Goal: Task Accomplishment & Management: Complete application form

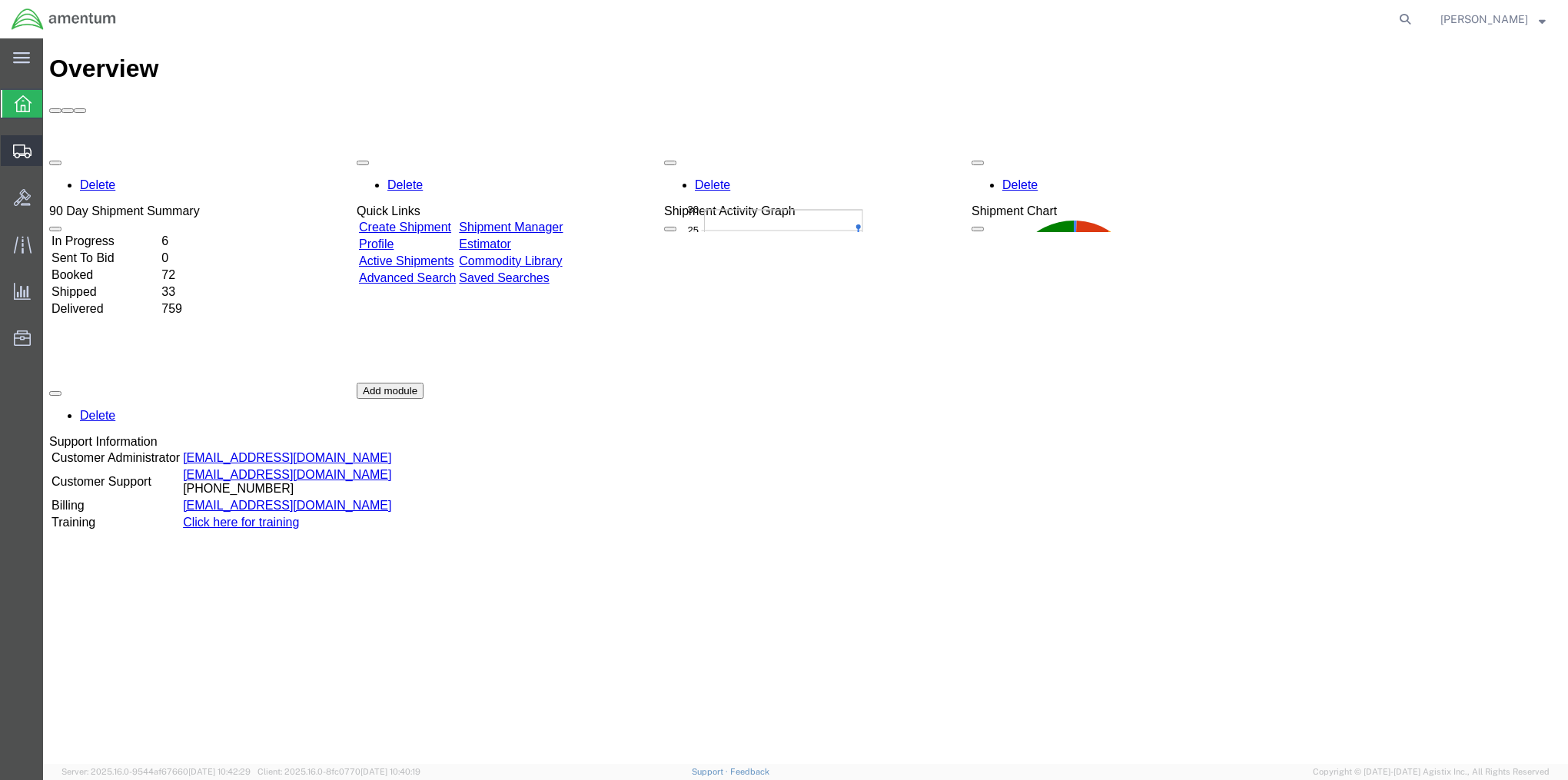
click at [0, 0] on span "Create Shipment" at bounding box center [0, 0] width 0 height 0
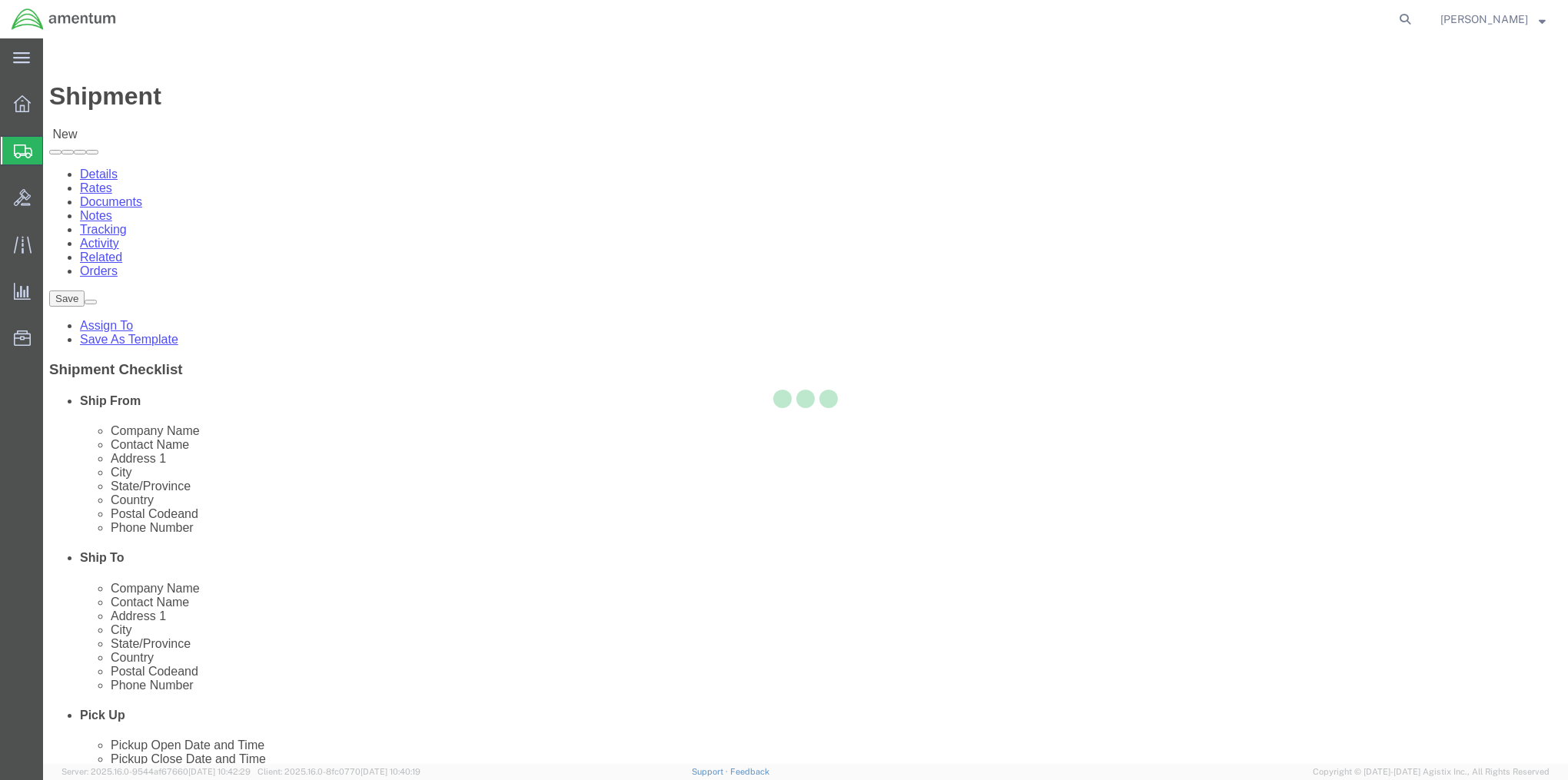
select select
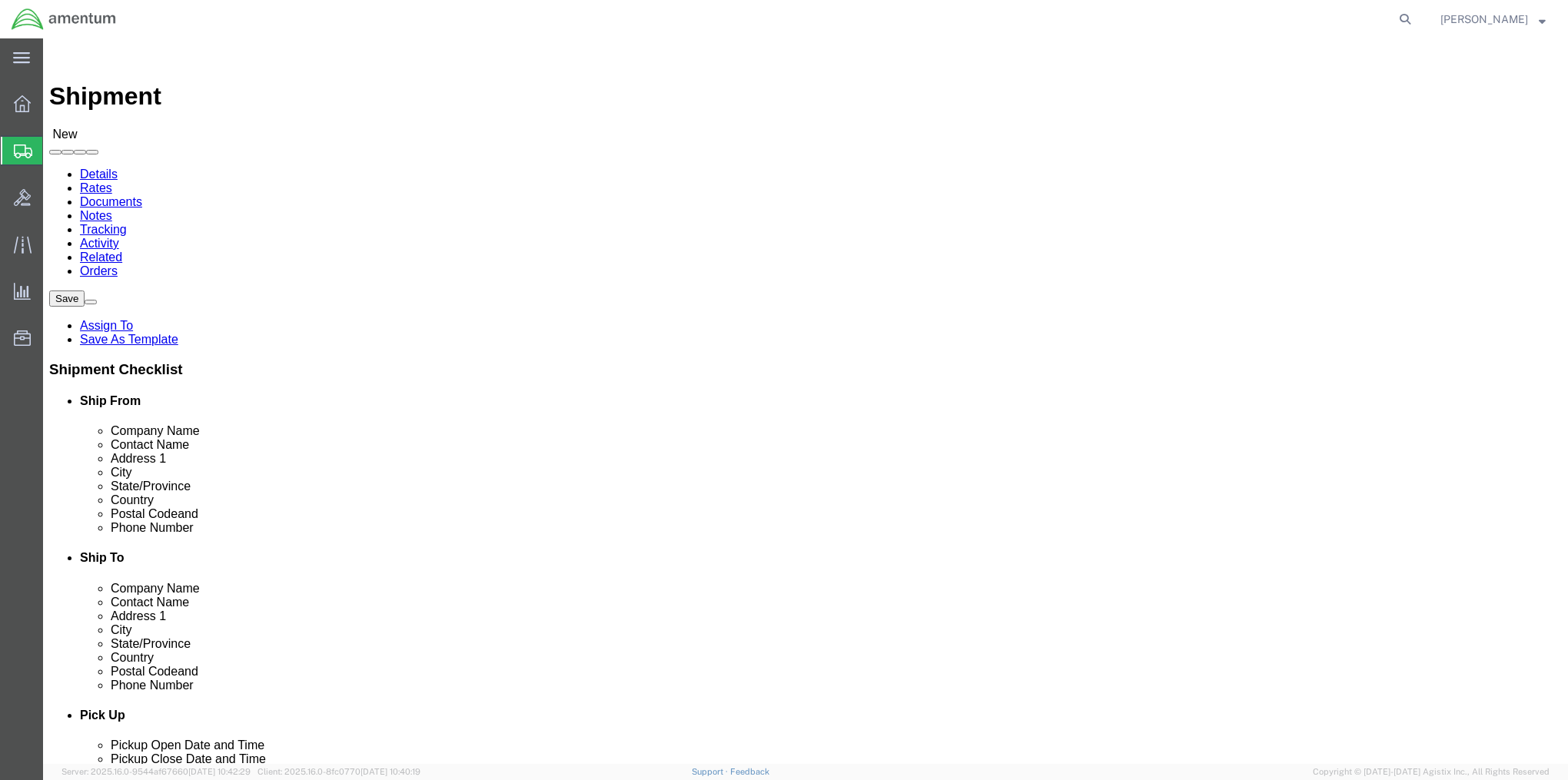
select select "MYPROFILE"
select select "MD"
click link "ADDITIONAL INFORMATION"
click input "text"
type input "[PERSON_NAME] Education"
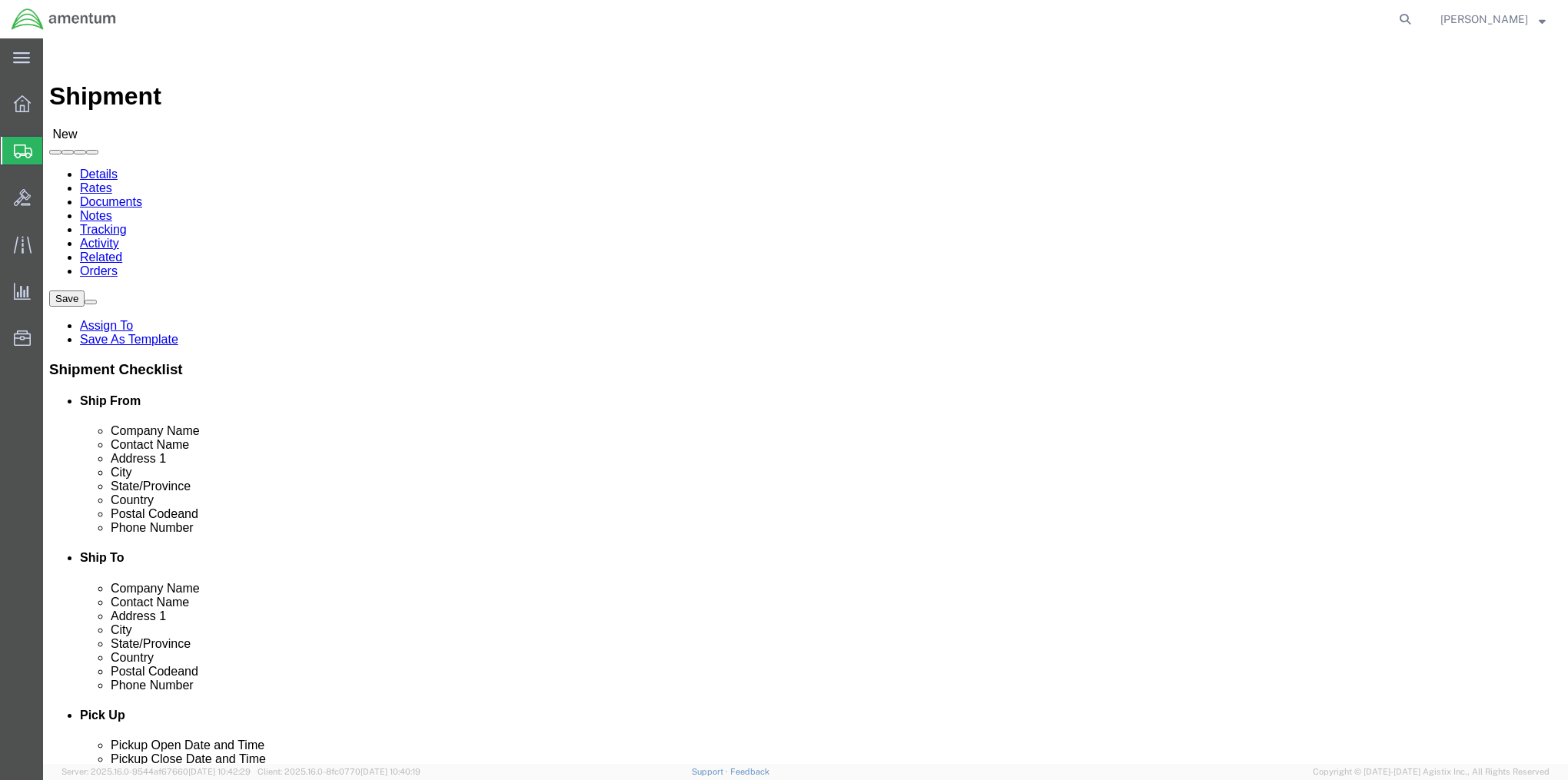
type input "Attn: [PERSON_NAME]"
type input "[STREET_ADDRESS]"
type input "[GEOGRAPHIC_DATA]"
type input "t"
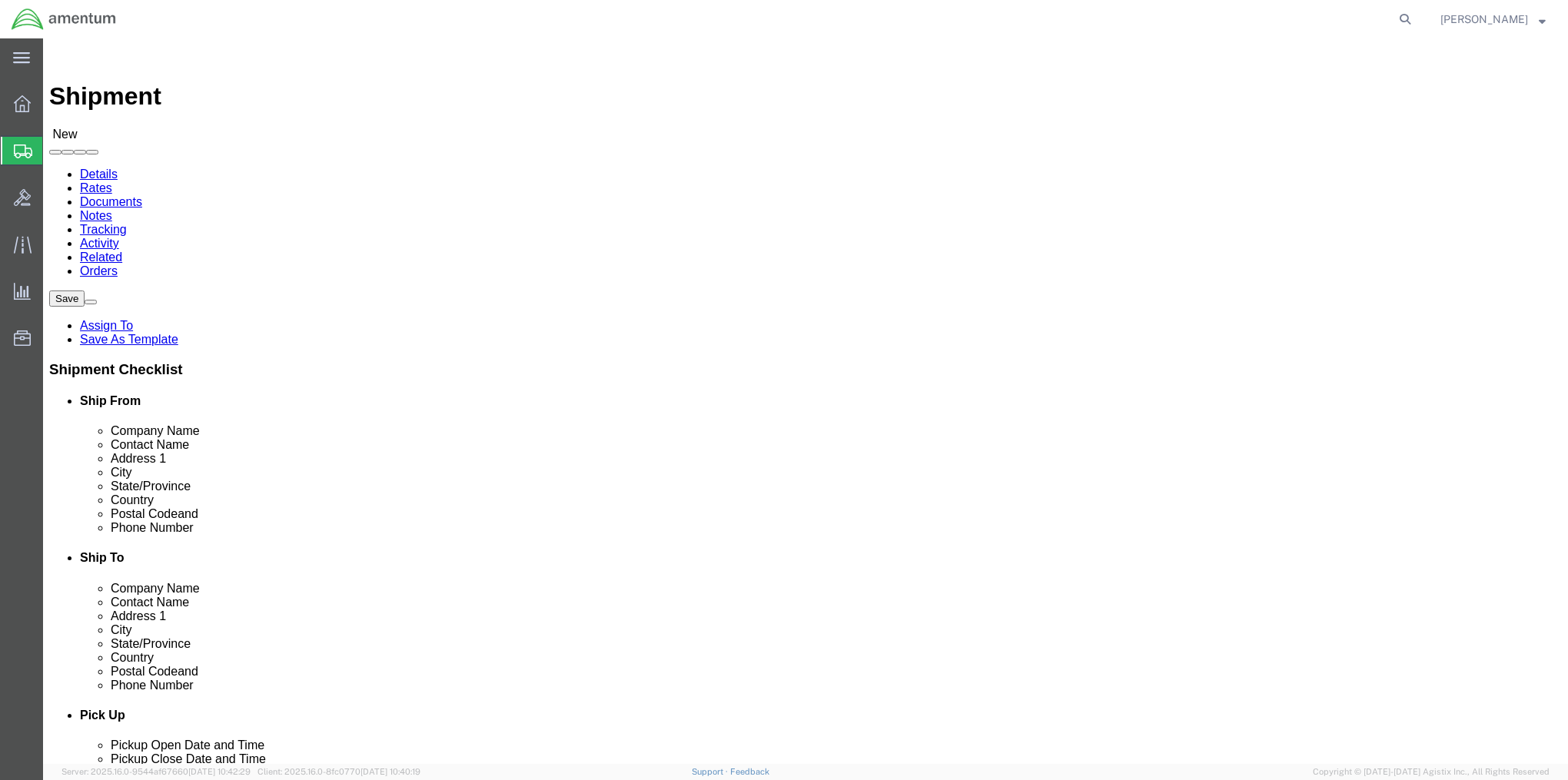
type input "tenn"
type input "37914"
type input "8655622908"
click link "ADDITIONAL INFORMATION"
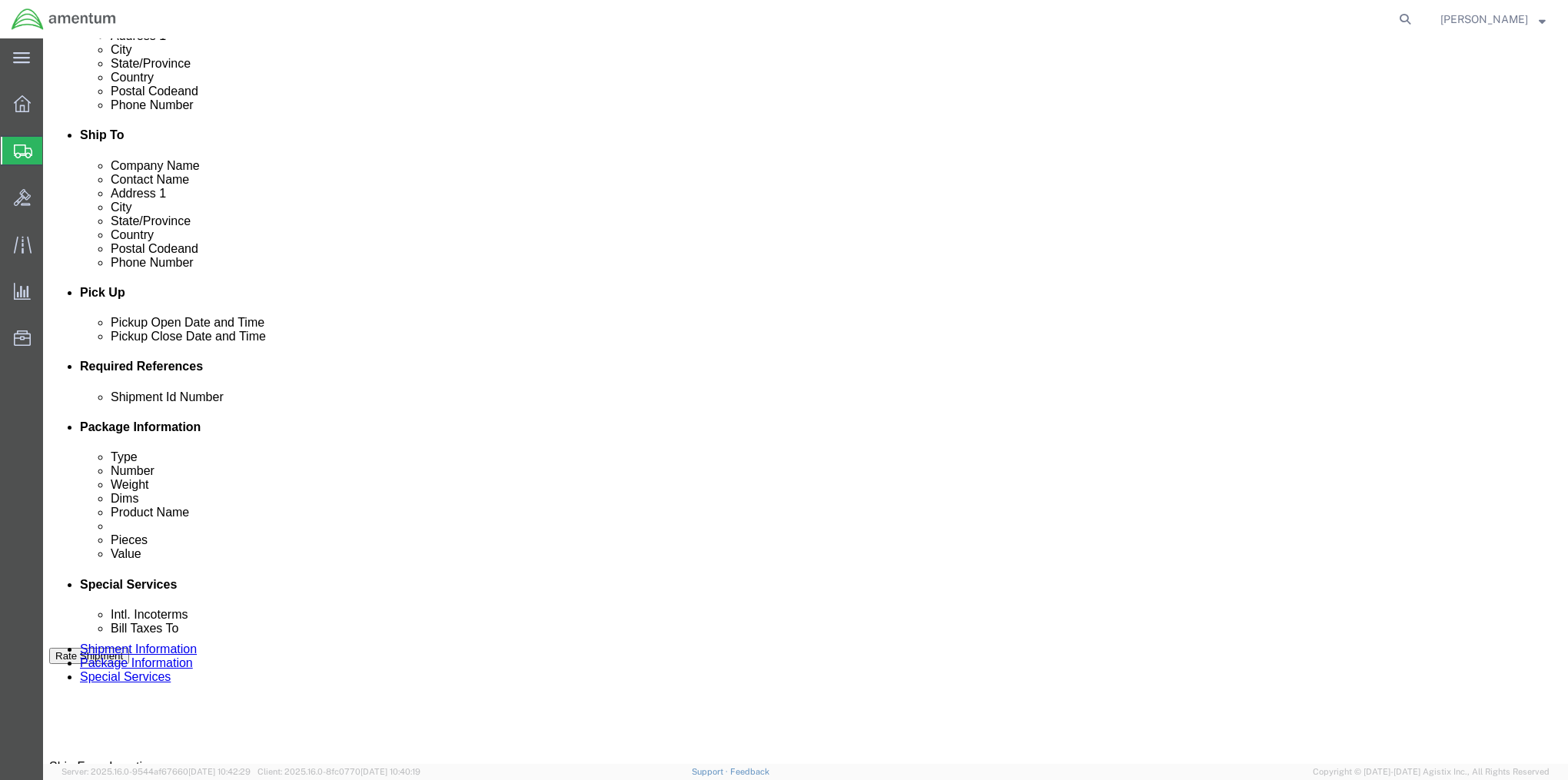
scroll to position [461, 0]
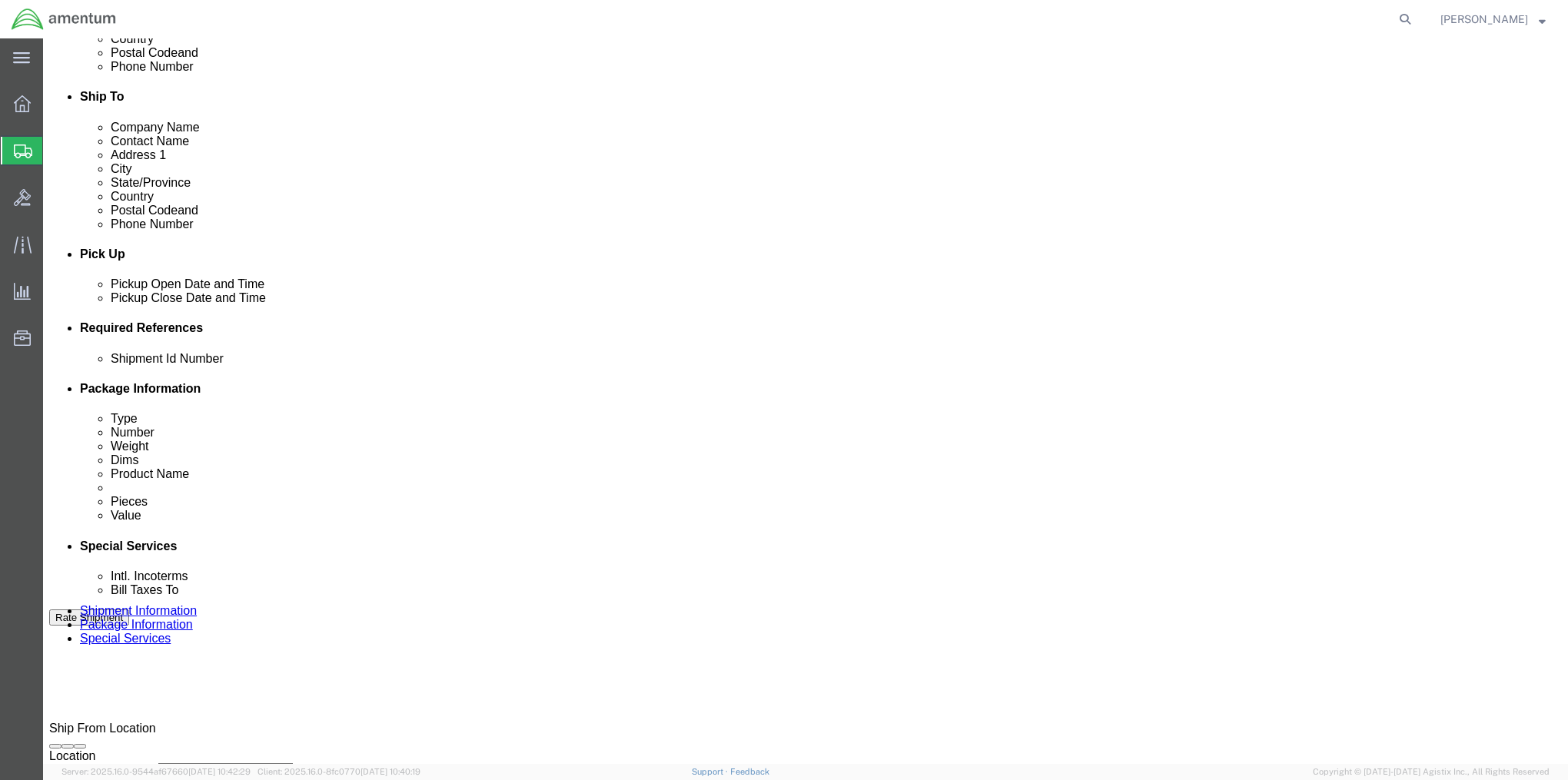
click input "text"
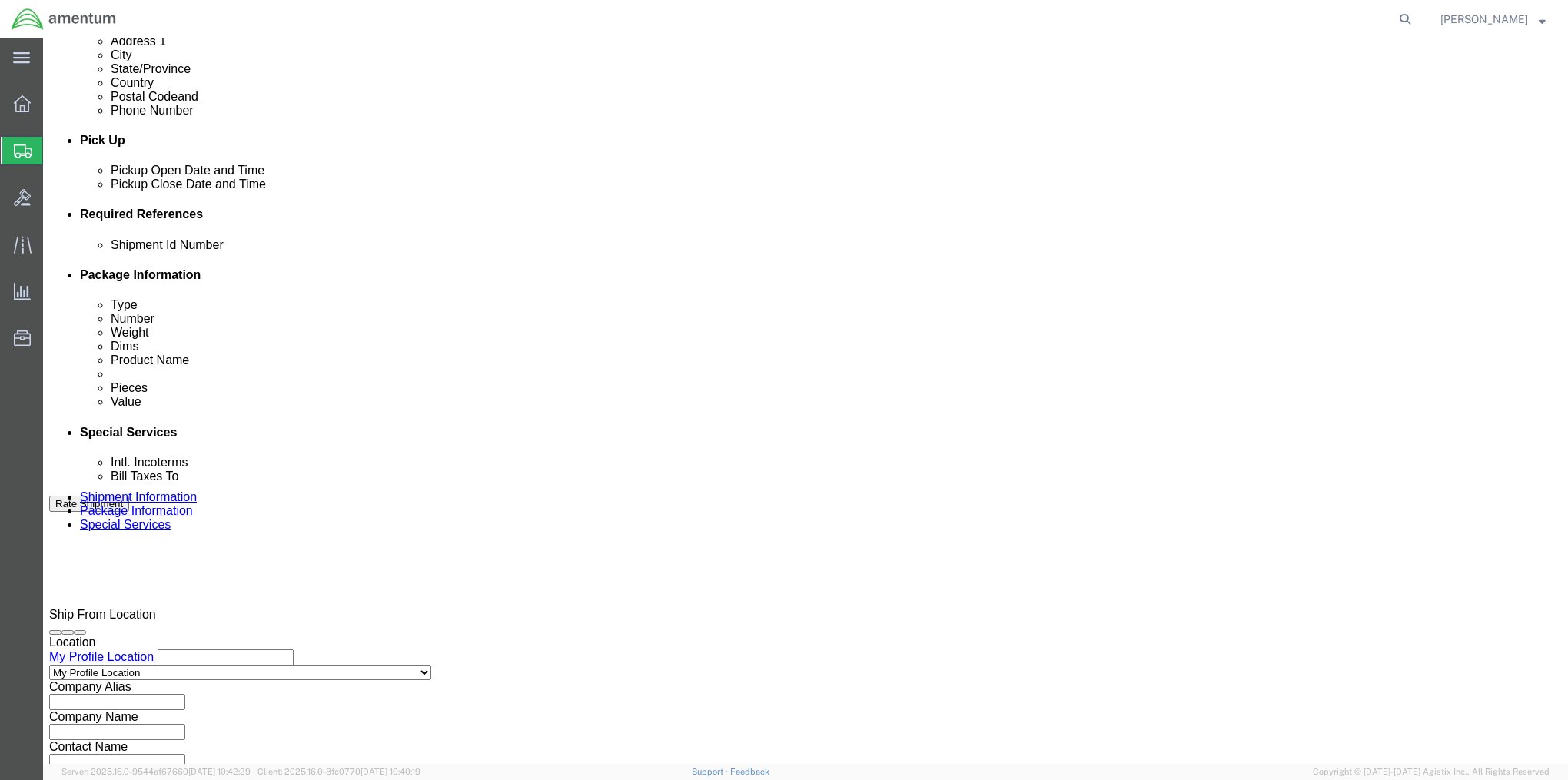
scroll to position [741, 0]
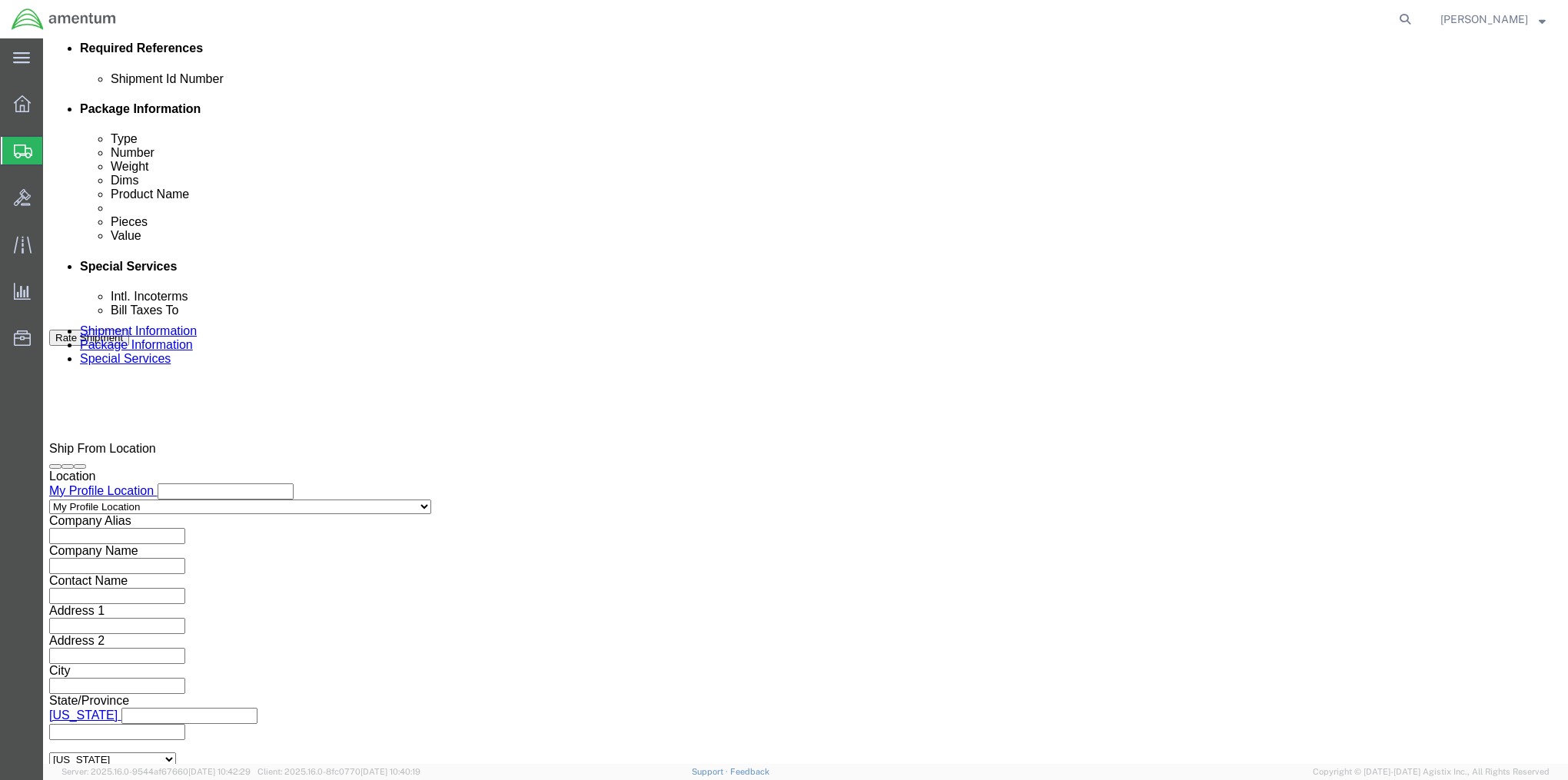
type input "2575.01.02.C.[DATE].OCPI"
click button "Continue"
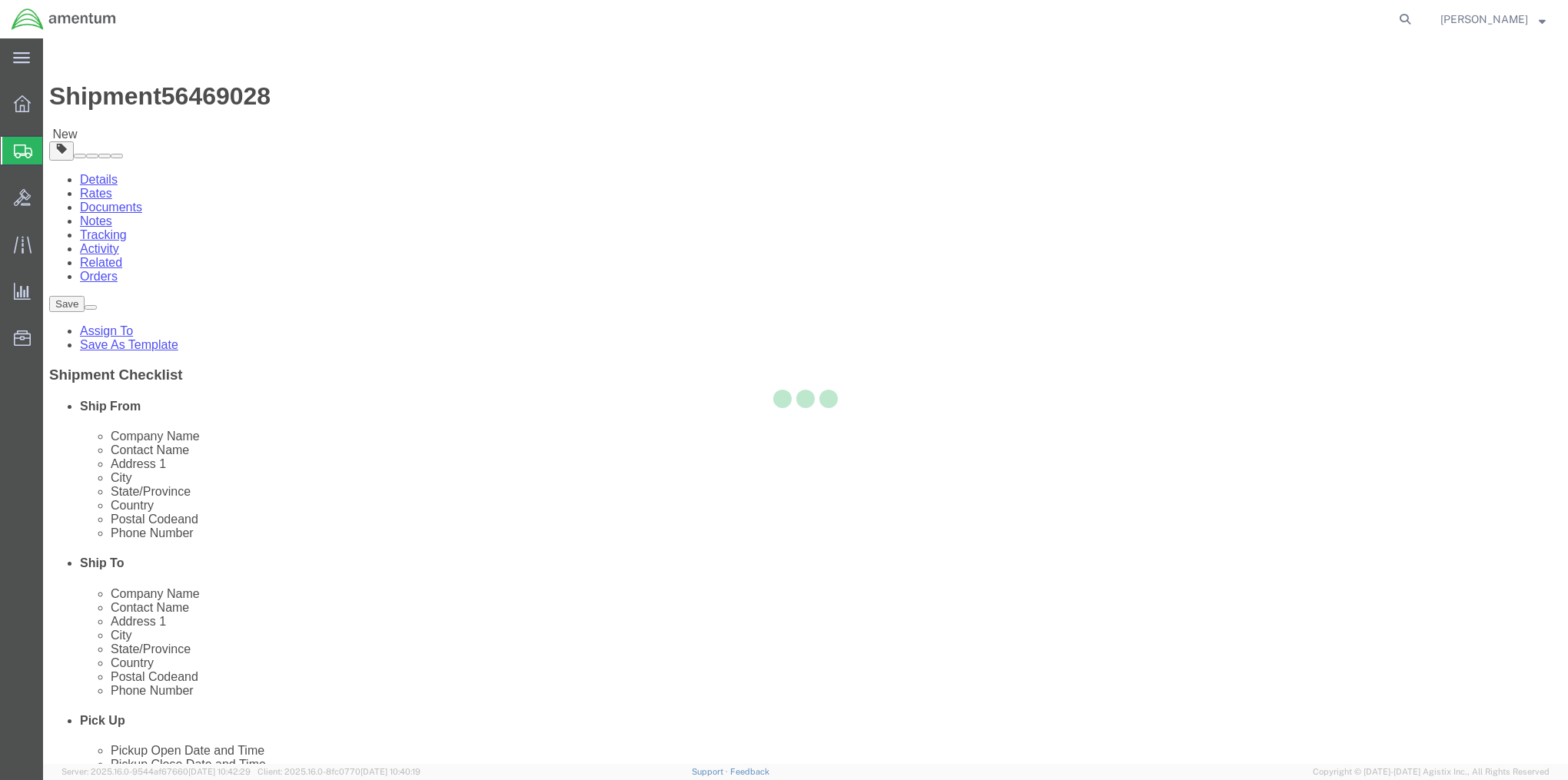
select select "CBOX"
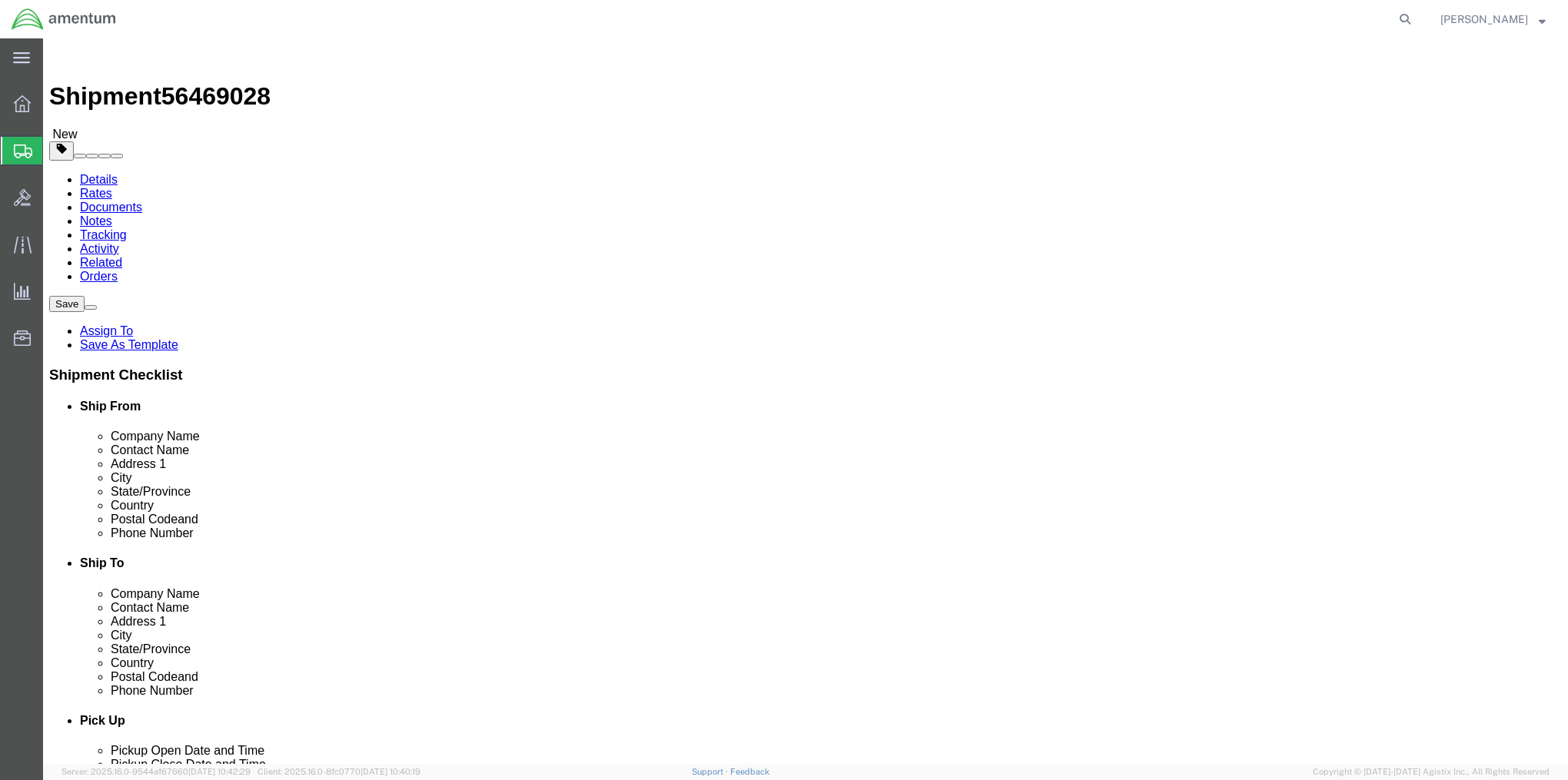
click input "text"
type input "13"
type input "11"
type input "2"
type input "1"
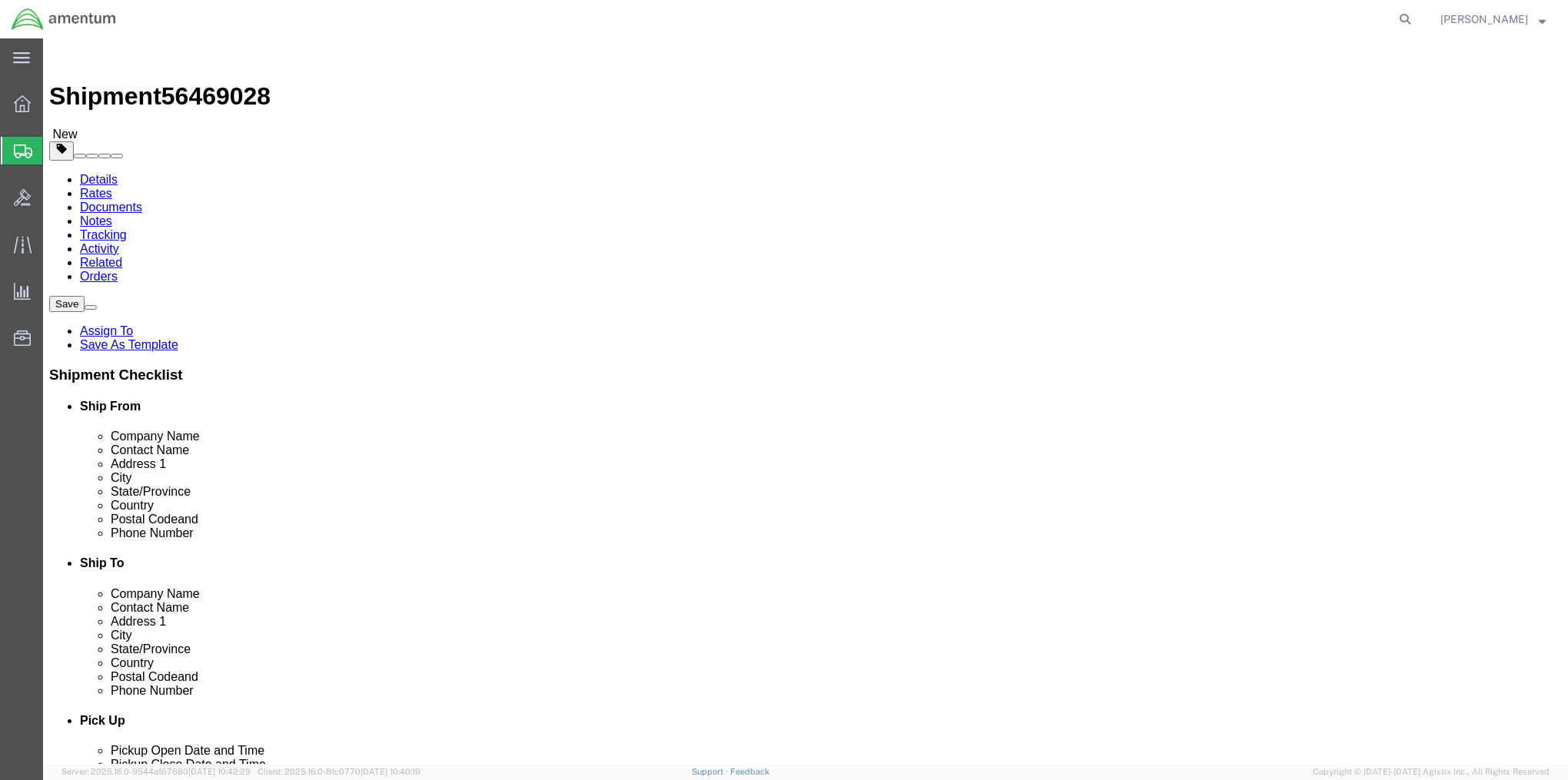
click link "Add Content"
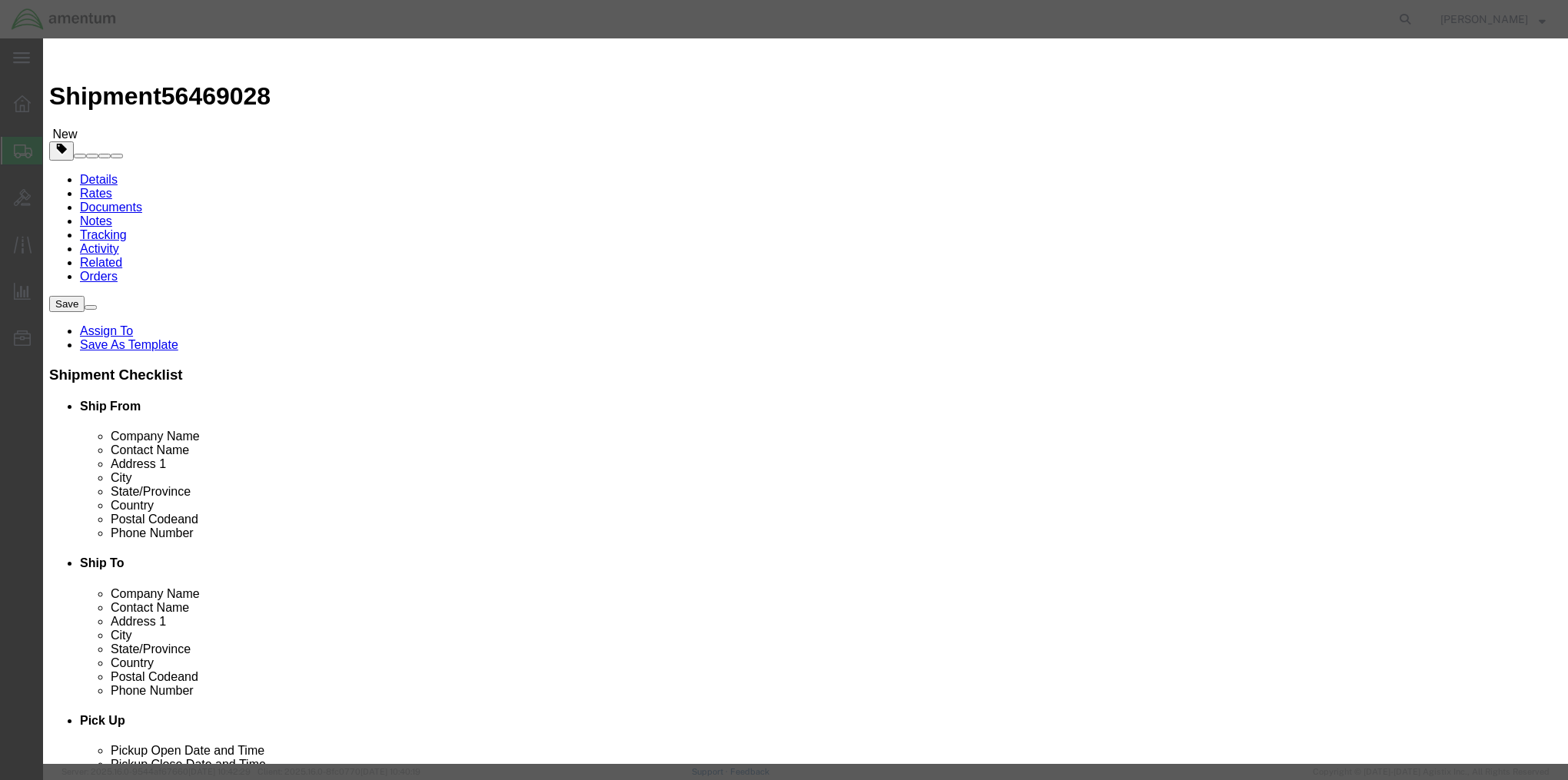
click input "text"
type input "Thumb Drives"
type input "2"
type input "20"
click button "Save & Close"
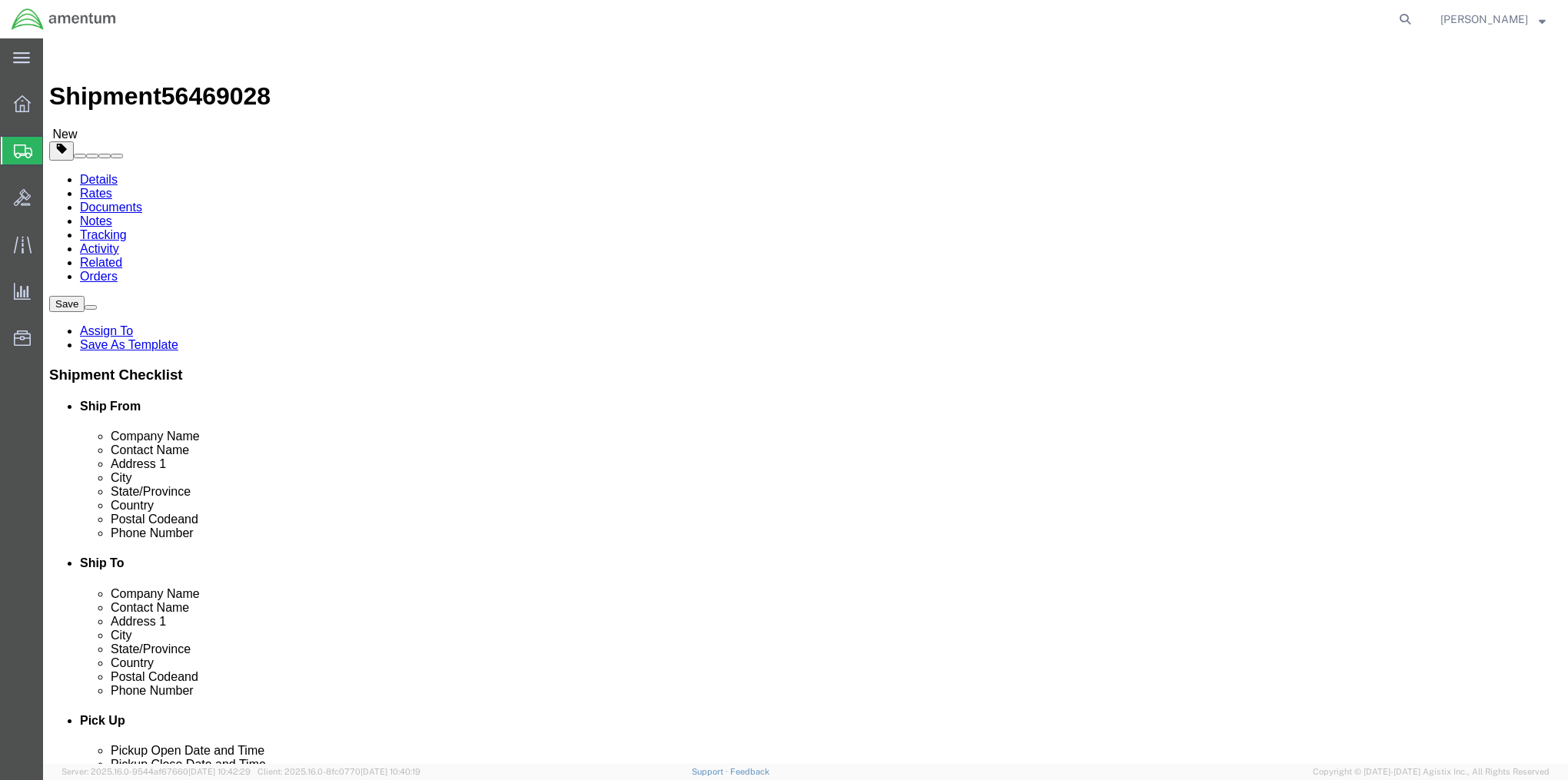
click link "Details"
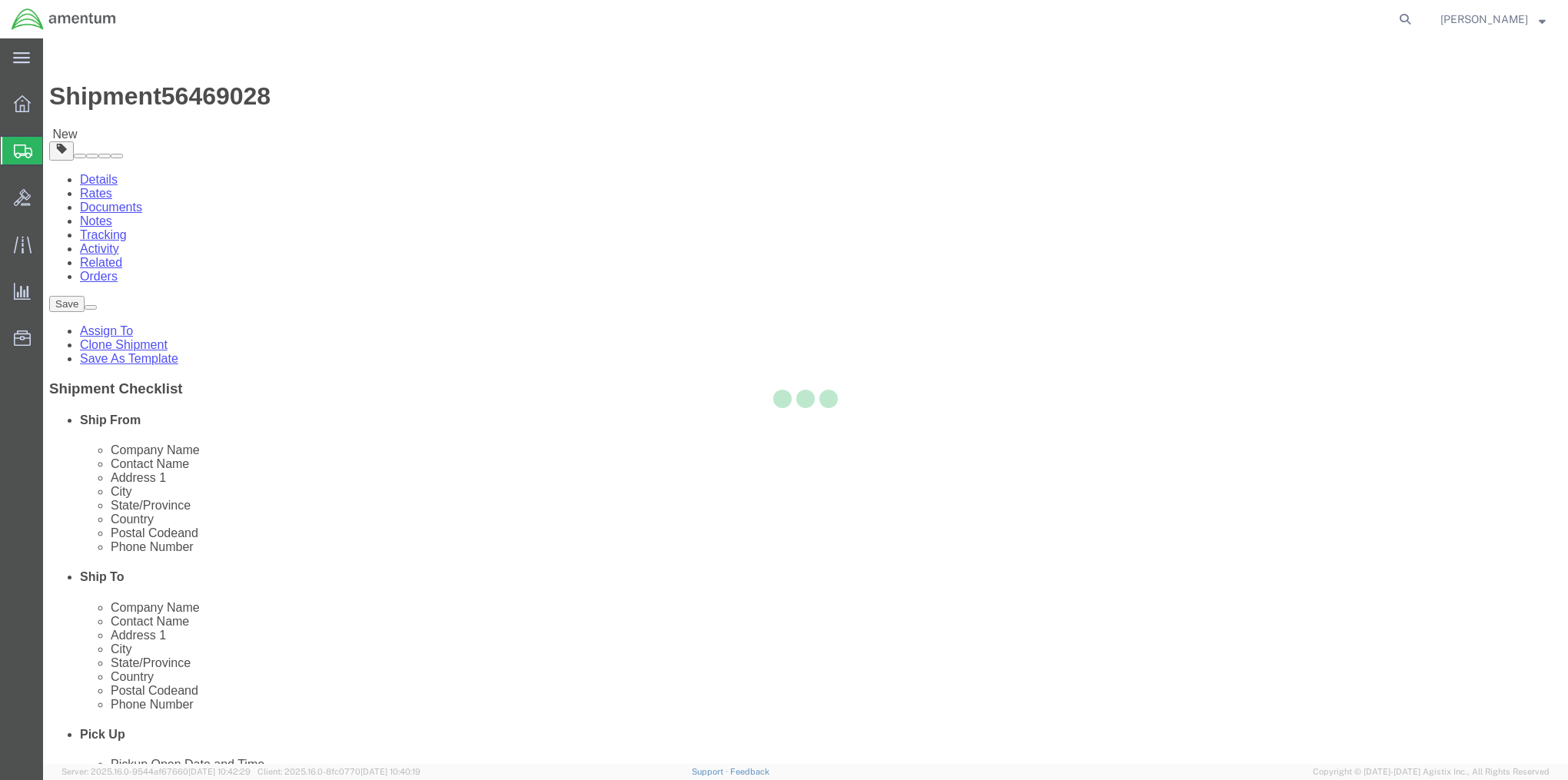
select select "60352"
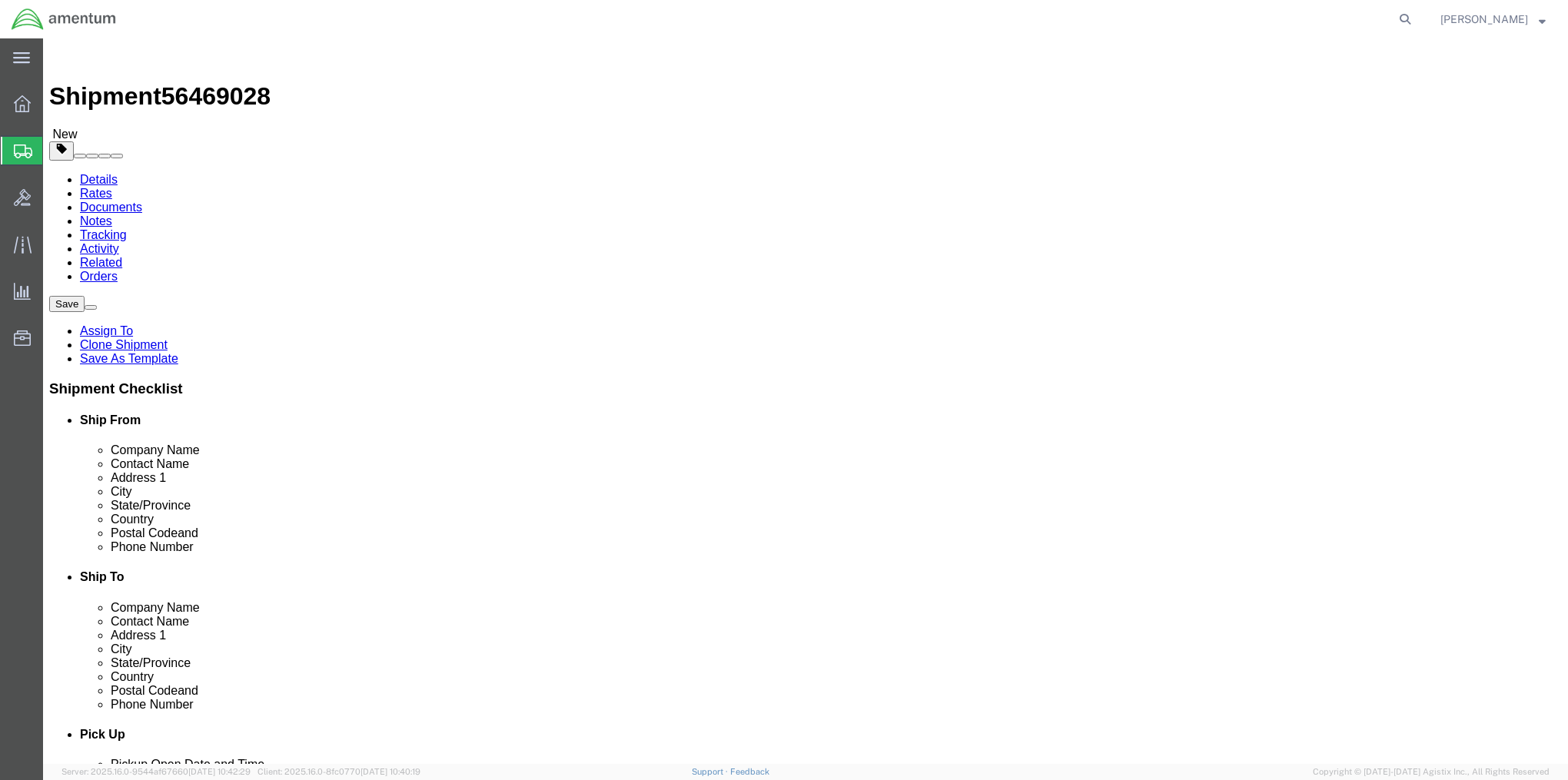
drag, startPoint x: 301, startPoint y: 313, endPoint x: 226, endPoint y: 311, distance: 75.0
click input "[PERSON_NAME]"
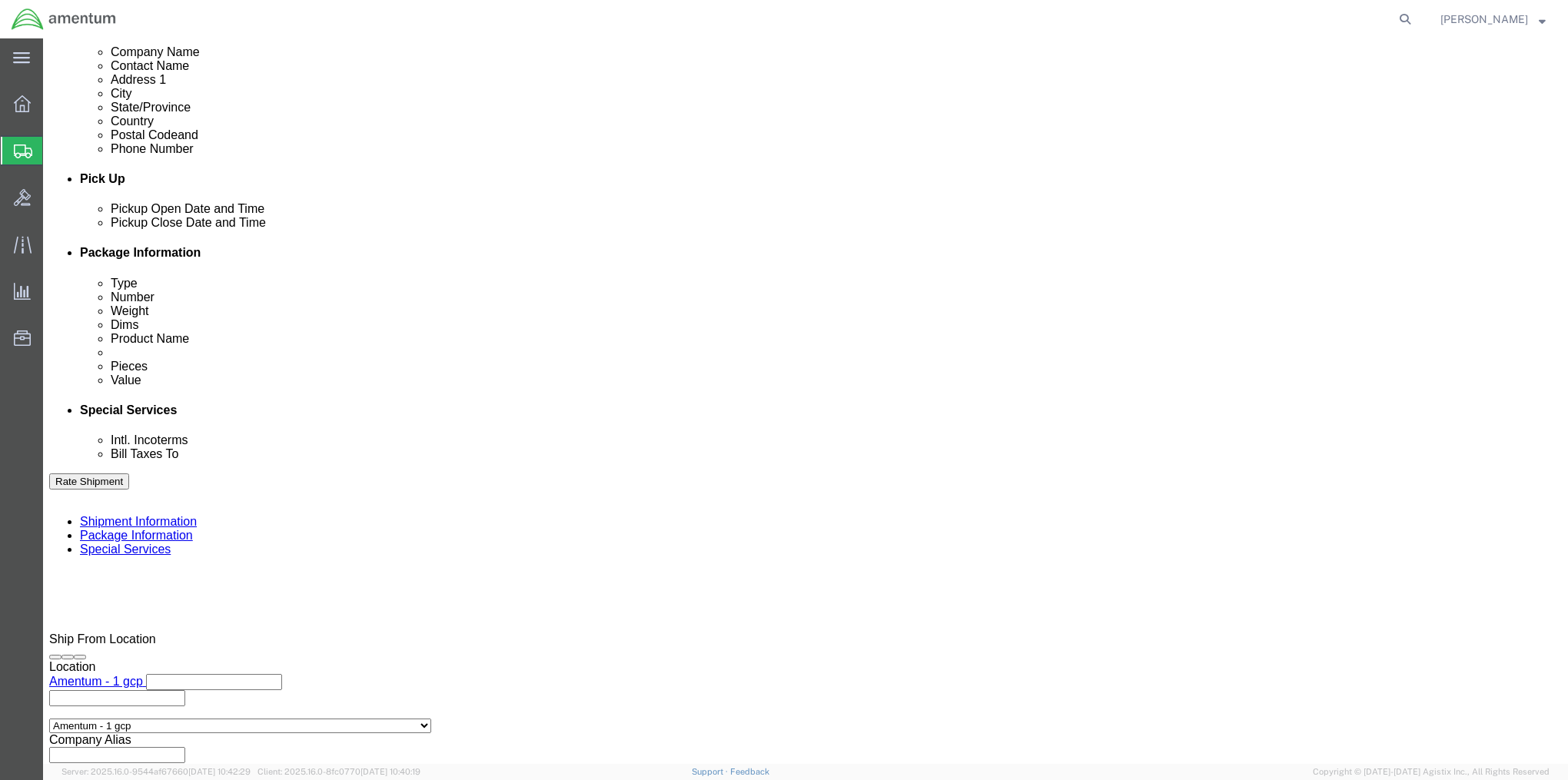
scroll to position [594, 0]
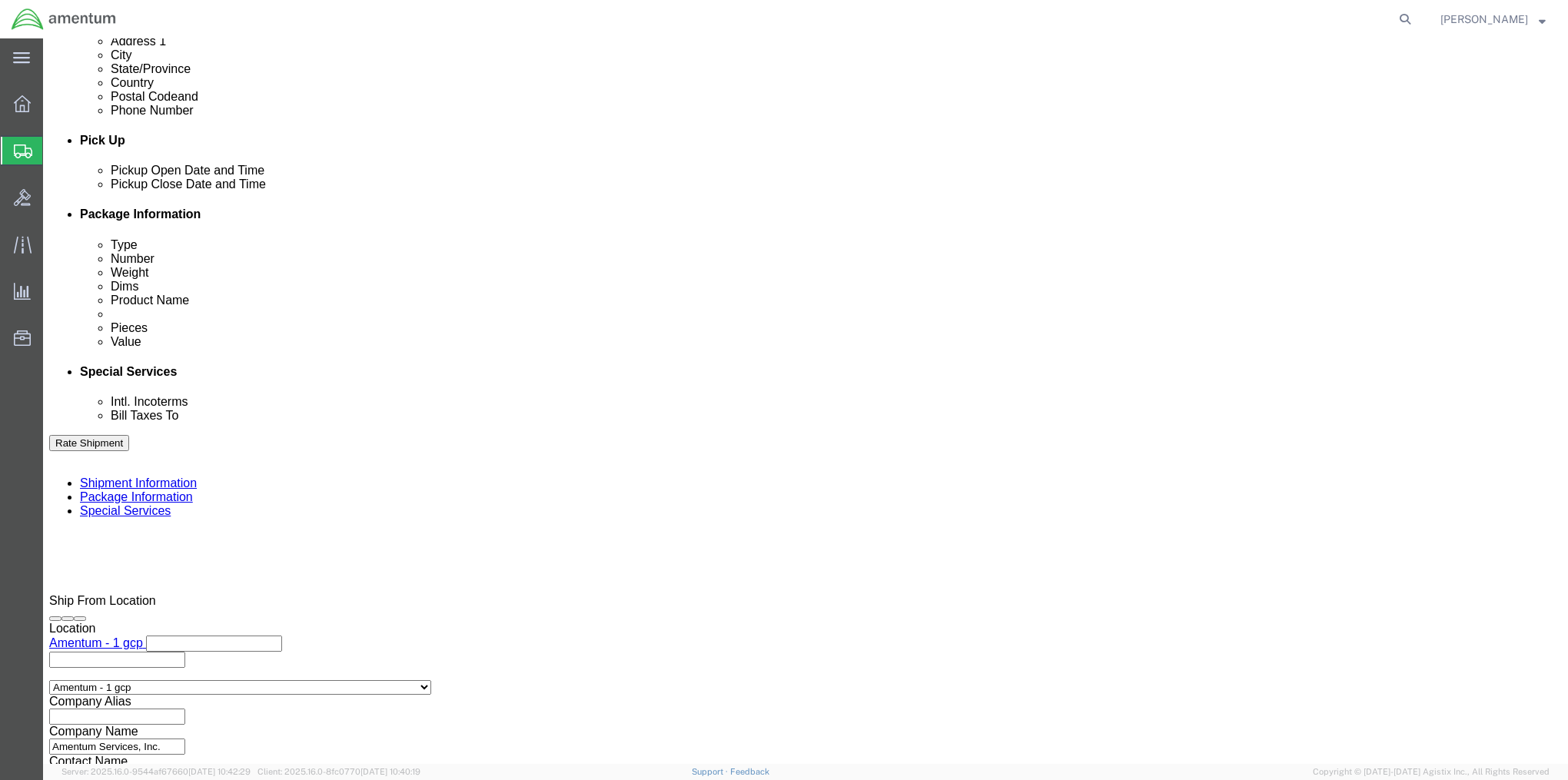
type input "[PERSON_NAME] / [PERSON_NAME]"
click button "Continue"
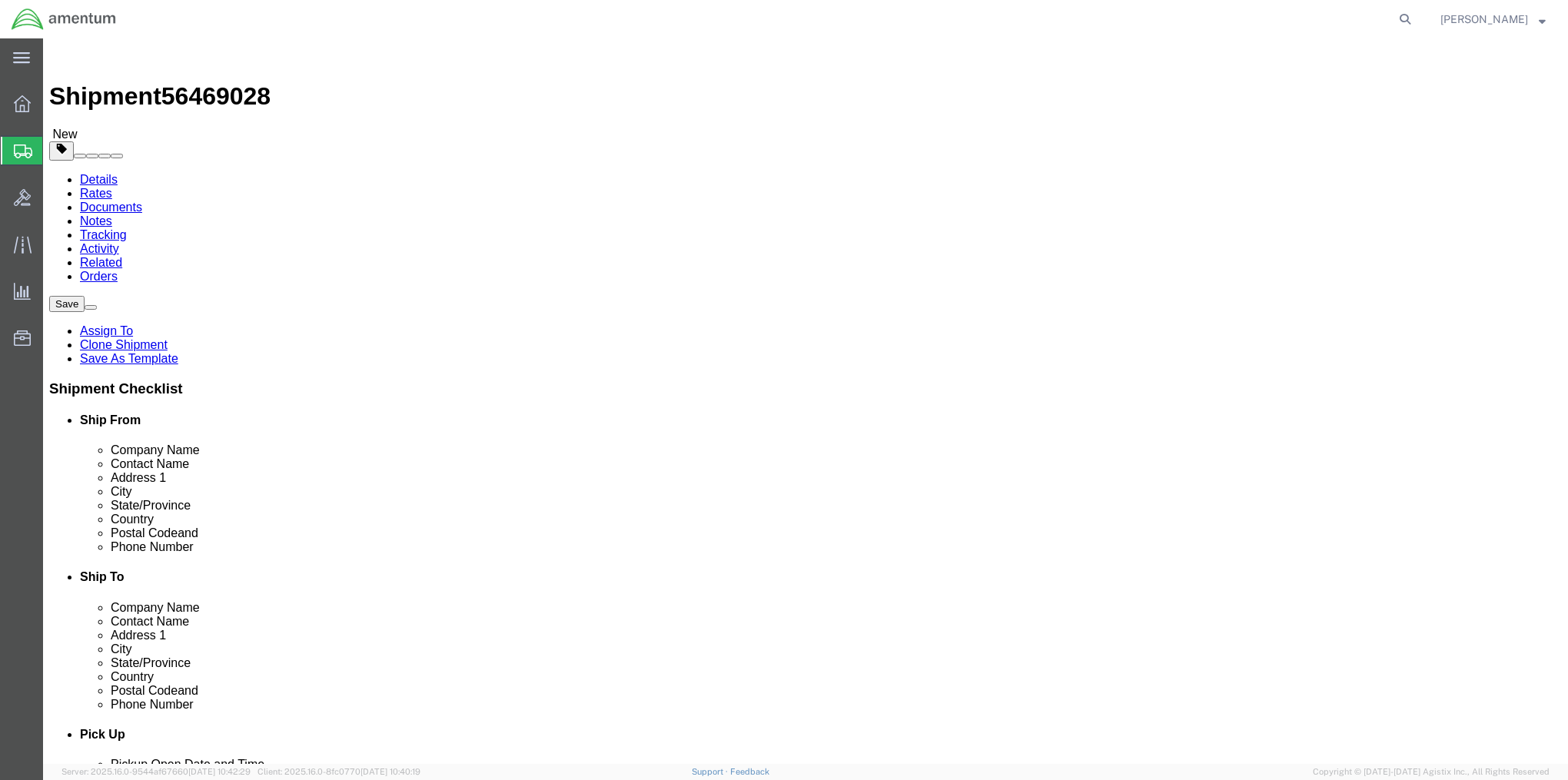
click button "Continue"
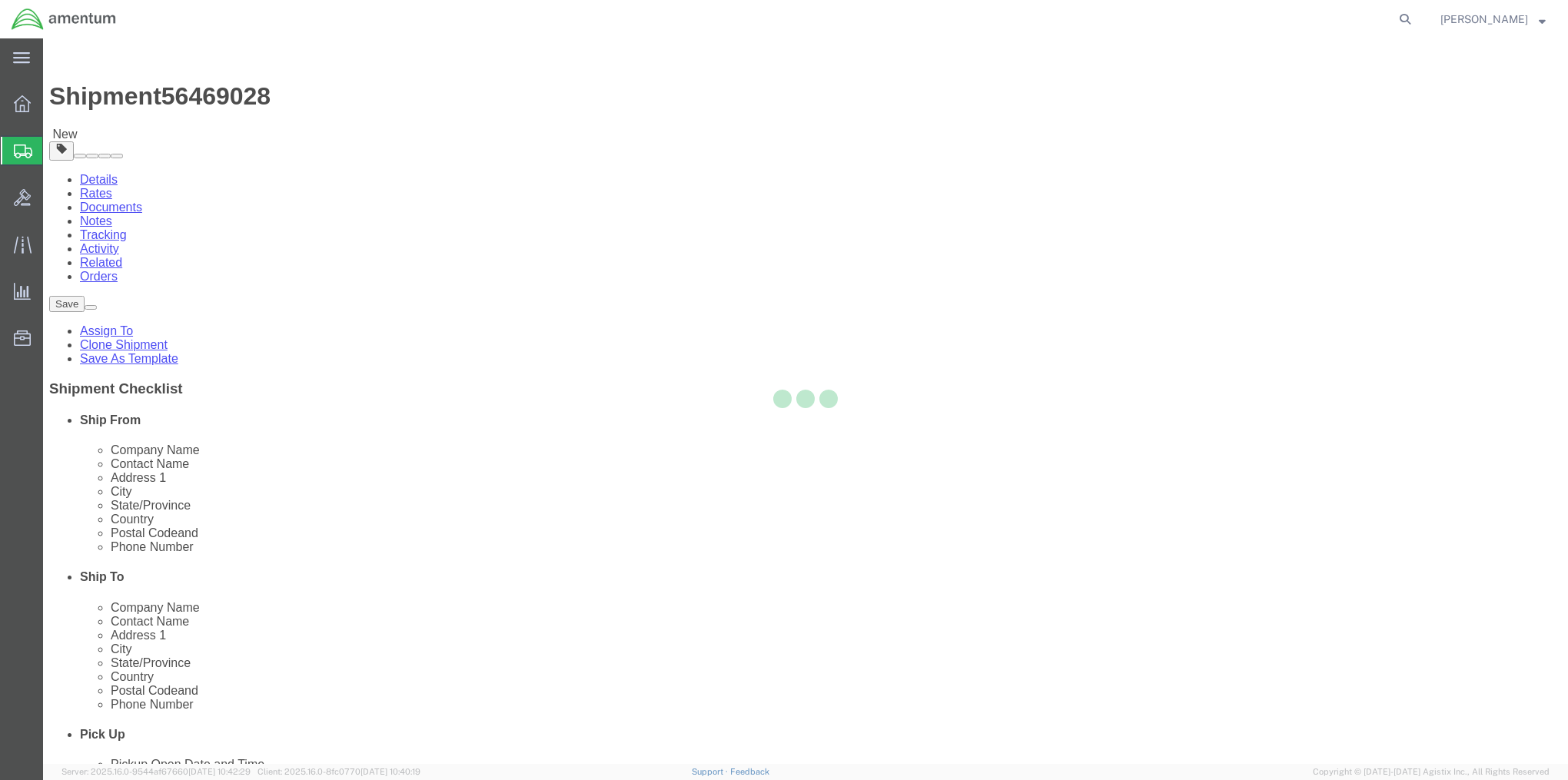
select select
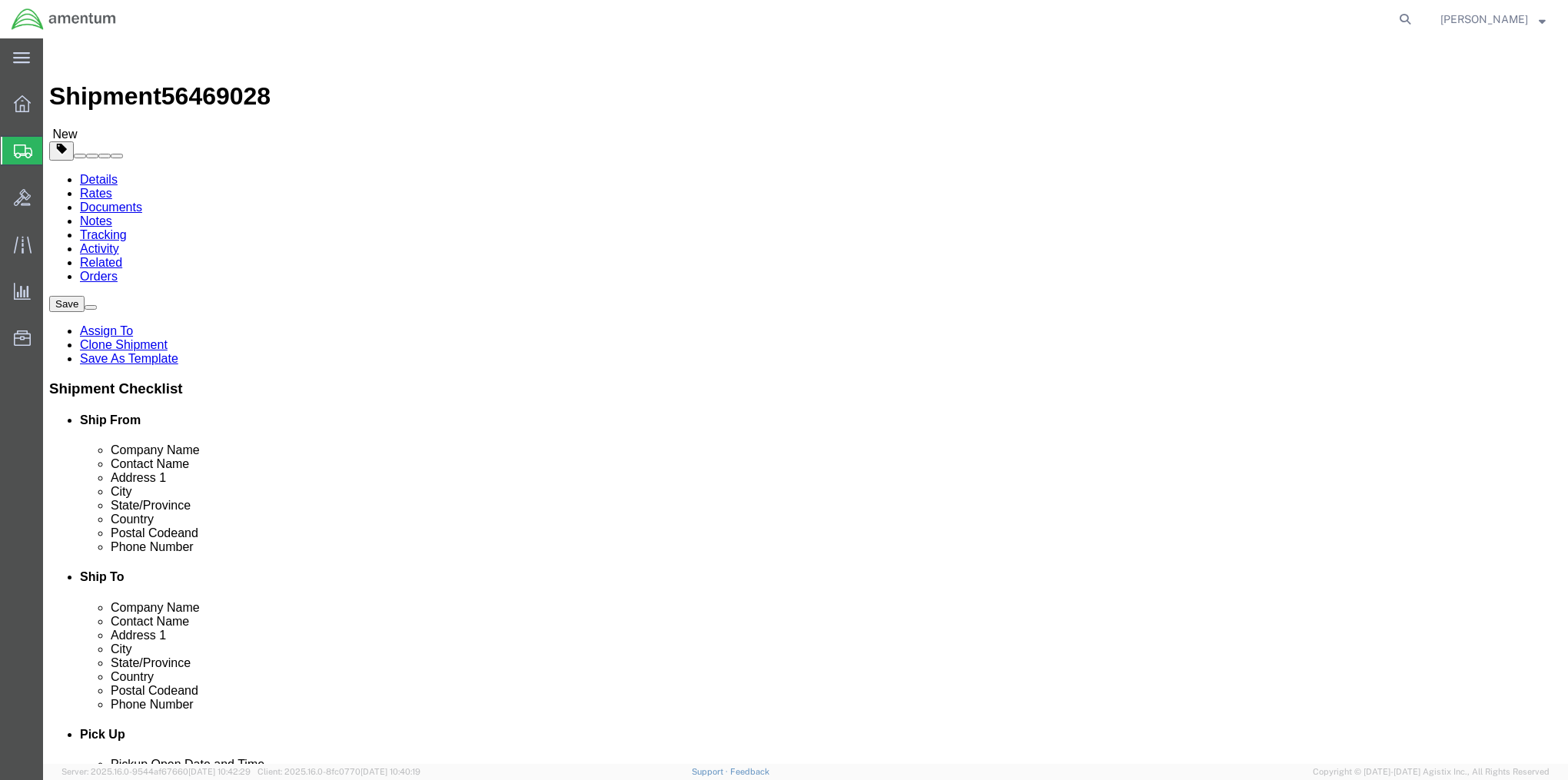
click input "Return Label Required"
checkbox input "true"
select select "5"
select select "10"
click button "Rate Shipment"
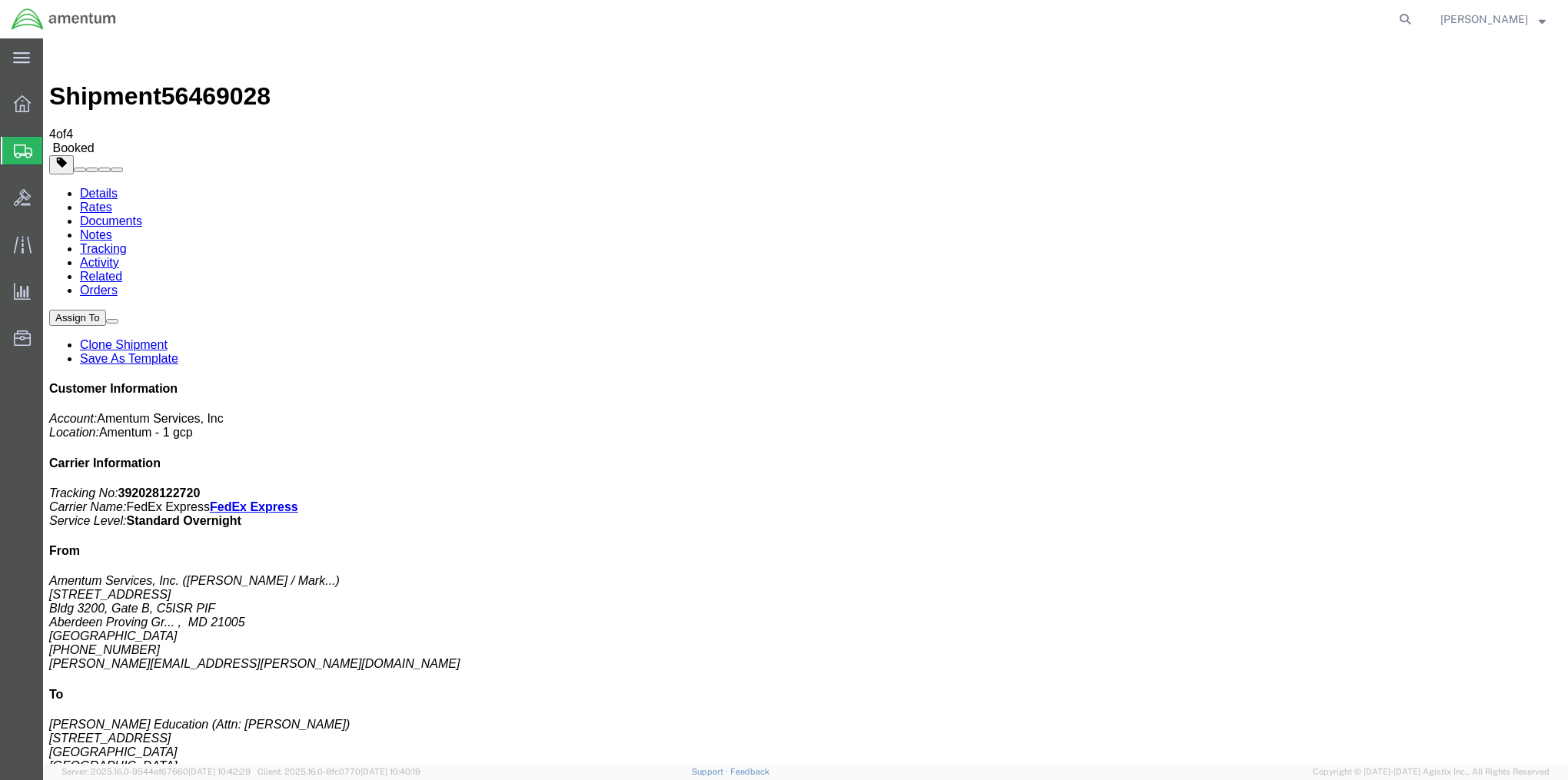
click at [123, 270] on link "Related" at bounding box center [101, 276] width 42 height 13
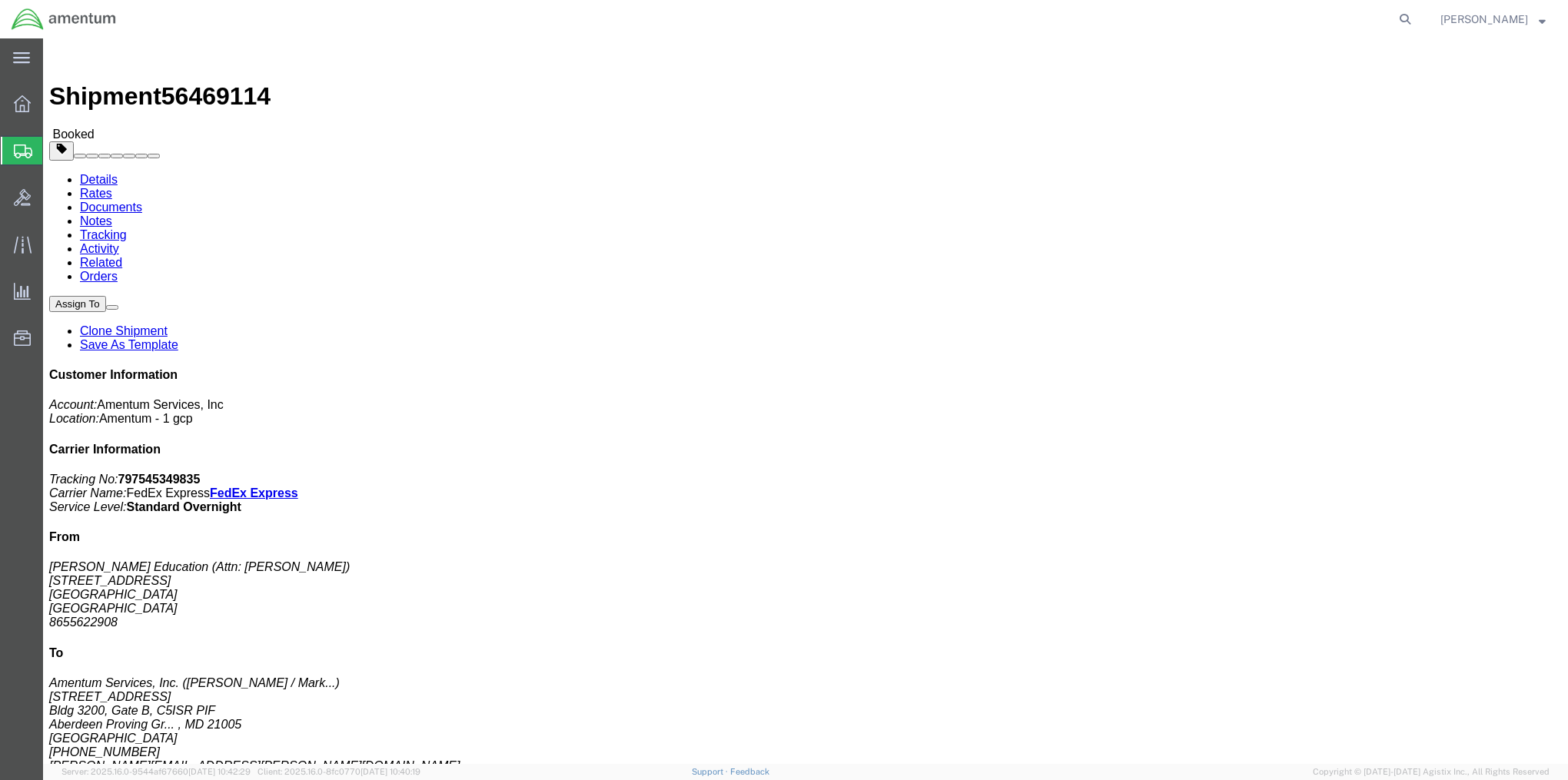
click link "Rates"
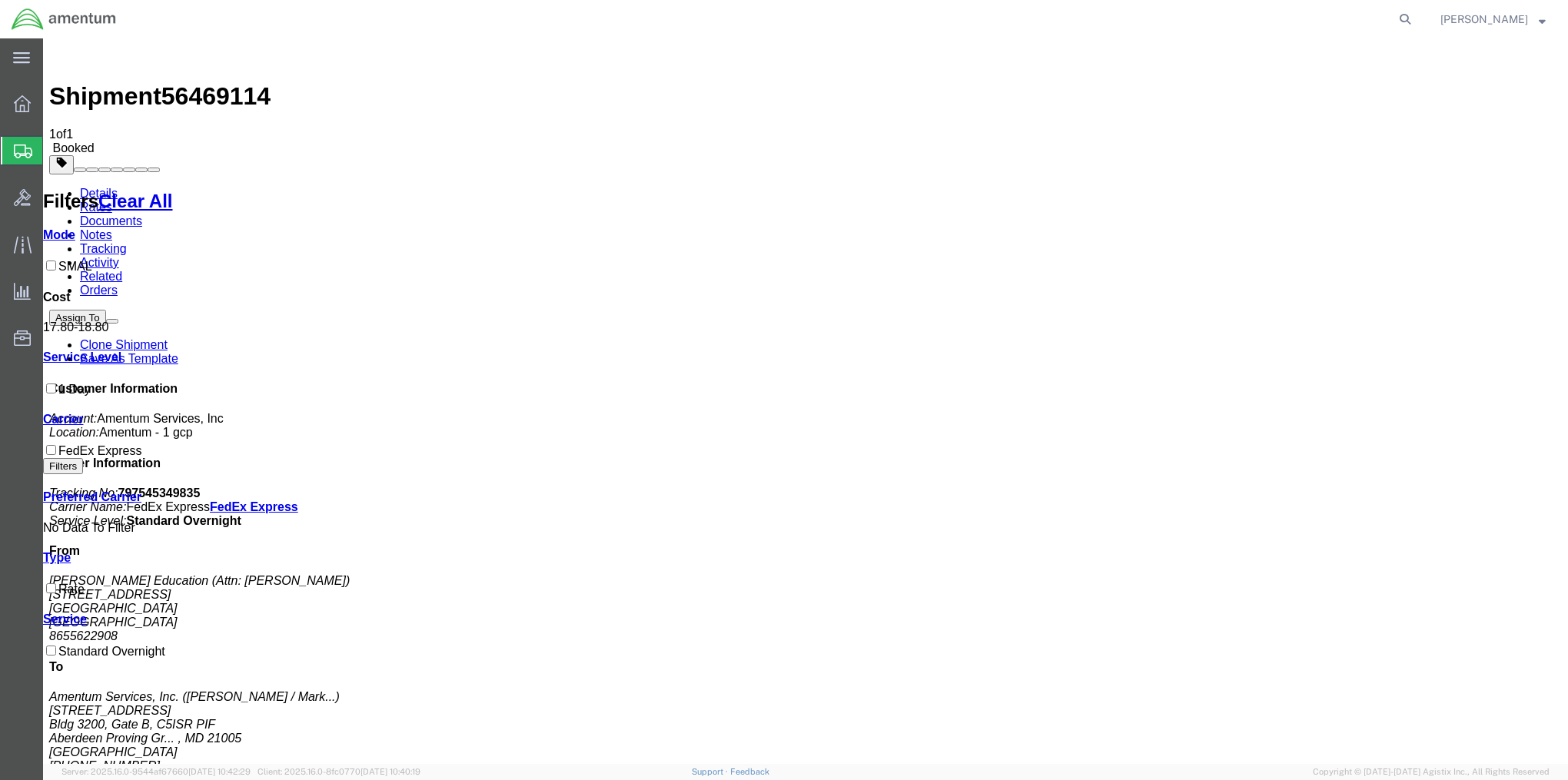
click at [142, 215] on link "Documents" at bounding box center [111, 221] width 62 height 13
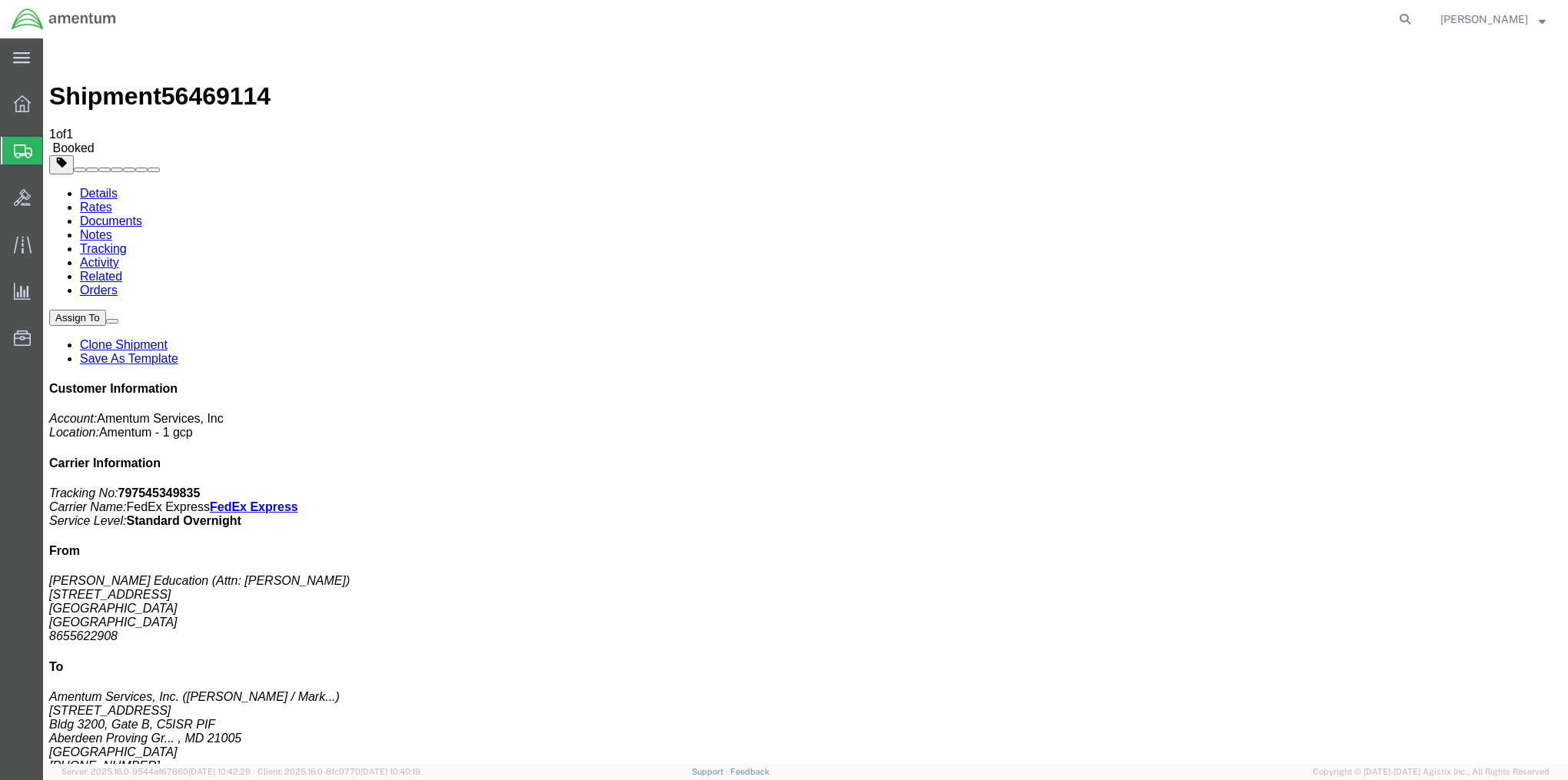
click at [112, 228] on link "Notes" at bounding box center [96, 235] width 32 height 13
click at [127, 242] on link "Tracking" at bounding box center [103, 248] width 47 height 13
click at [118, 283] on link "Orders" at bounding box center [99, 290] width 38 height 13
click at [123, 270] on link "Related" at bounding box center [101, 276] width 42 height 13
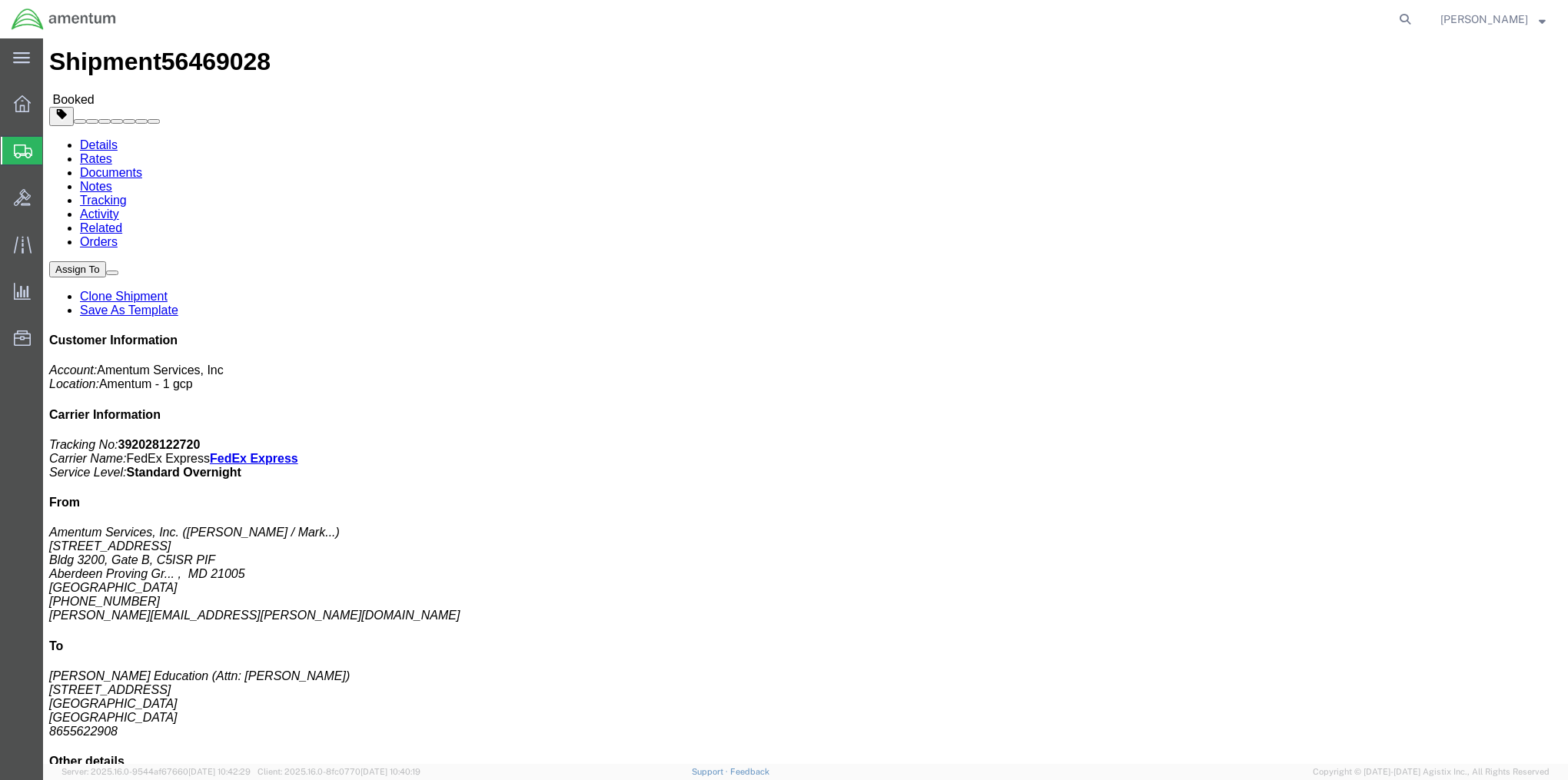
scroll to position [8, 0]
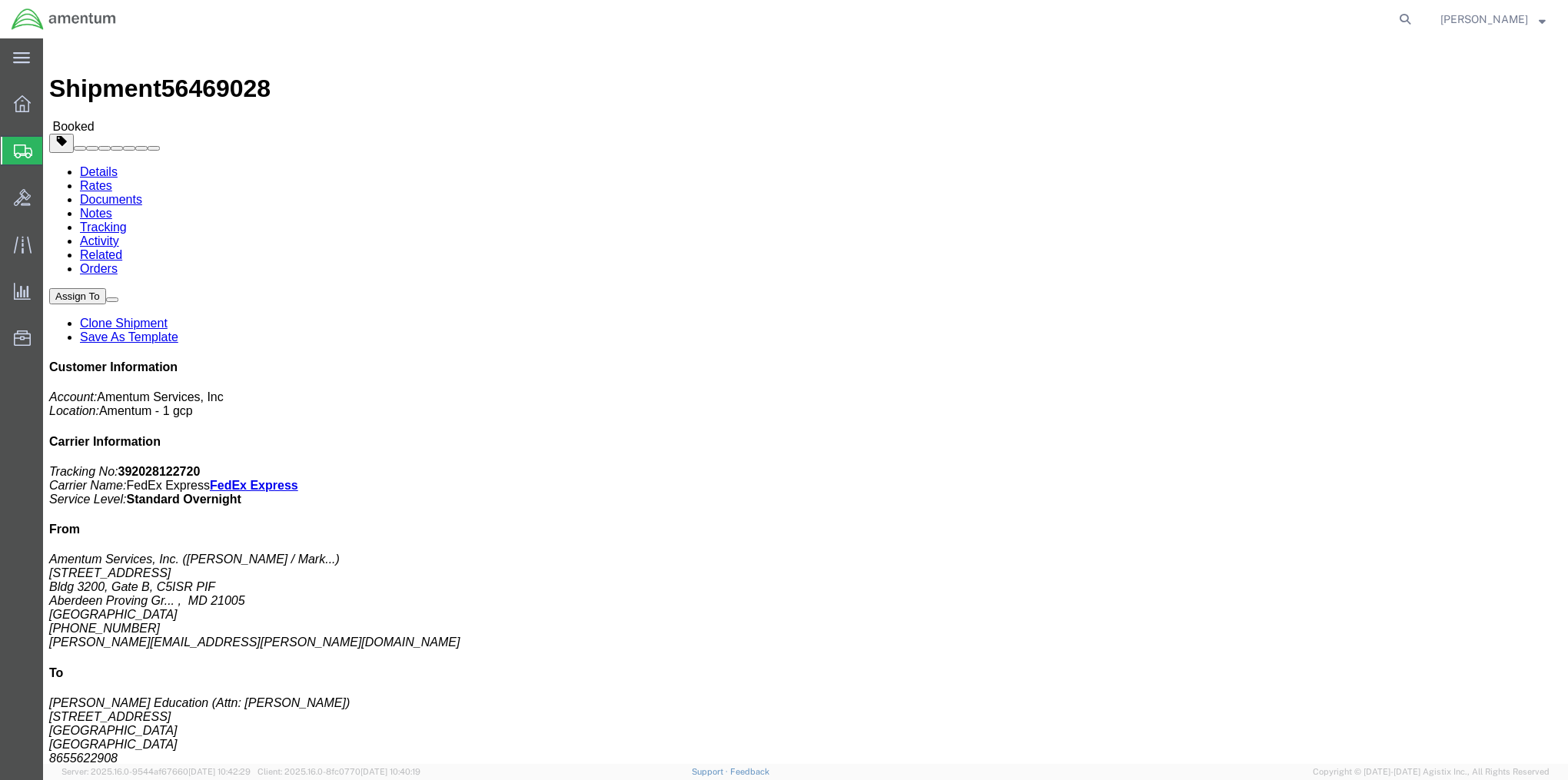
click link "Rates"
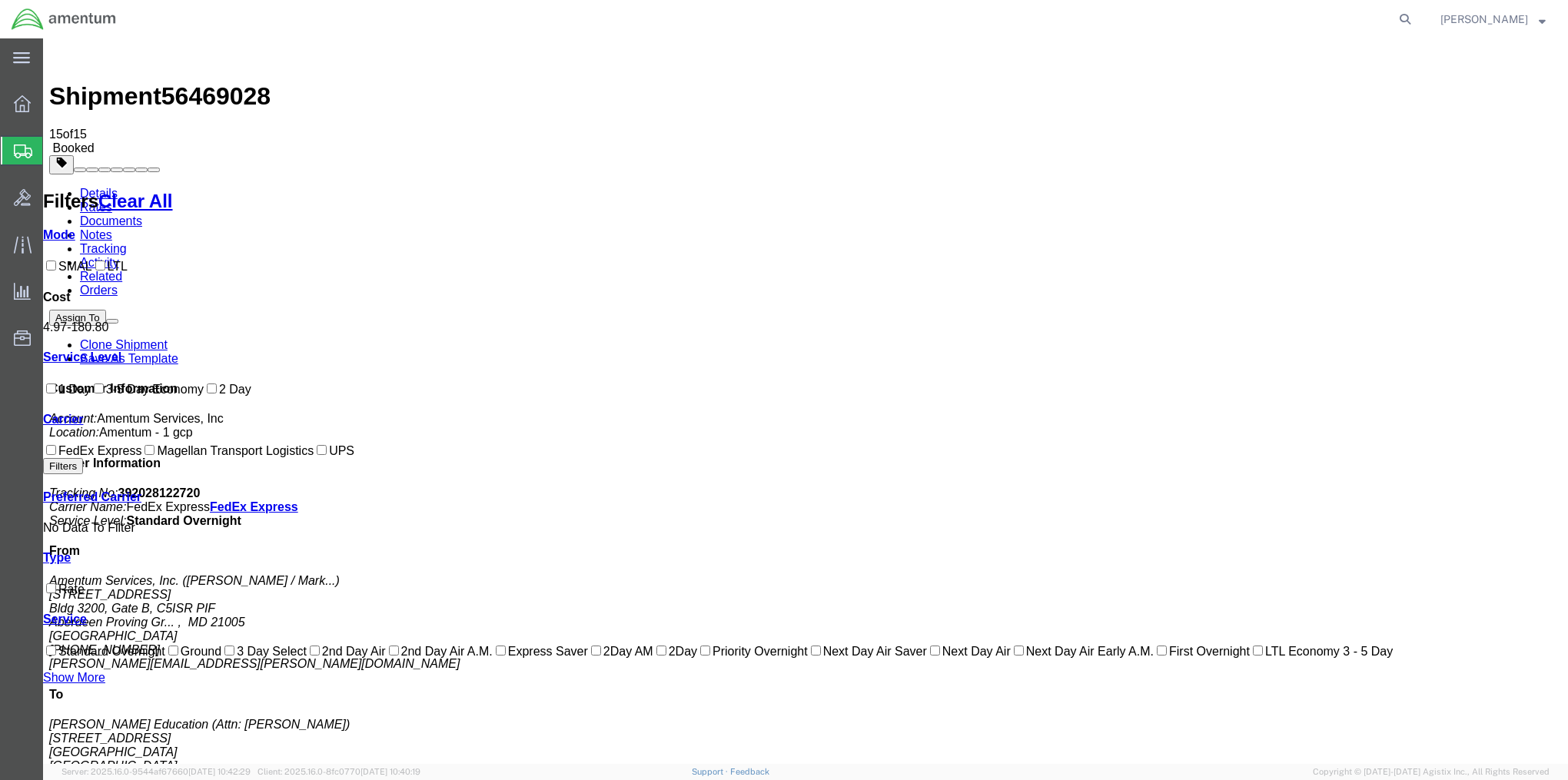
click at [123, 270] on link "Related" at bounding box center [101, 276] width 42 height 13
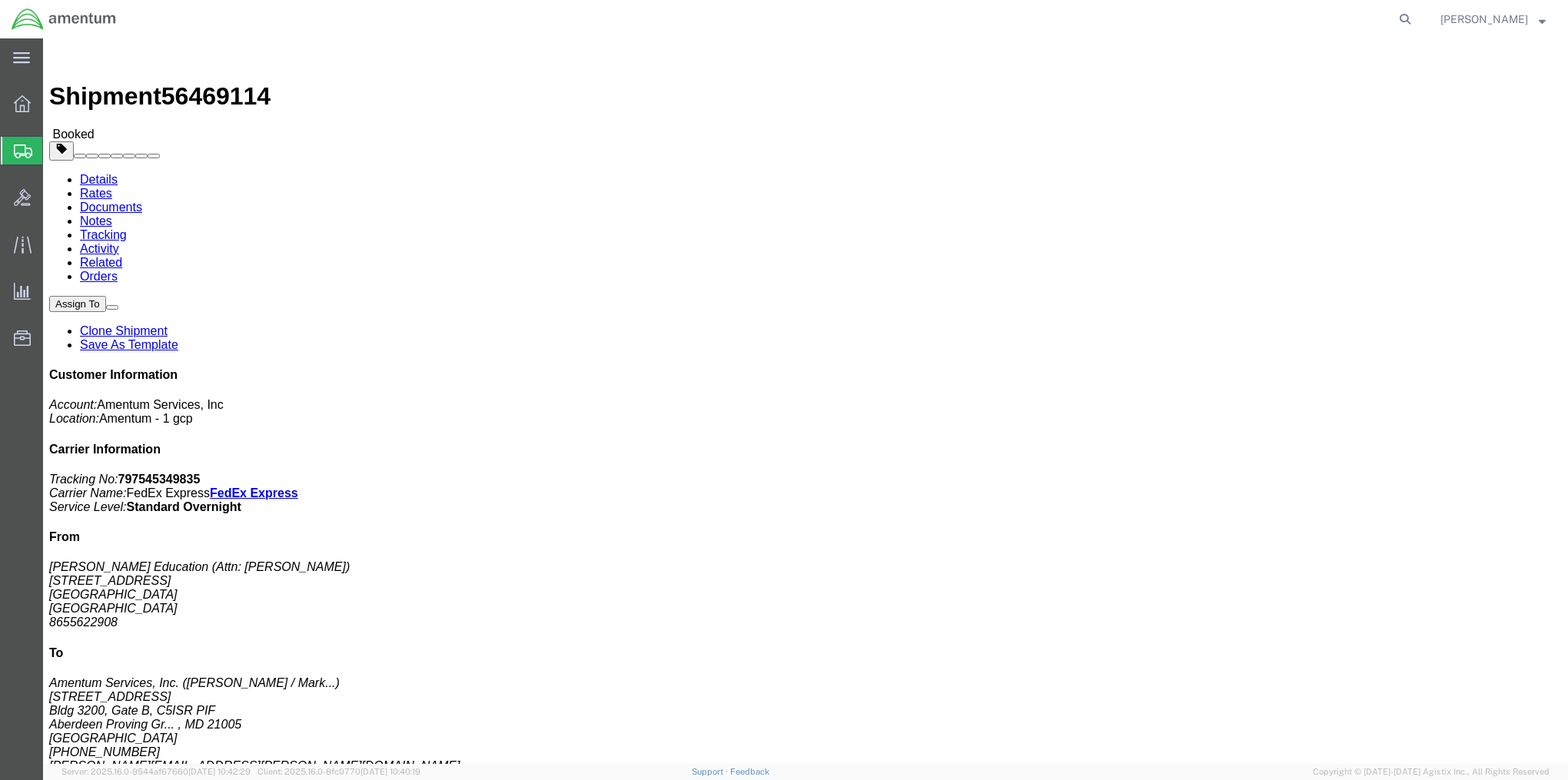
click link "Rates"
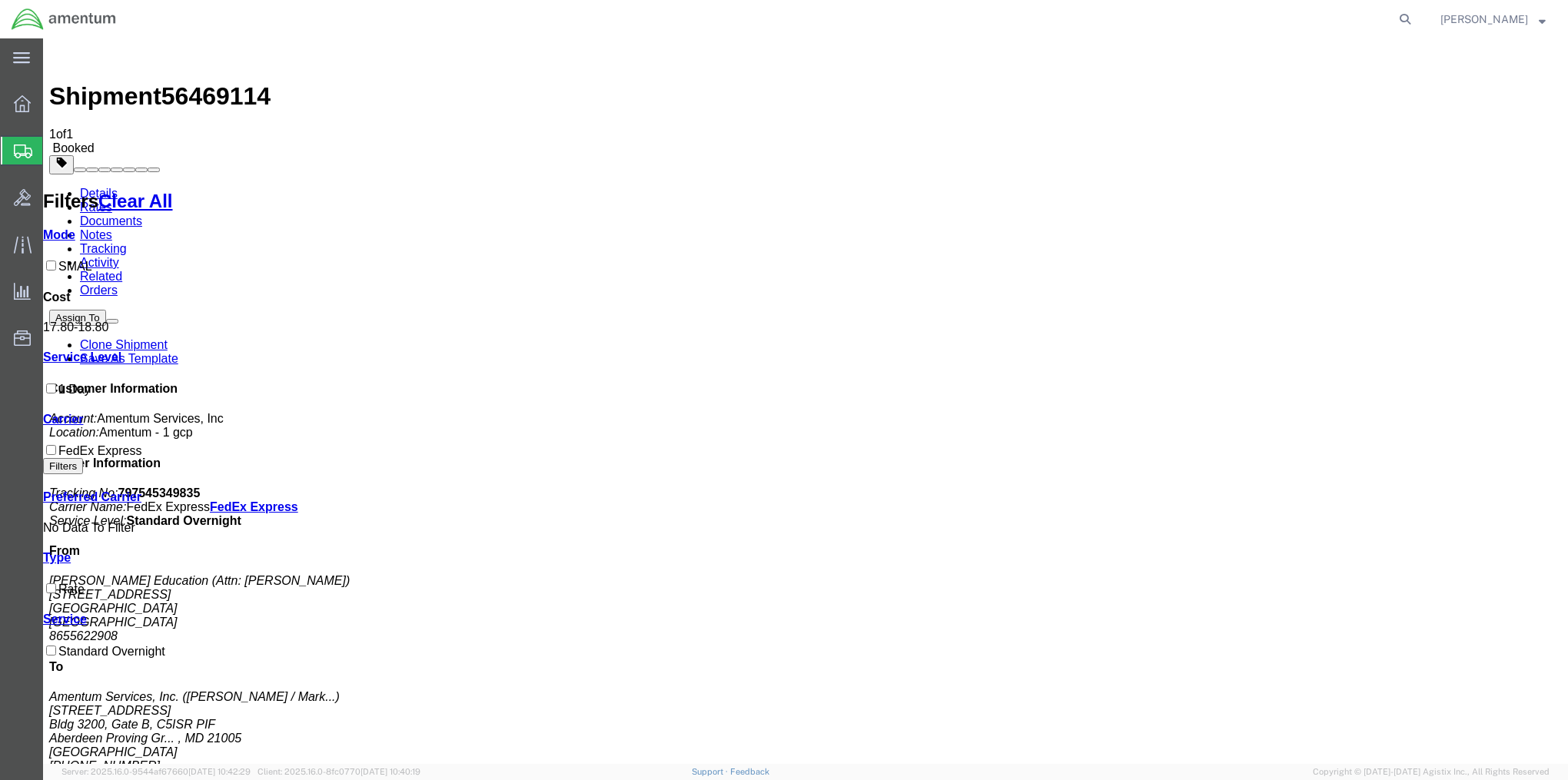
click at [0, 0] on span "Create Shipment" at bounding box center [0, 0] width 0 height 0
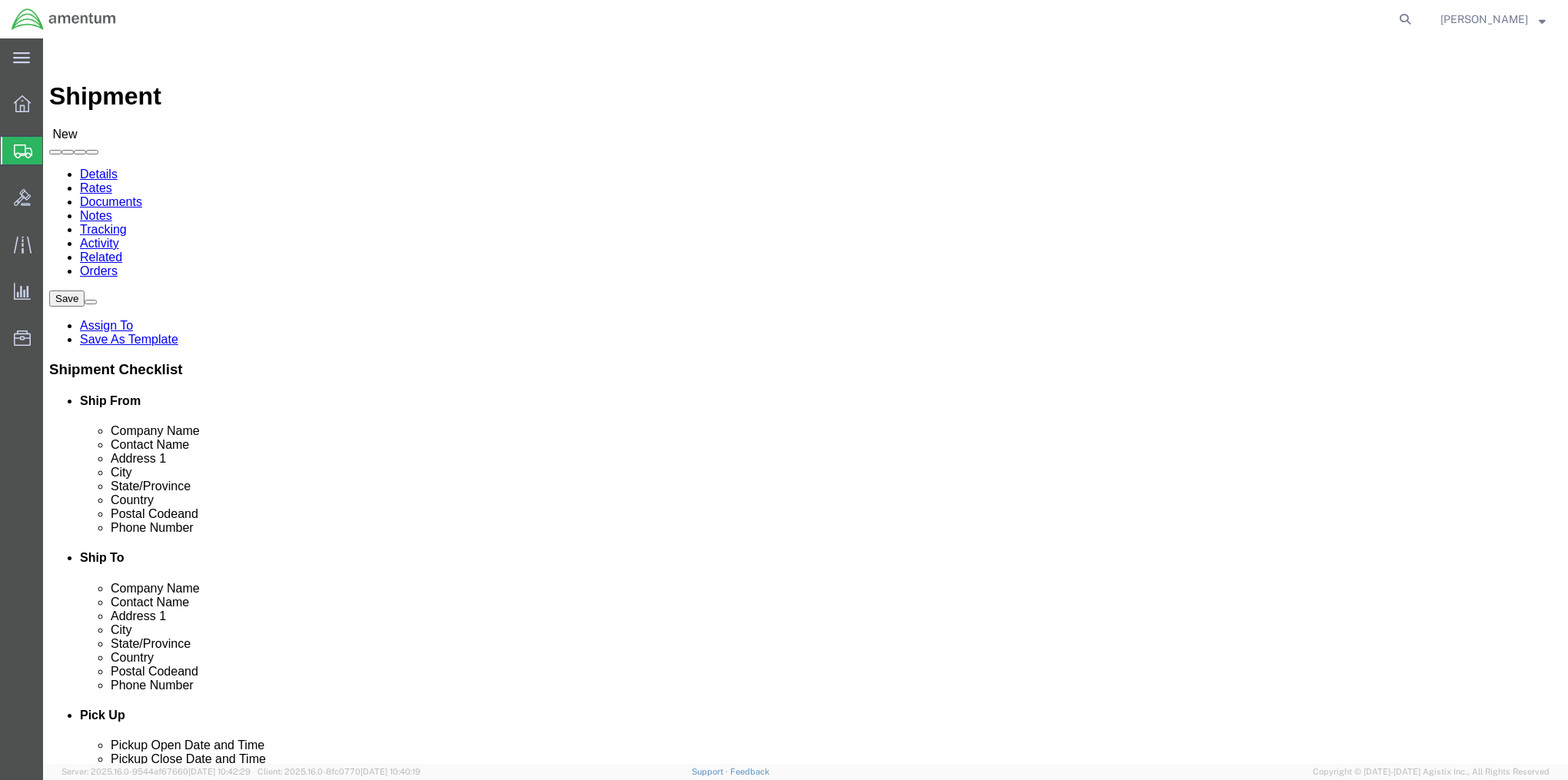
select select "MYPROFILE"
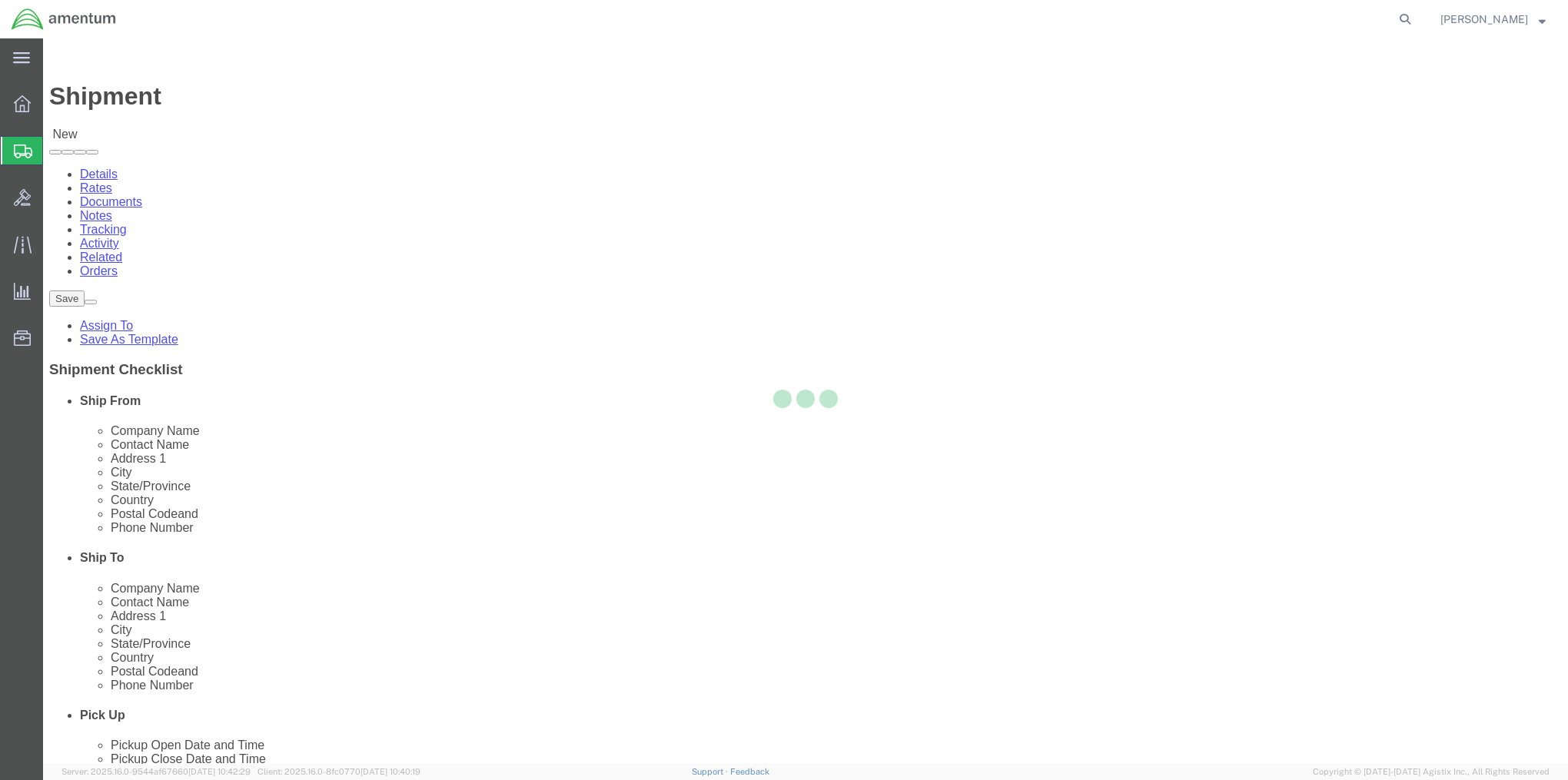
select select "MD"
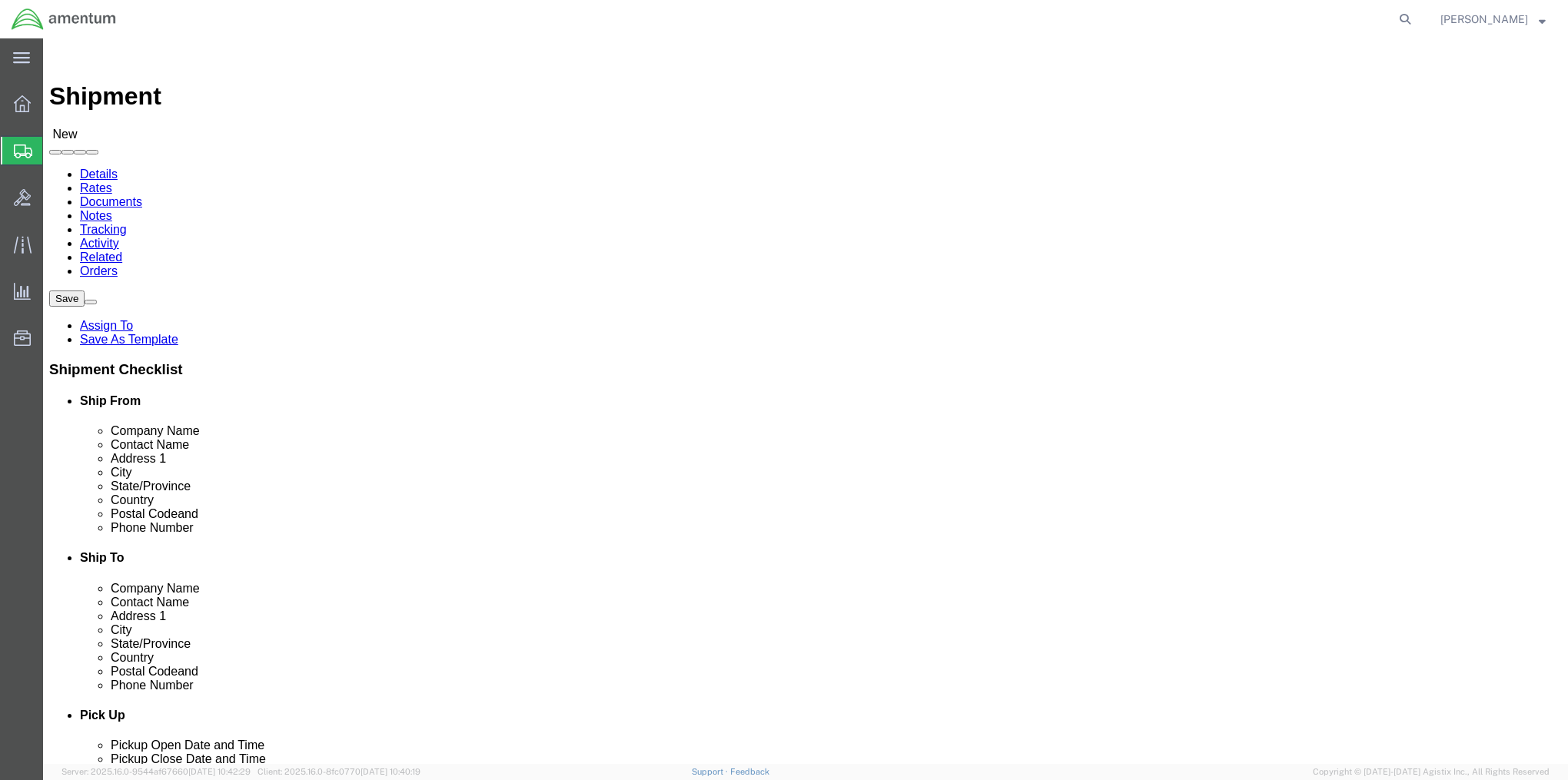
drag, startPoint x: 329, startPoint y: 316, endPoint x: 216, endPoint y: 324, distance: 113.3
click div
type input "[PERSON_NAME]"
click input "text"
type input "USARNORTH DCO Region 08"
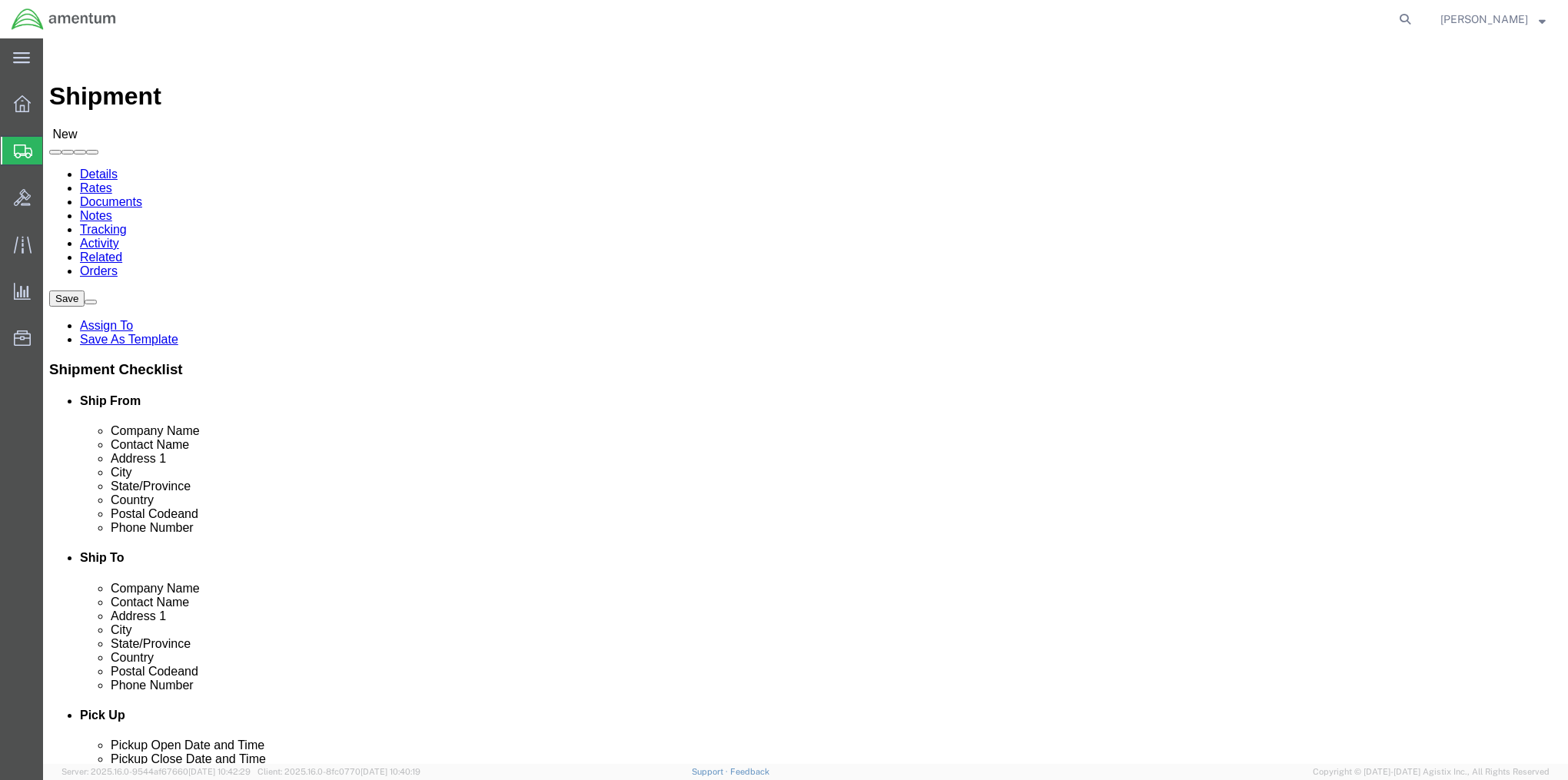
type input "SSG Nakenyah [PERSON_NAME]"
type input "[GEOGRAPHIC_DATA]"
type input "Building 45"
type input "[GEOGRAPHIC_DATA]"
type input "c"
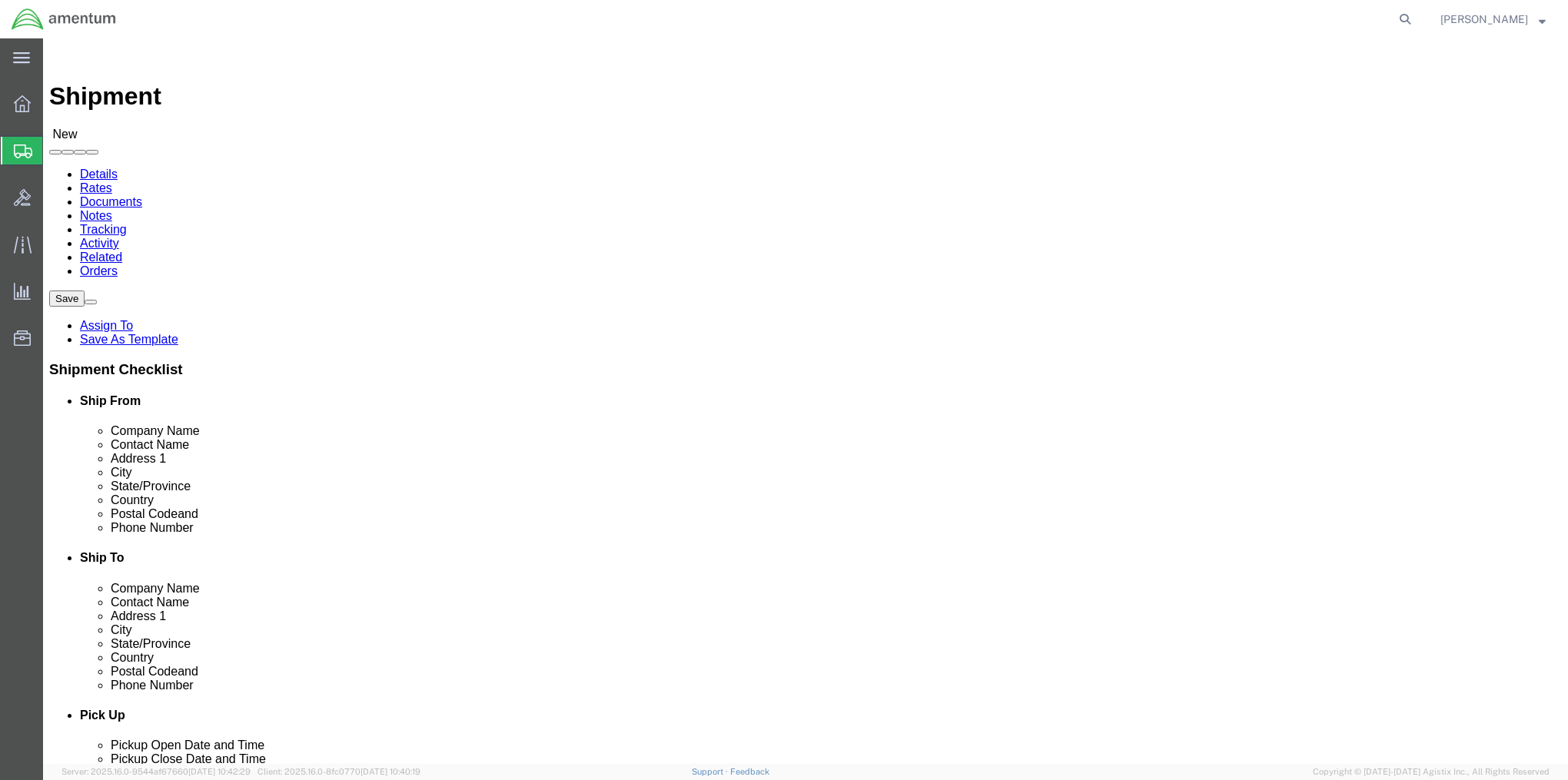
type input "c"
type input "col"
type input "80225"
type input "2108313875"
click link "ADDITIONAL INFORMATION"
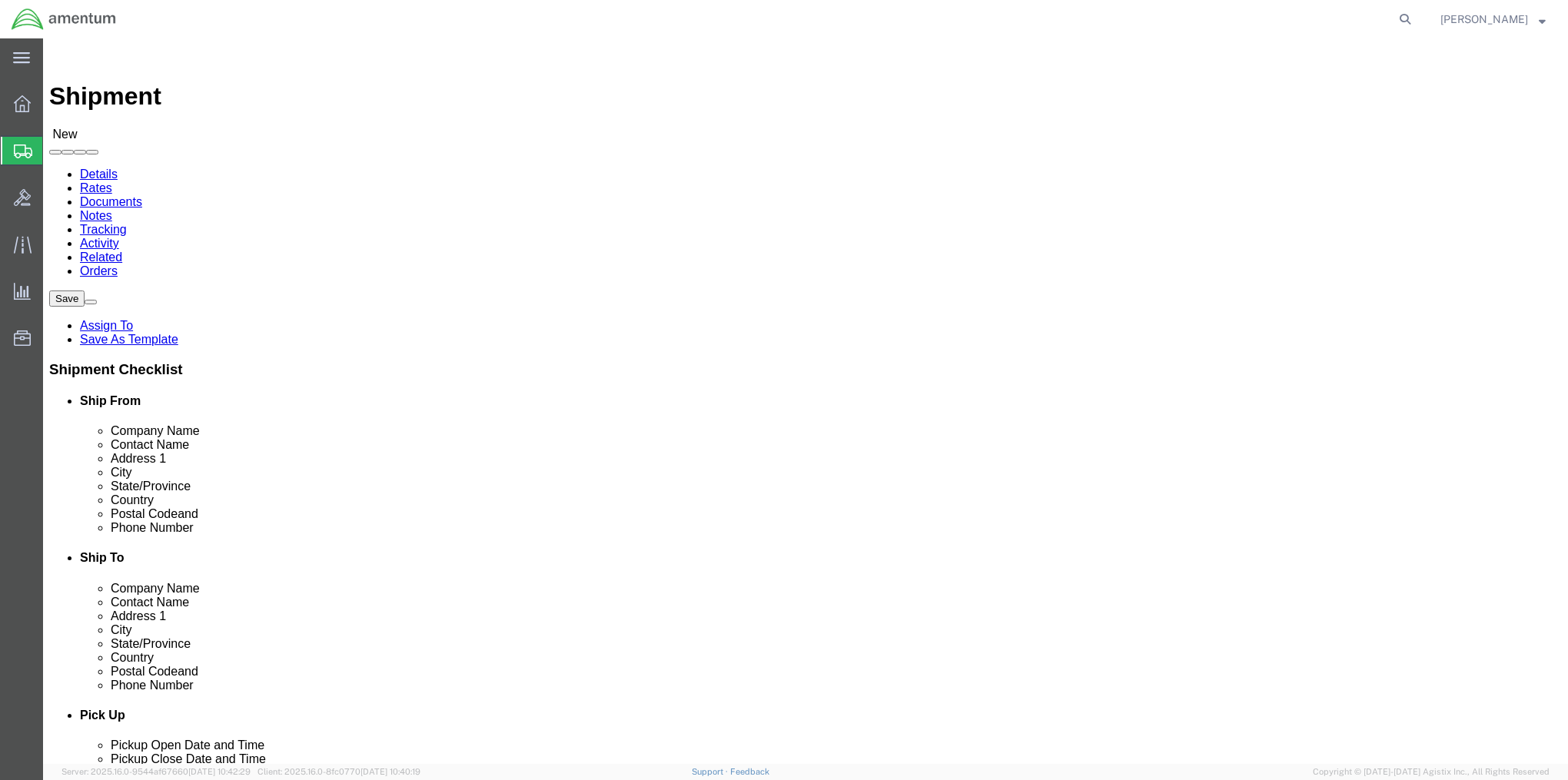
click link "ADDITIONAL INFORMATION"
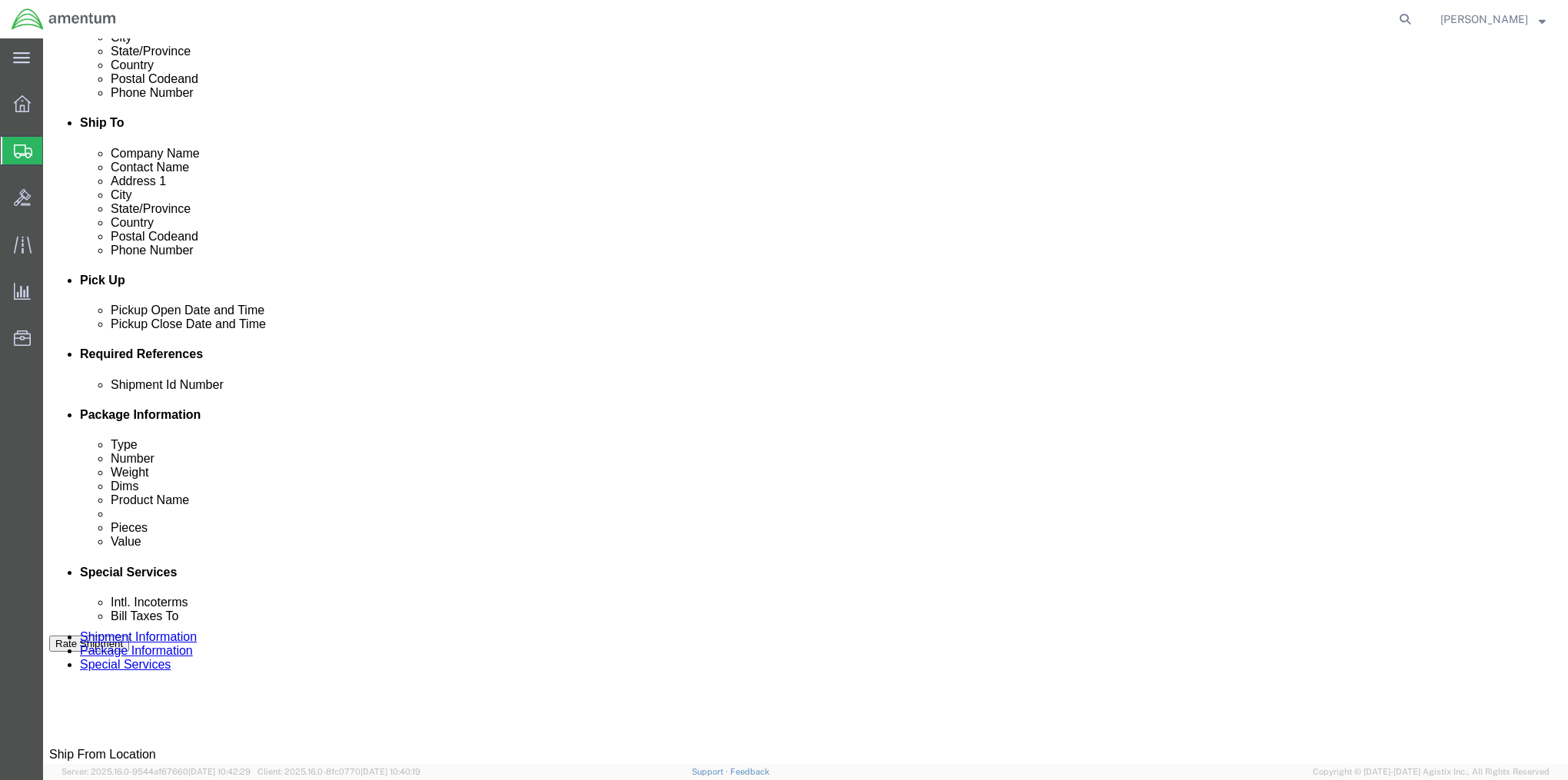
scroll to position [461, 0]
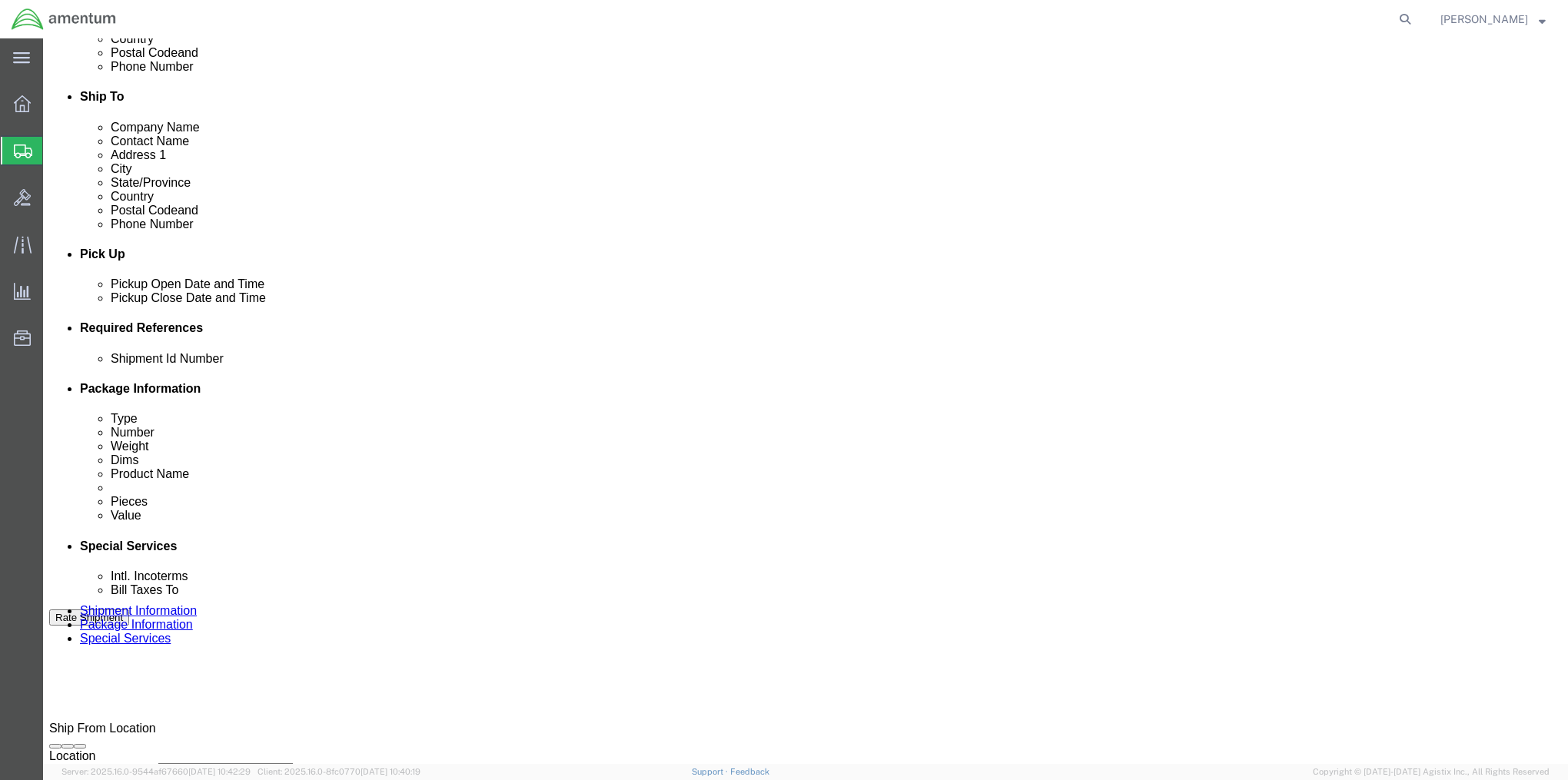
click input "text"
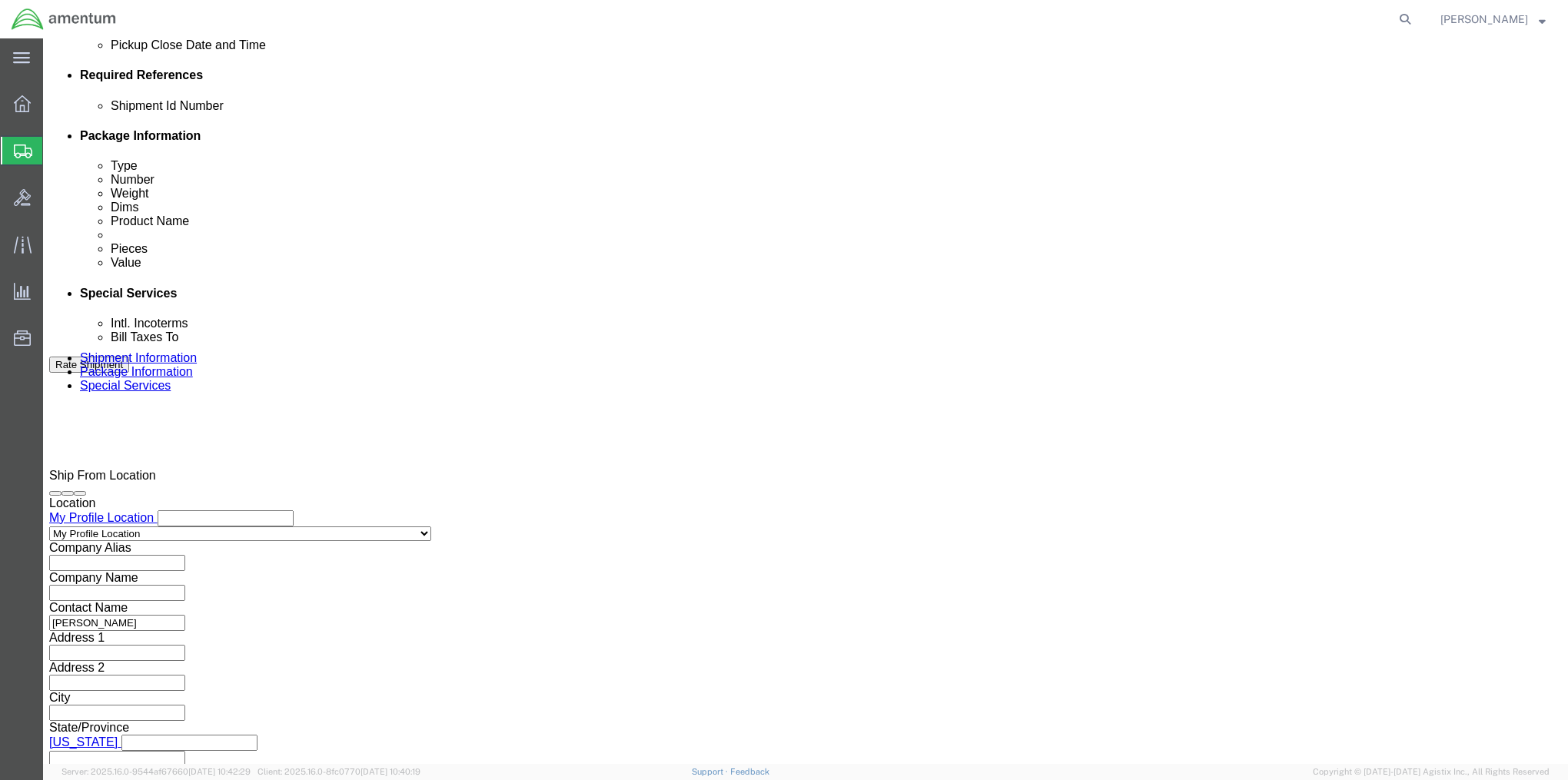
scroll to position [741, 0]
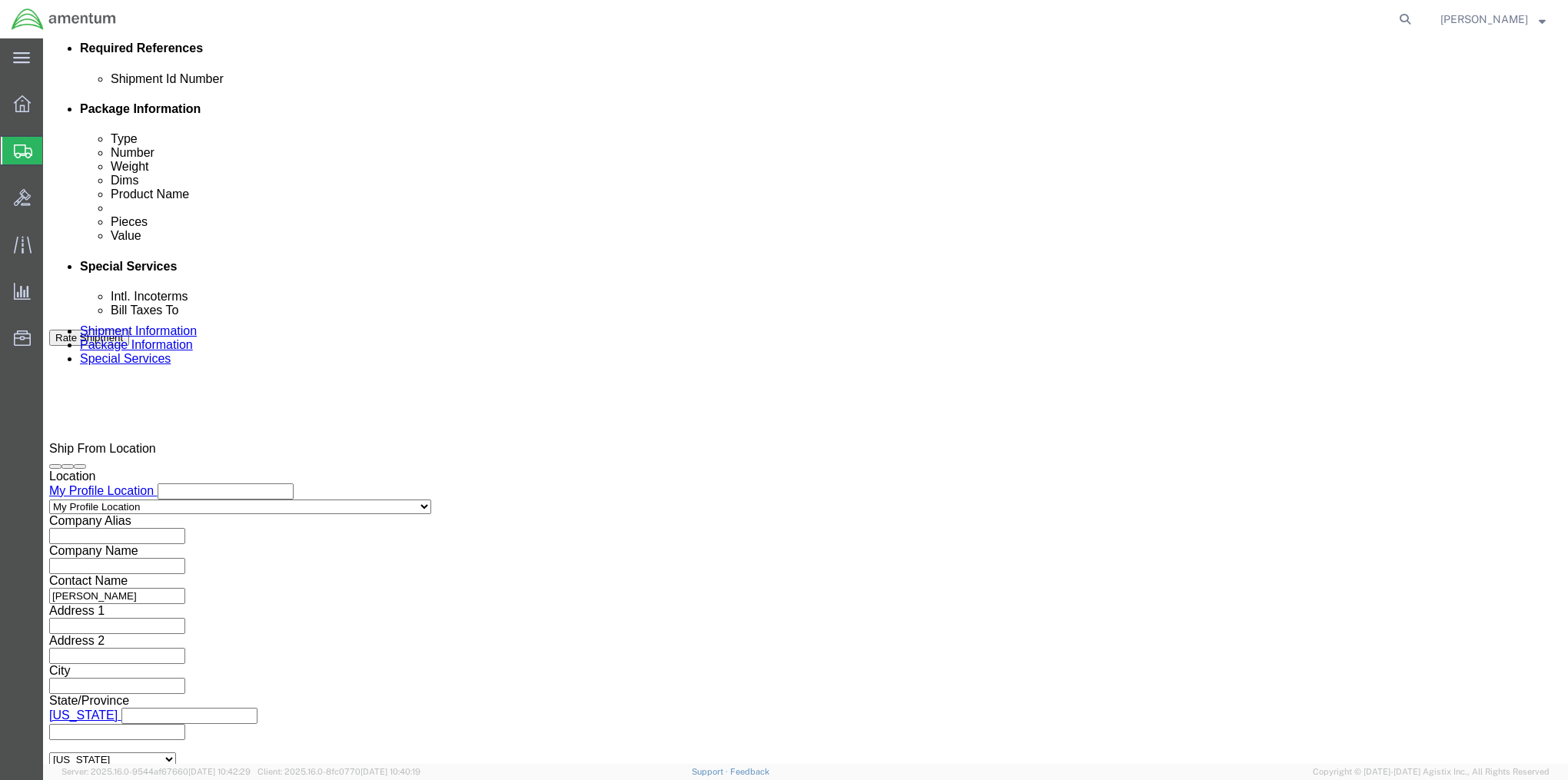
type input "2575.01.02.C.[DATE].NCOM"
click button "Continue"
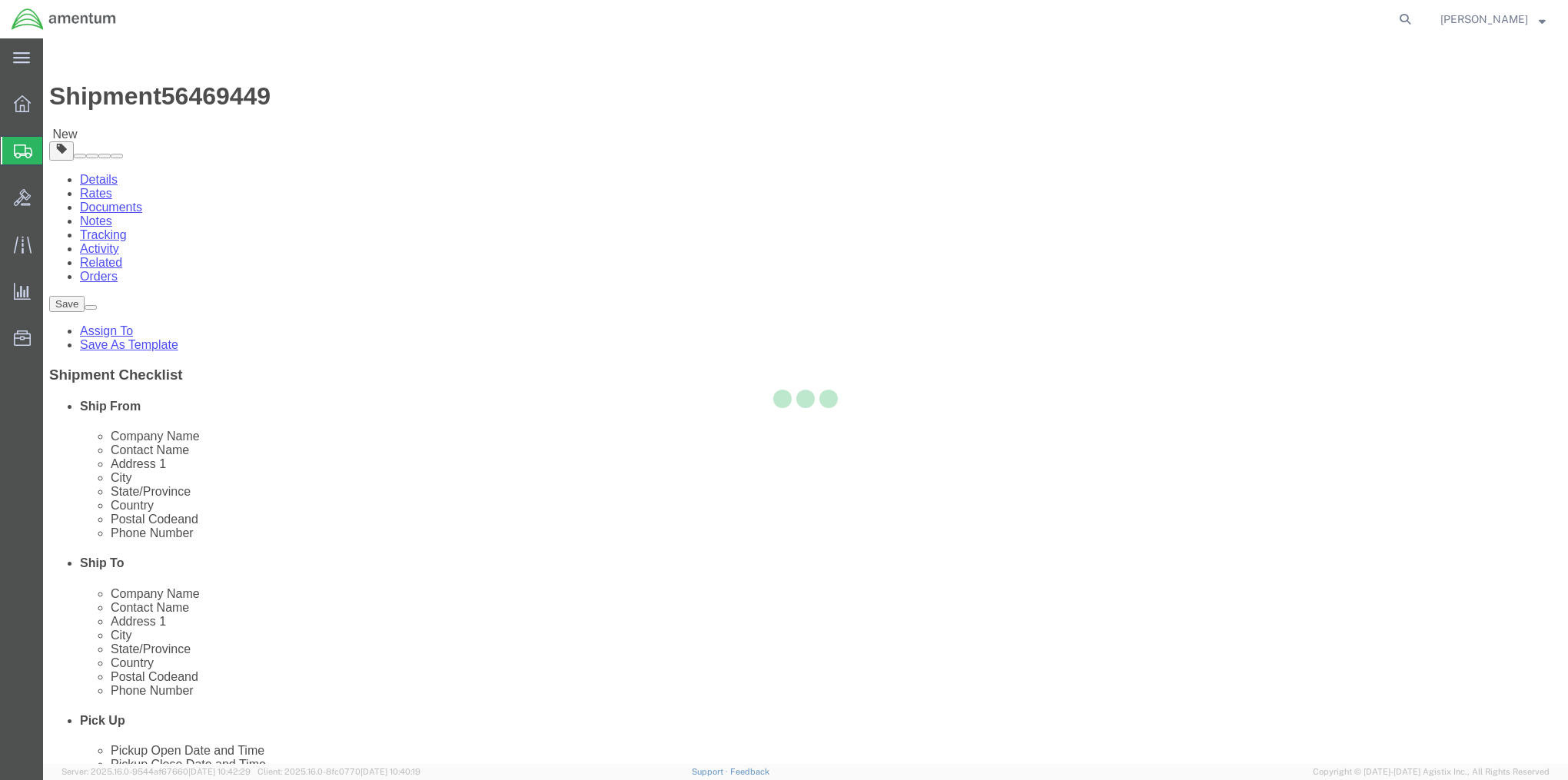
select select "CBOX"
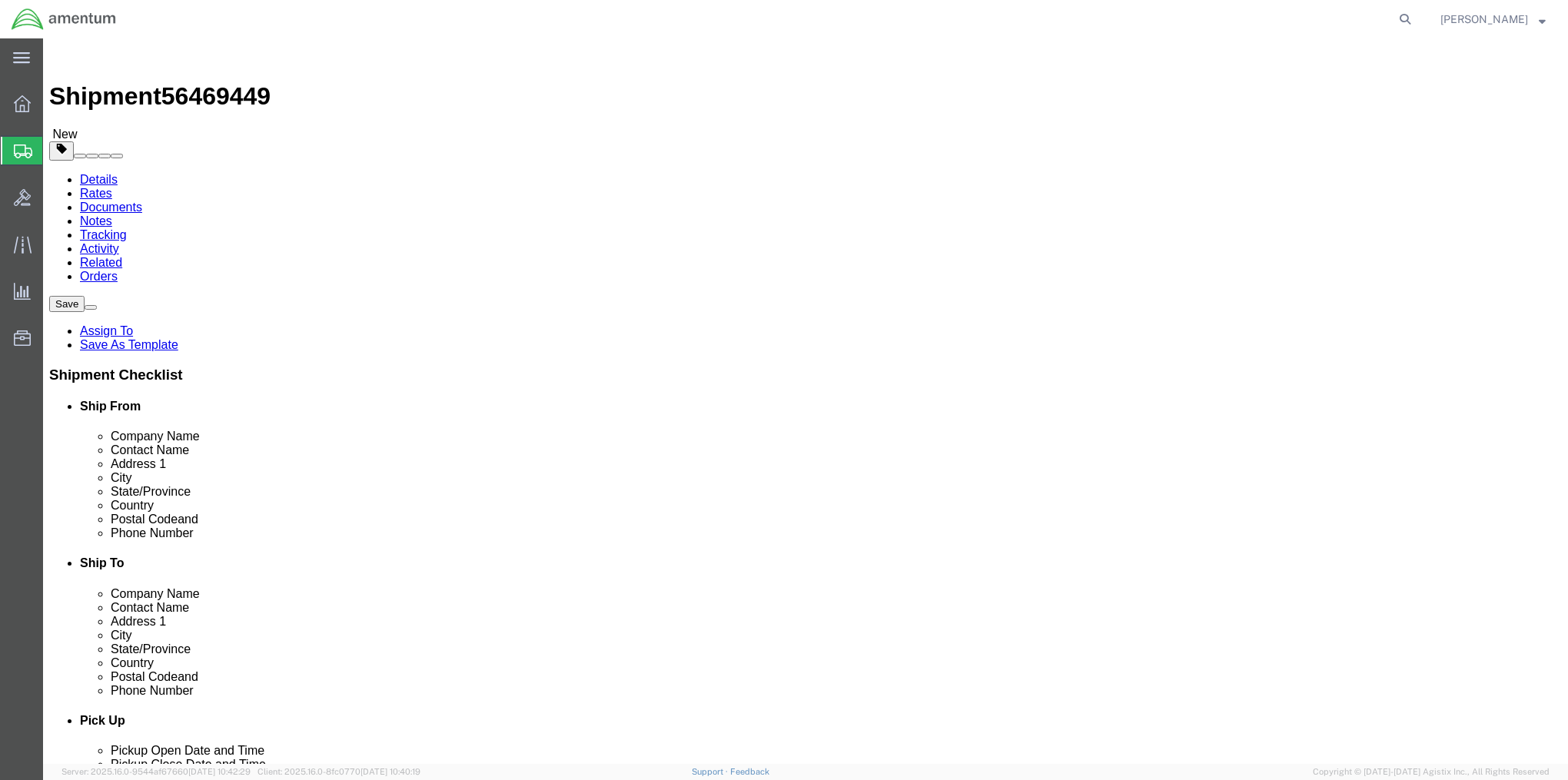
click input "text"
type input "20"
type input "16"
type input "34"
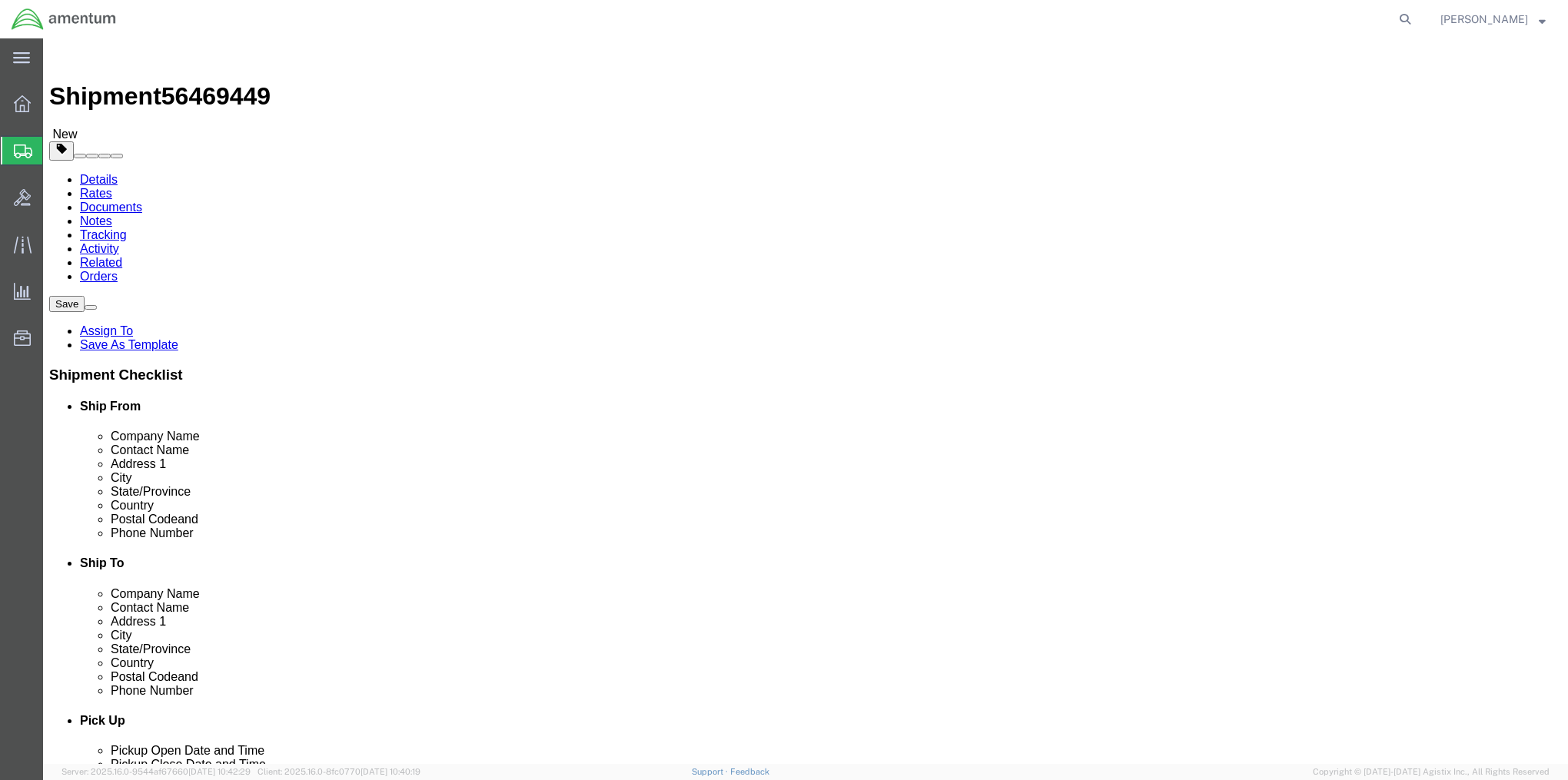
click link "Add Content"
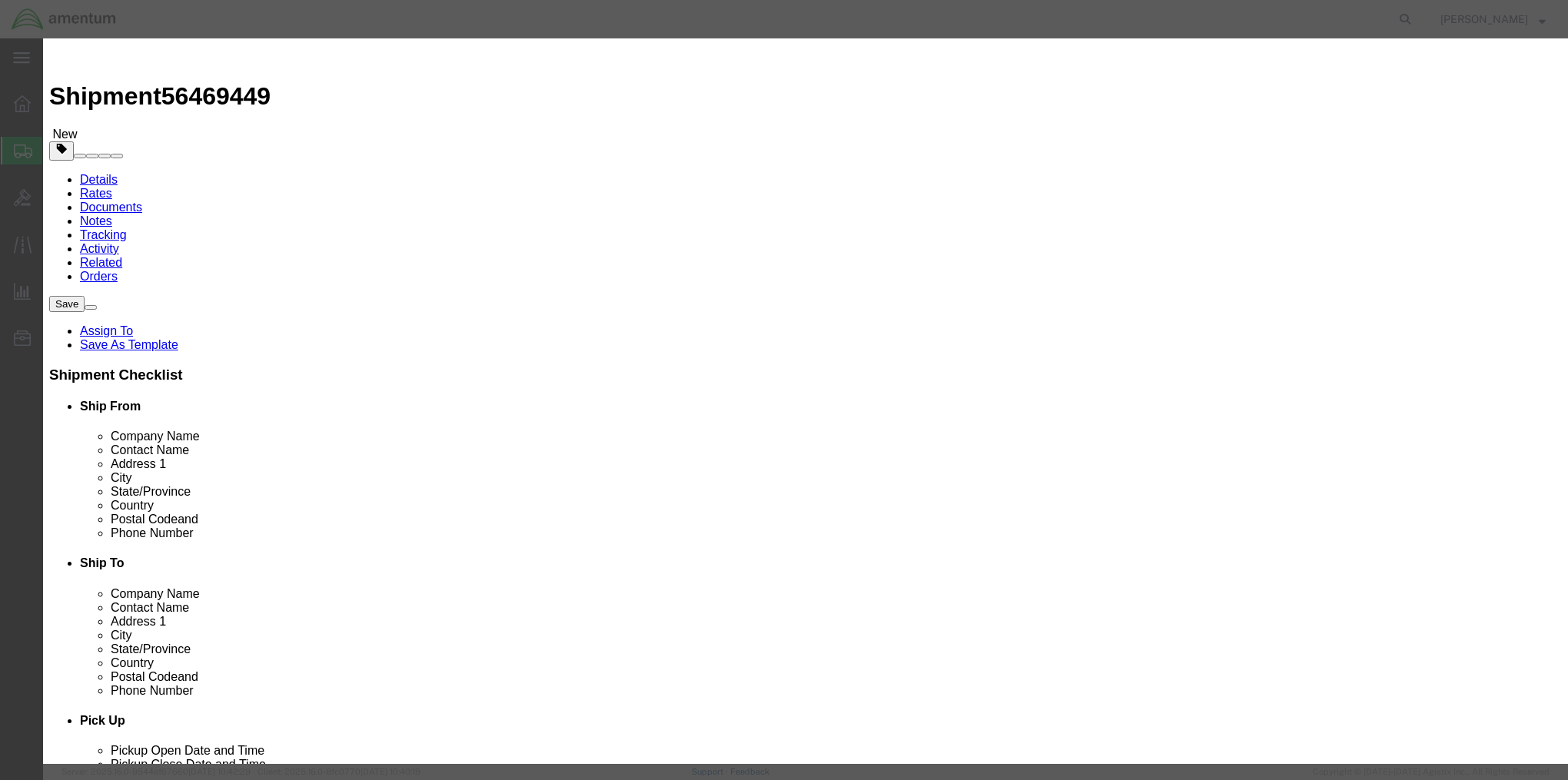
click input "text"
type input "ARNORTHFO-WI-HF_KIT-001"
type input "1"
type input "10000"
click button "Save & Close"
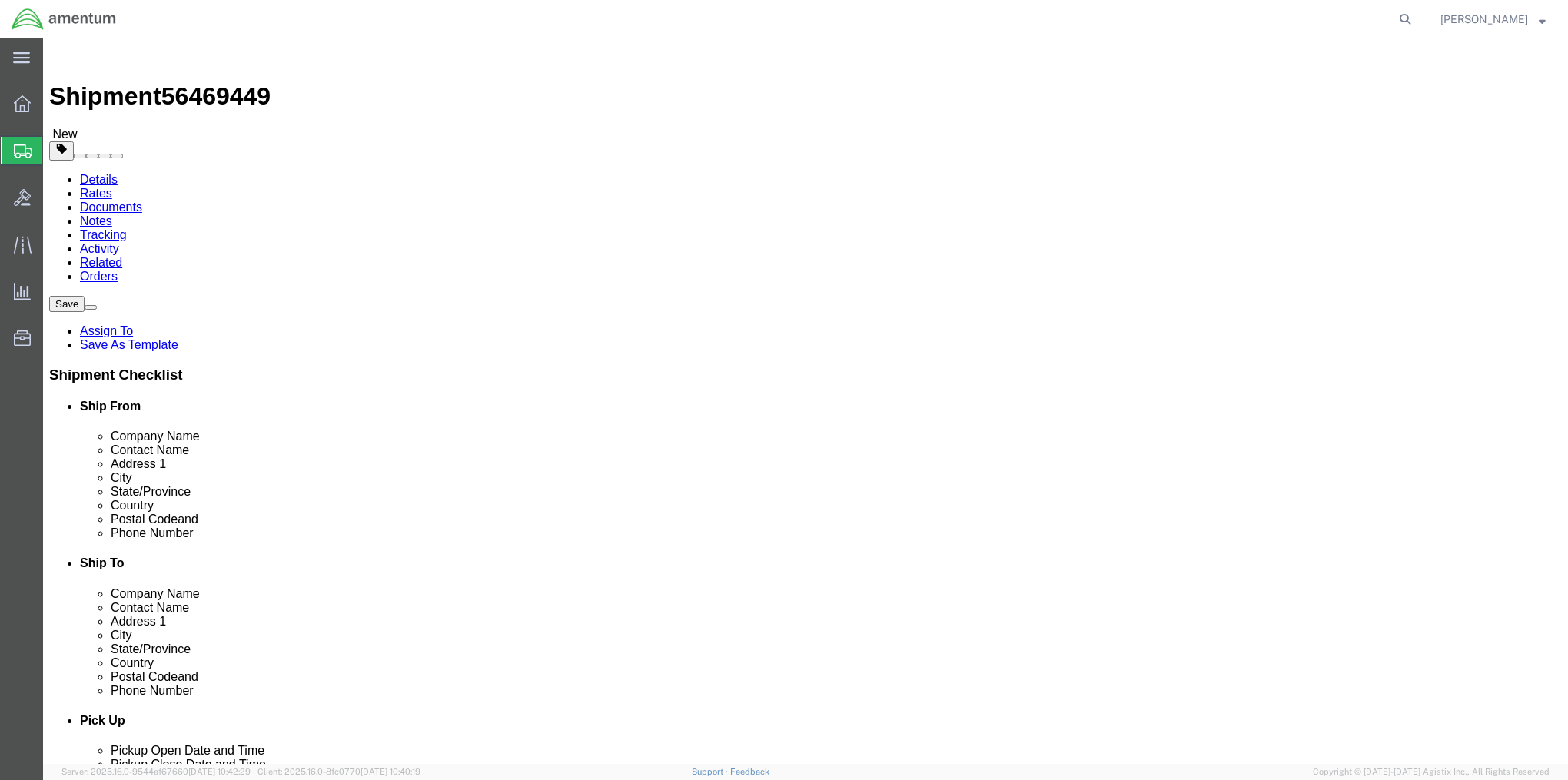
click button "Continue"
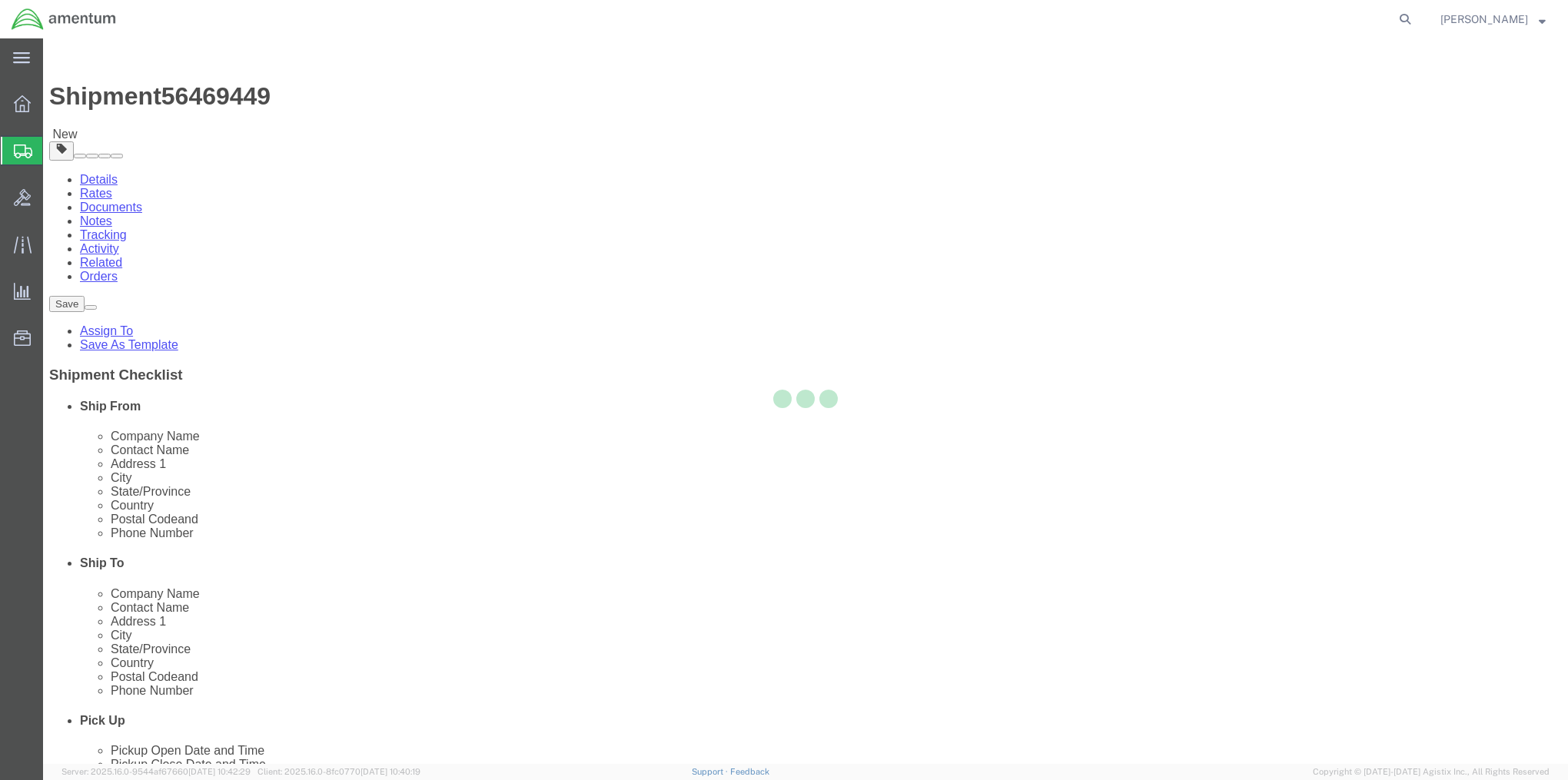
select select
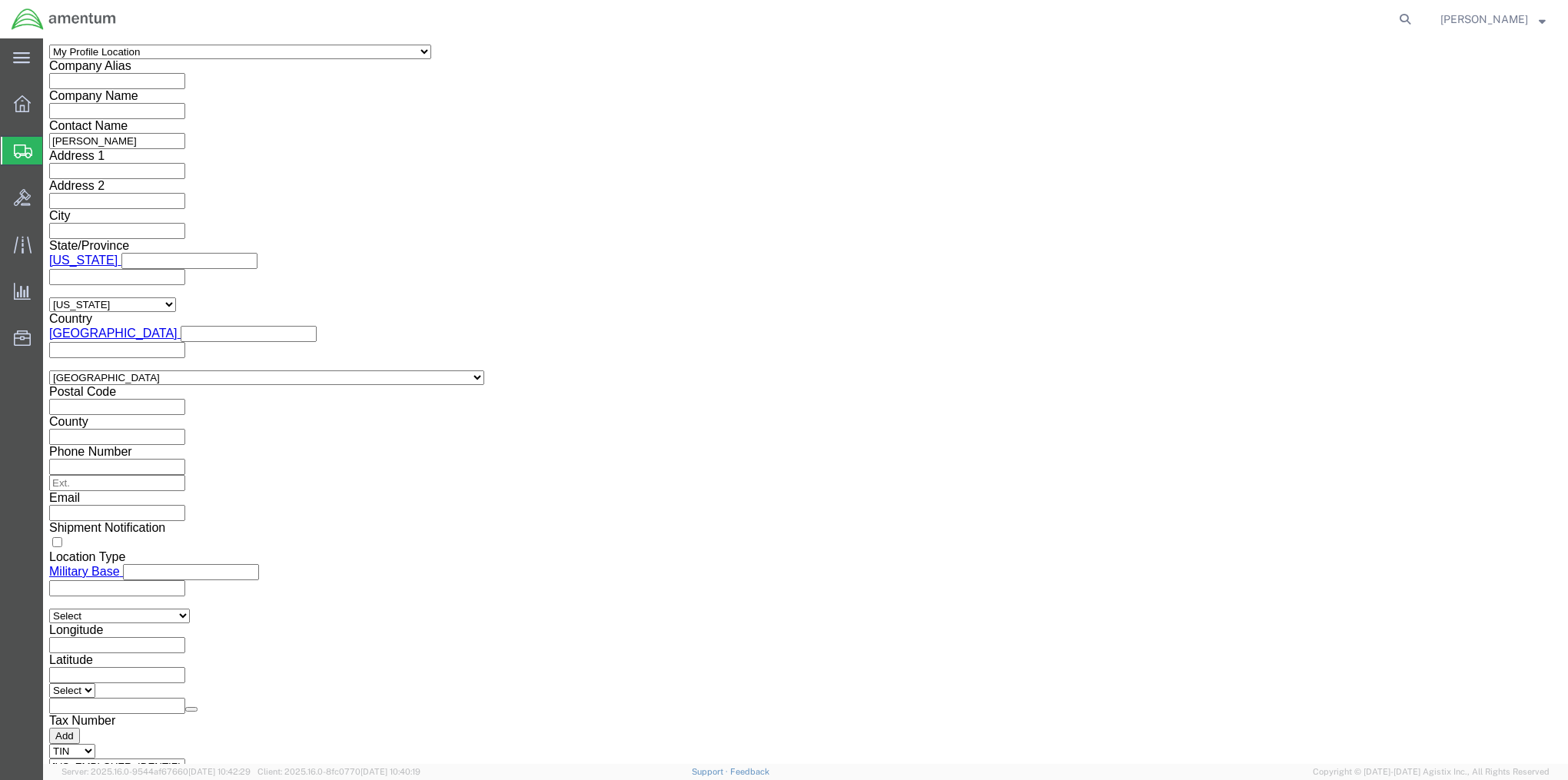
scroll to position [1342, 0]
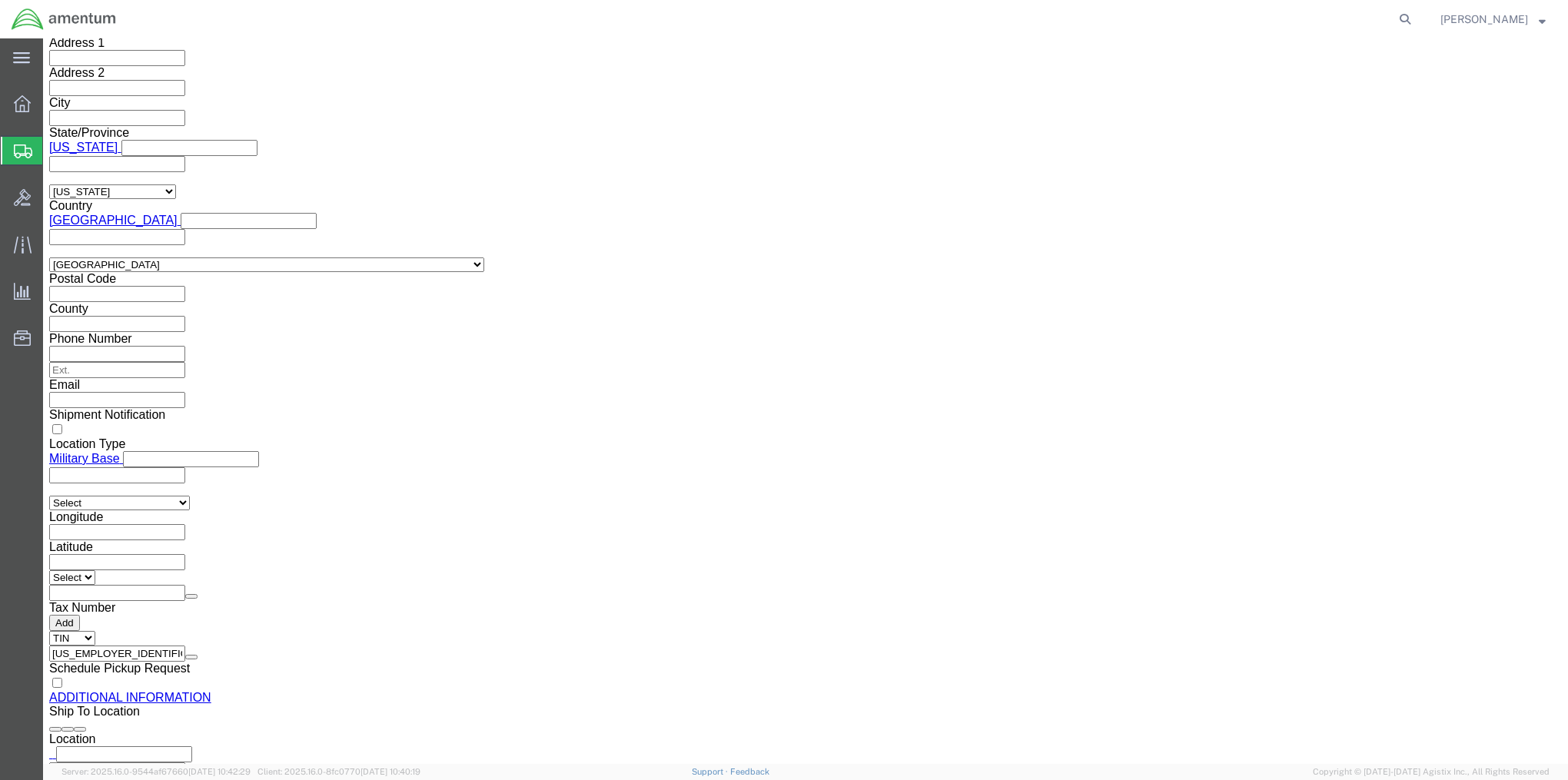
click link "Assign To"
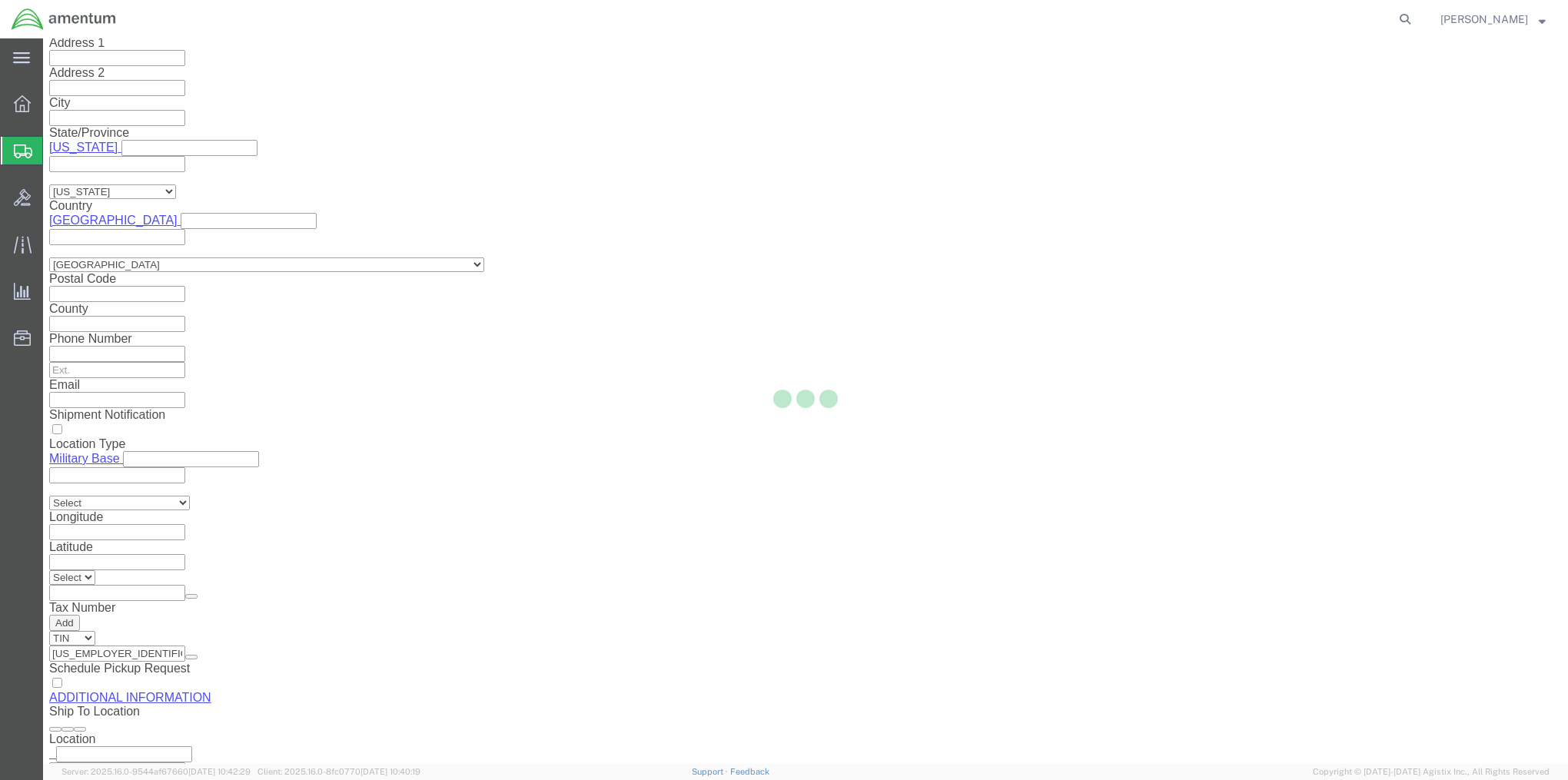
select select
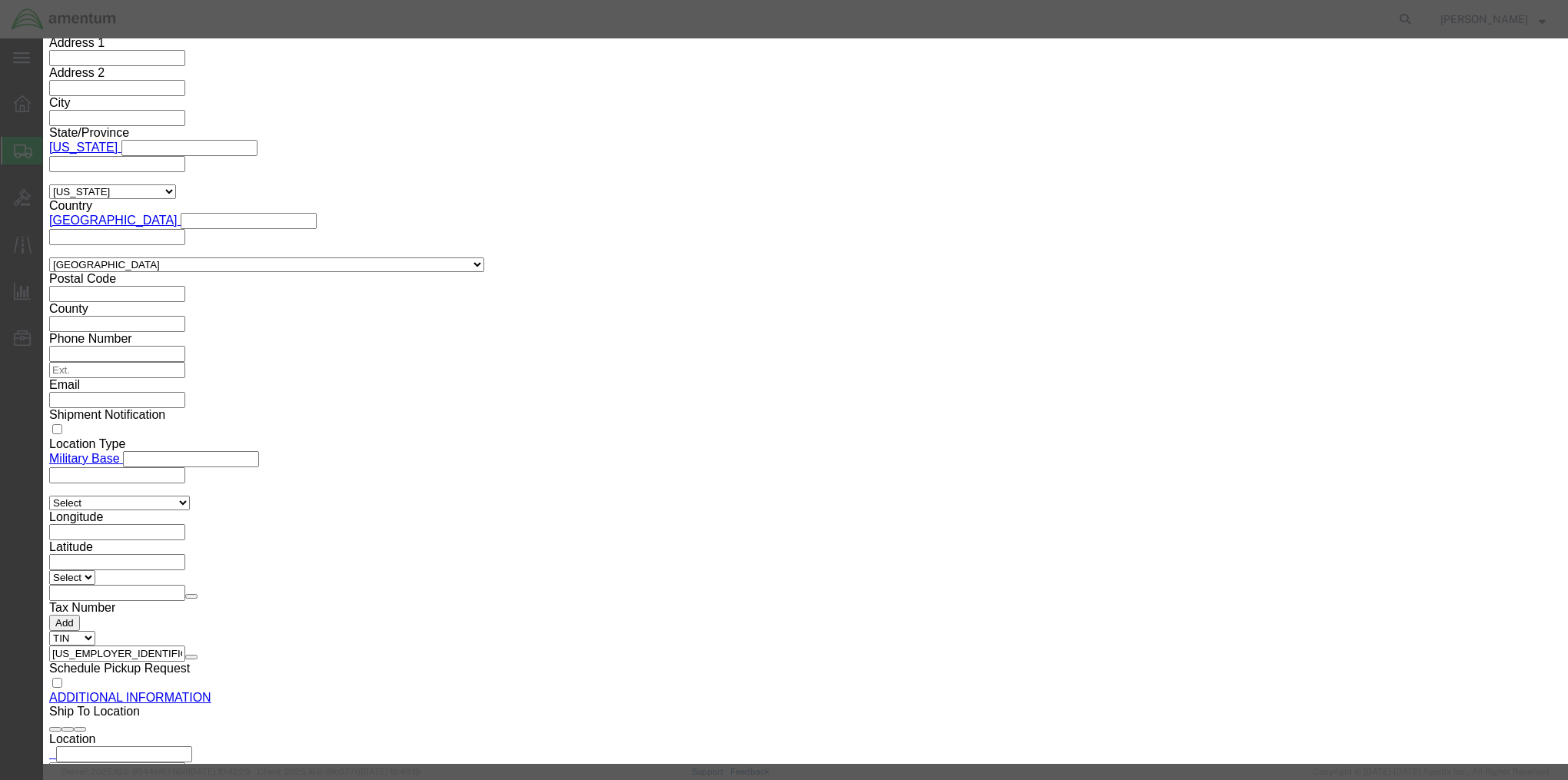
click button "Cancel"
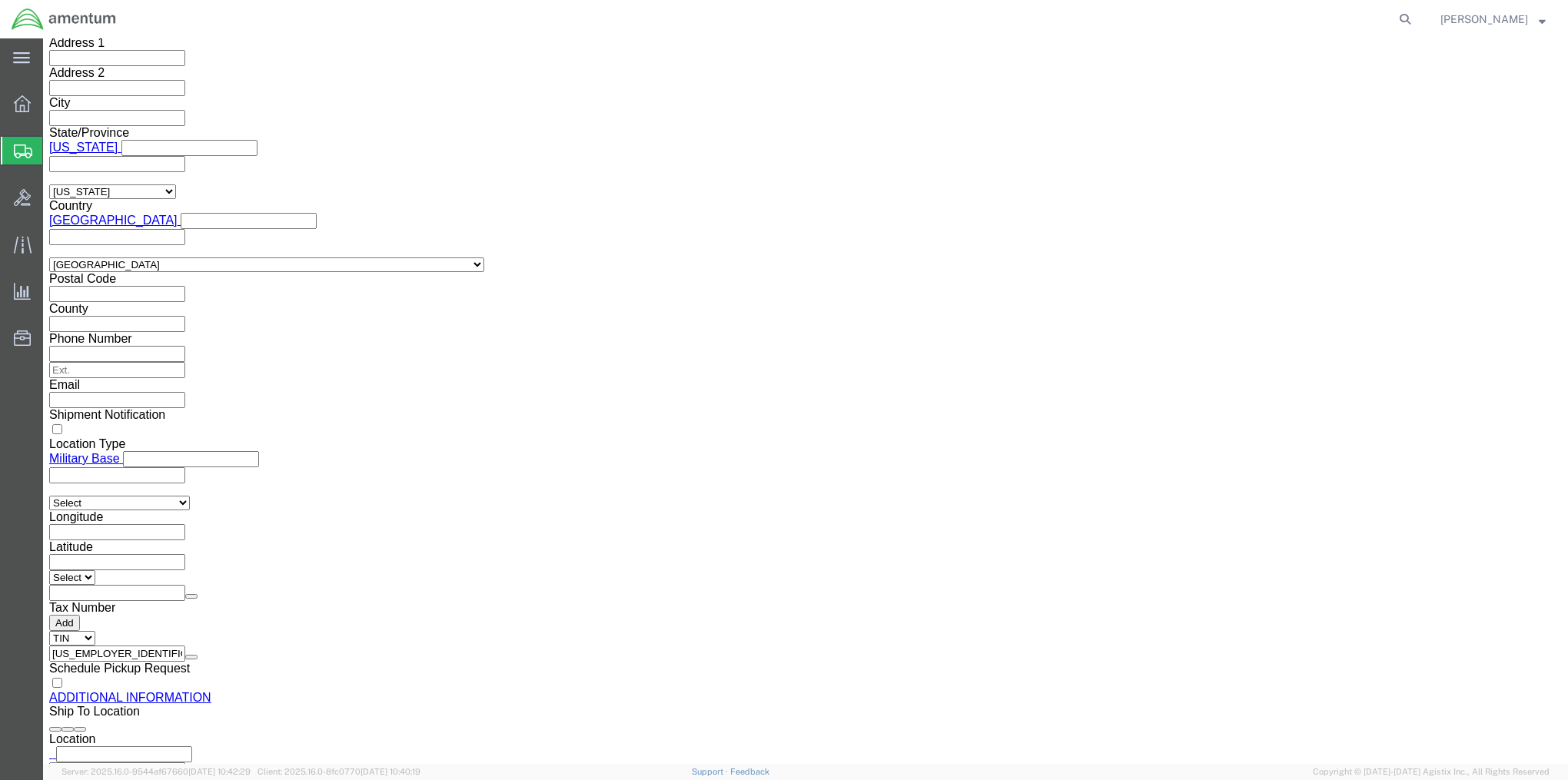
click at [0, 0] on span "Create Shipment" at bounding box center [0, 0] width 0 height 0
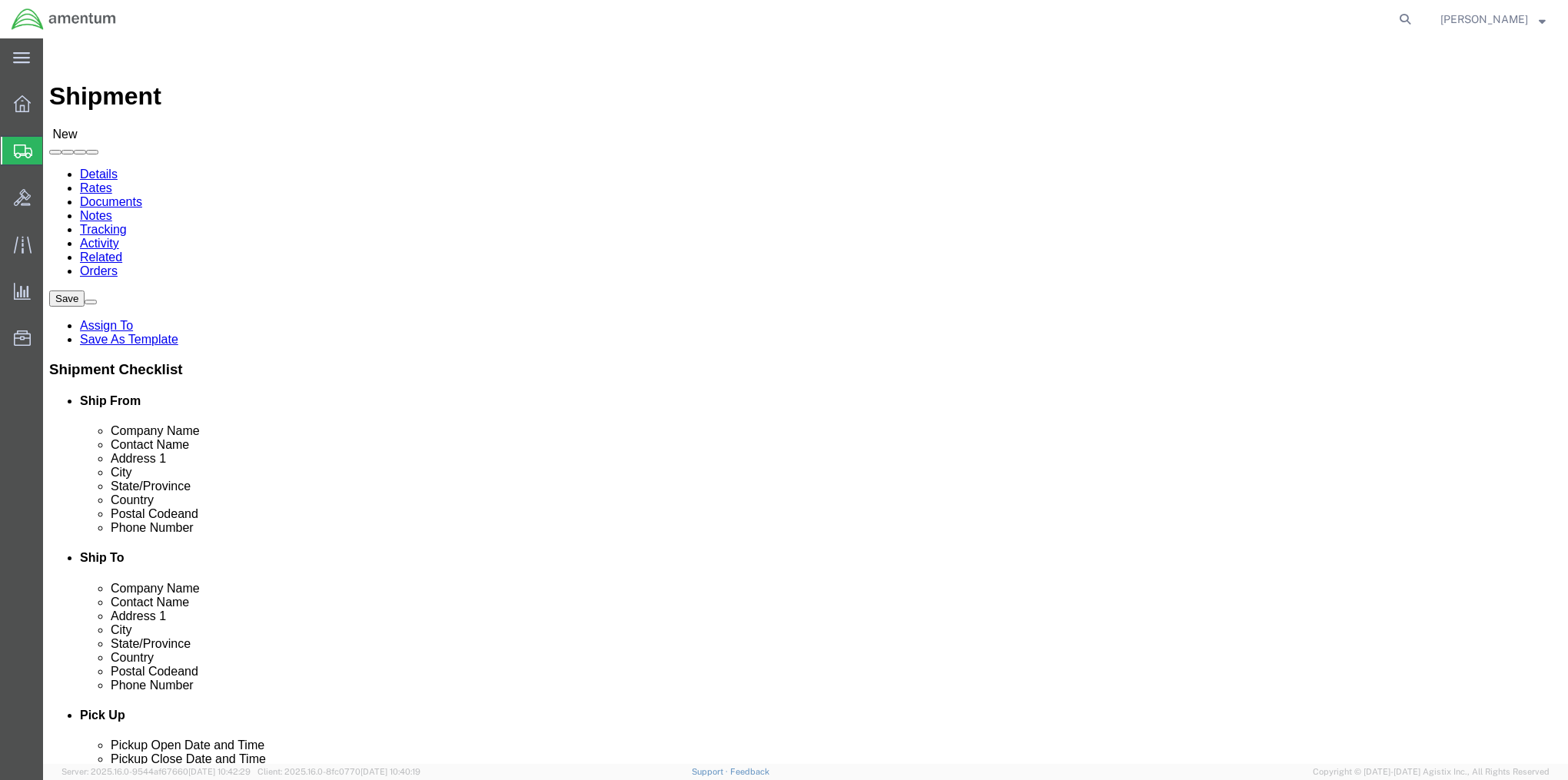
select select "MYPROFILE"
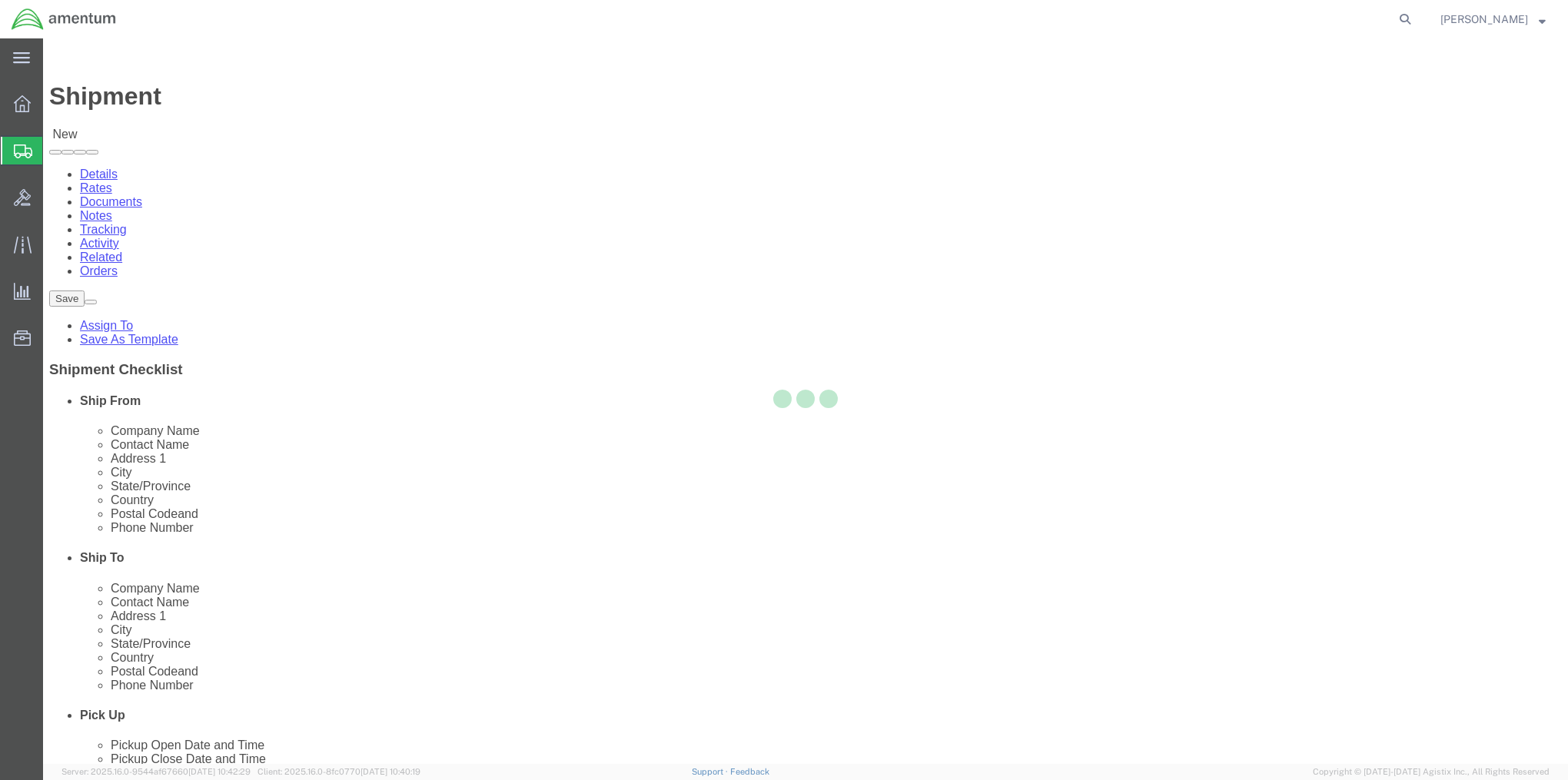
select select "MD"
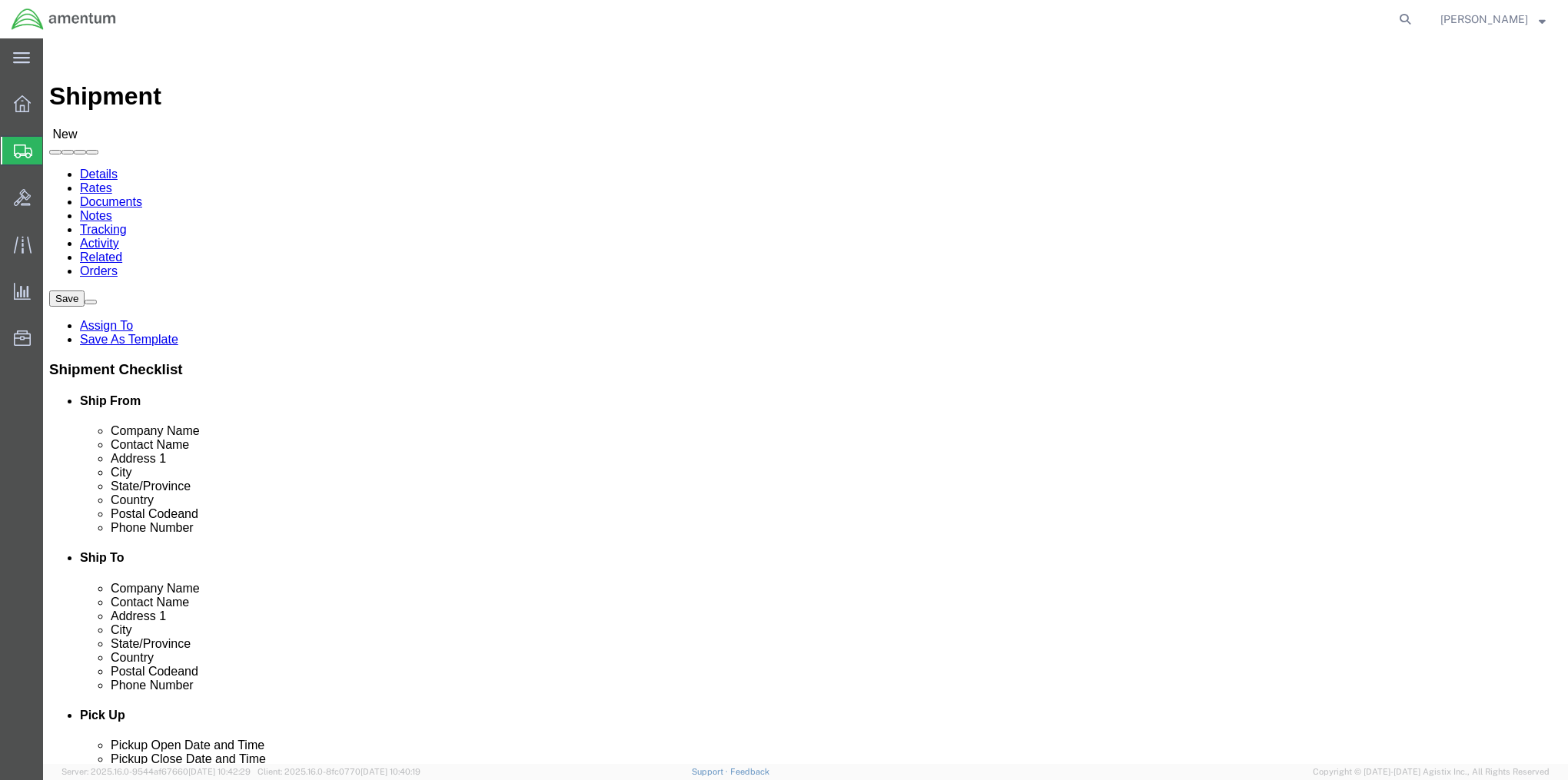
click link "ADDITIONAL INFORMATION"
click input "text"
type input "Mouser Electronics"
type input "RMA # WA017S2"
type input "[STREET_ADDRESS]"
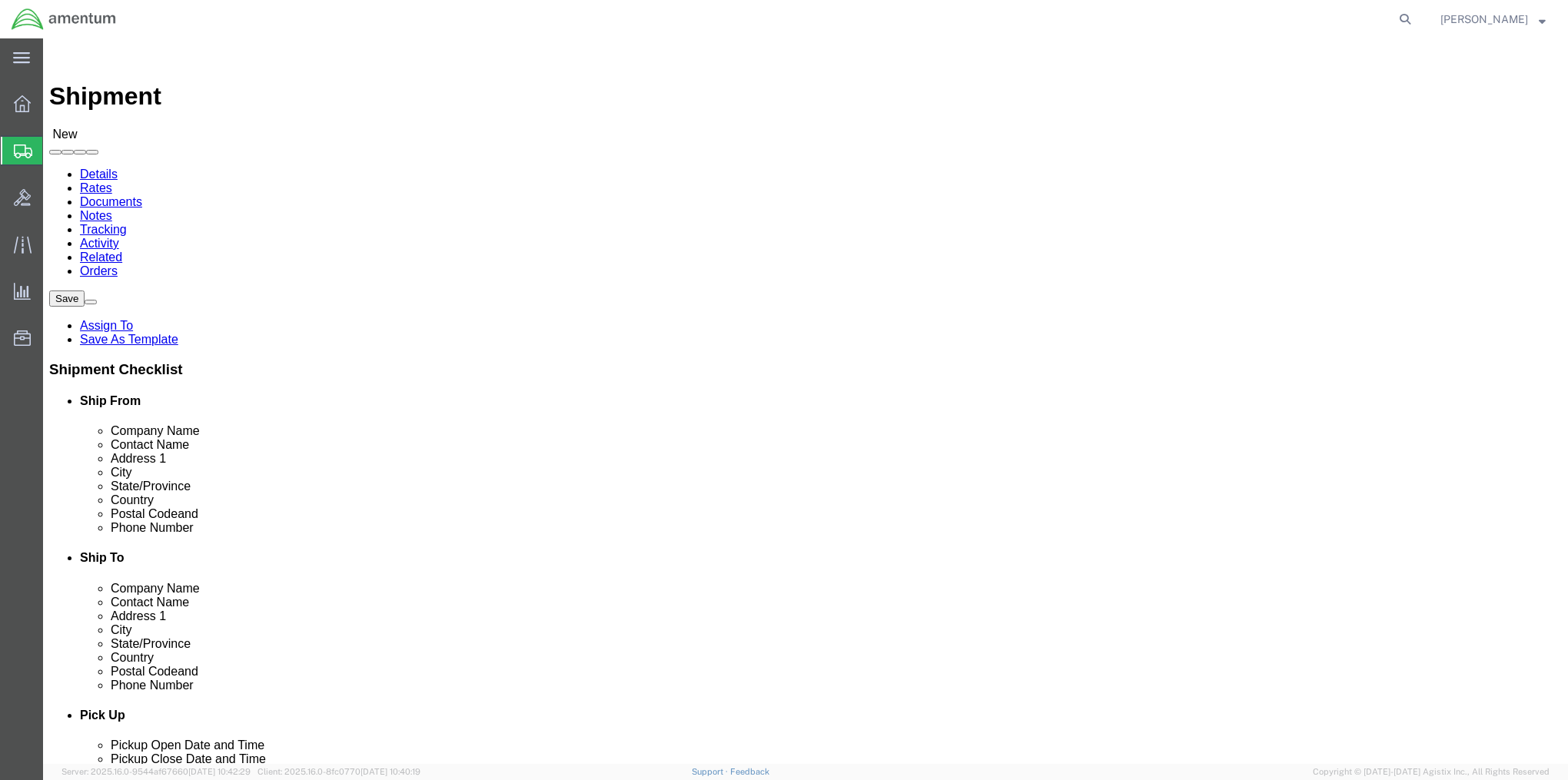
type input "[GEOGRAPHIC_DATA]"
type input "T"
type input "TEX"
type input "76063"
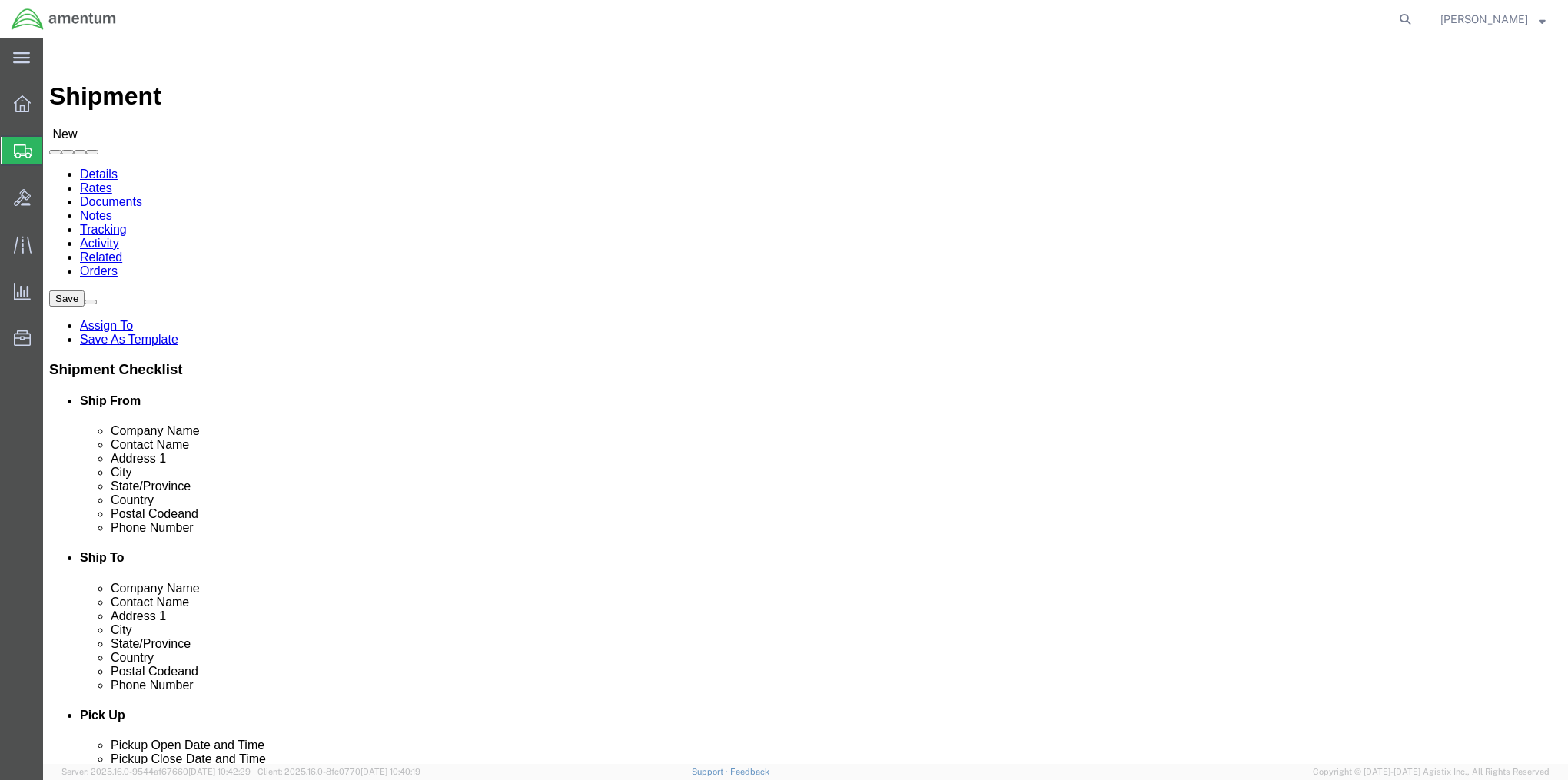
type input "4433951779"
click link "ADDITIONAL INFORMATION"
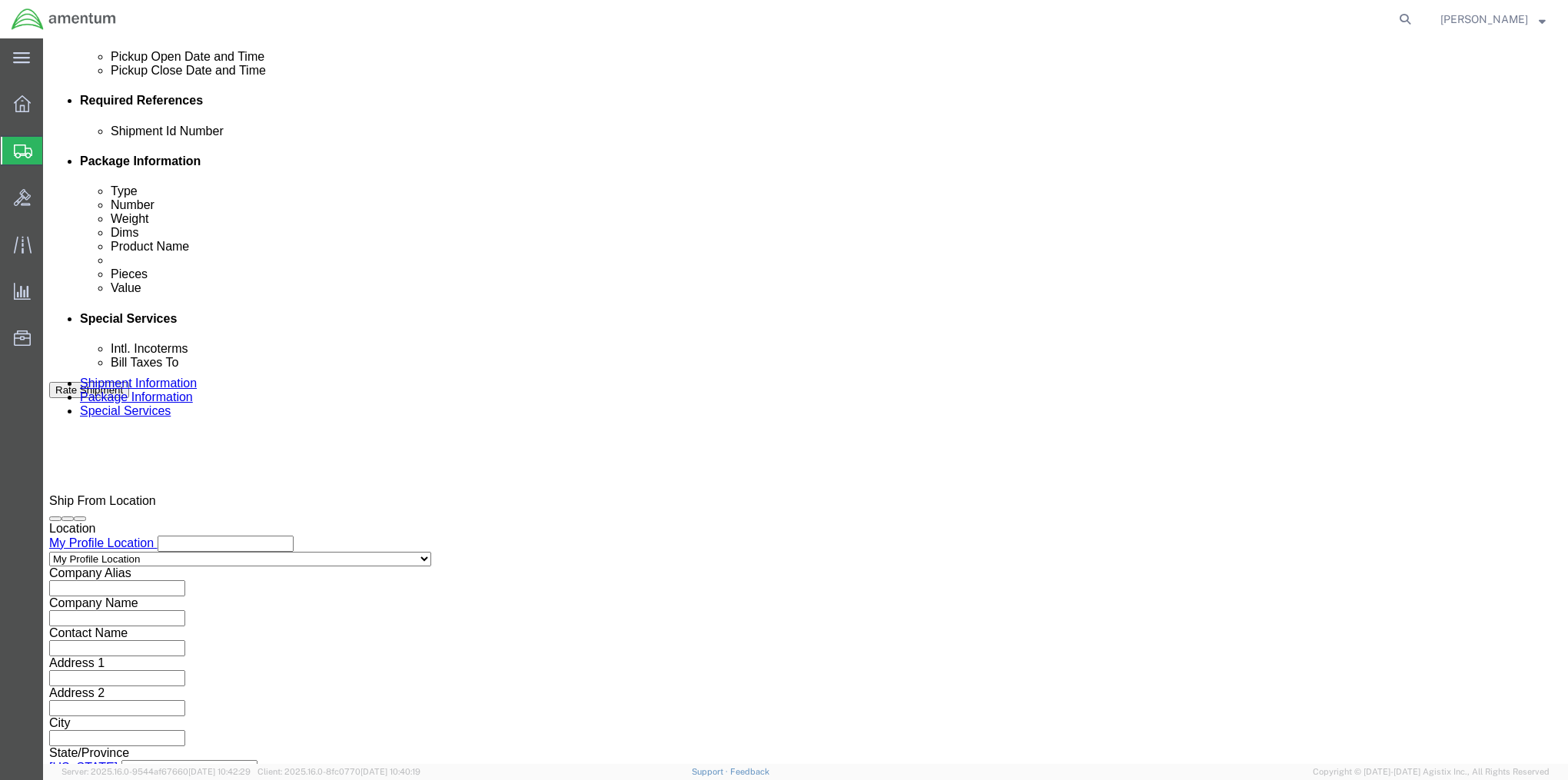
scroll to position [691, 0]
click input "text"
type input "2575.01.02.C.[DATE].OCPI"
click button "Continue"
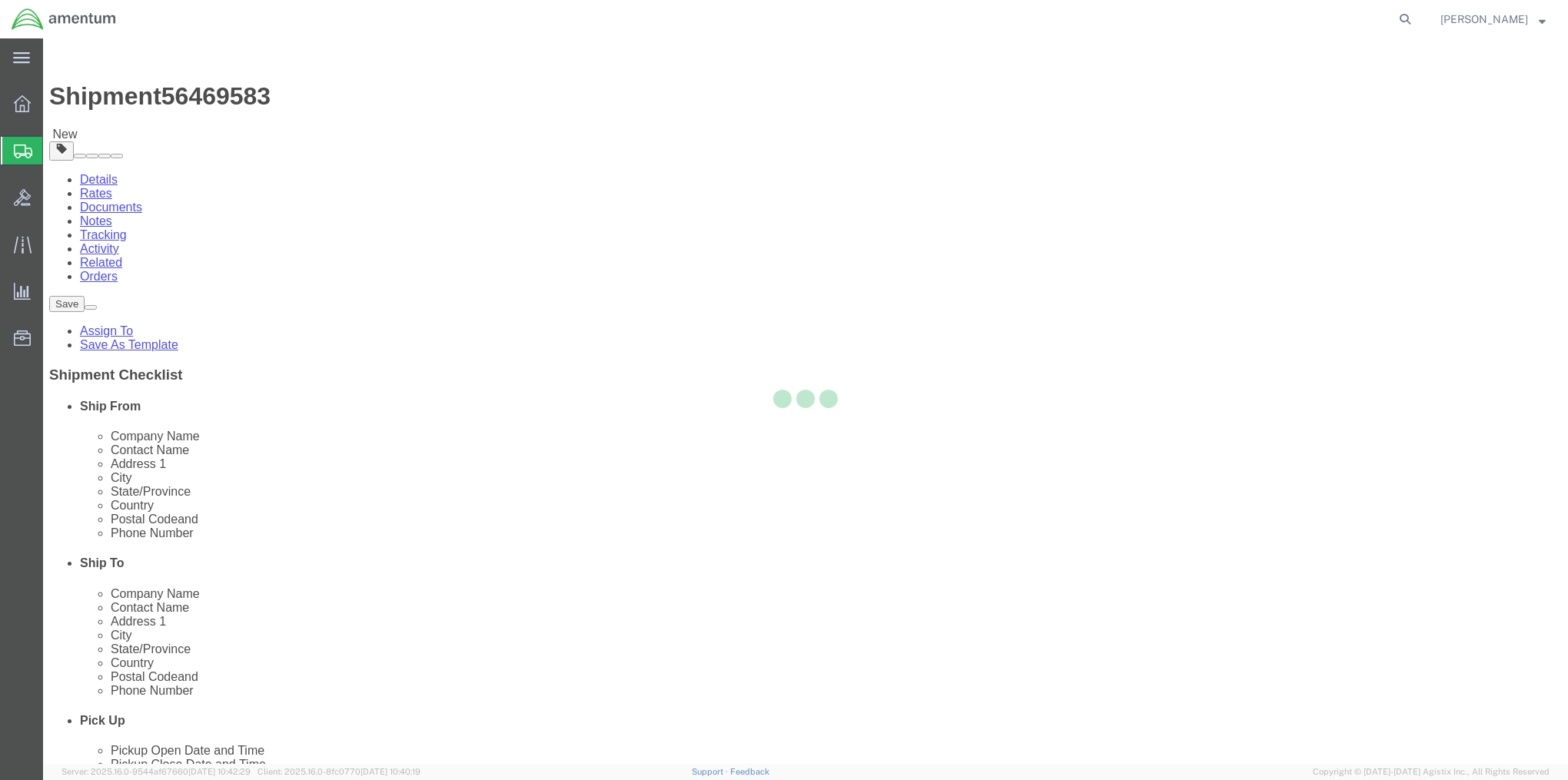
select select "CBOX"
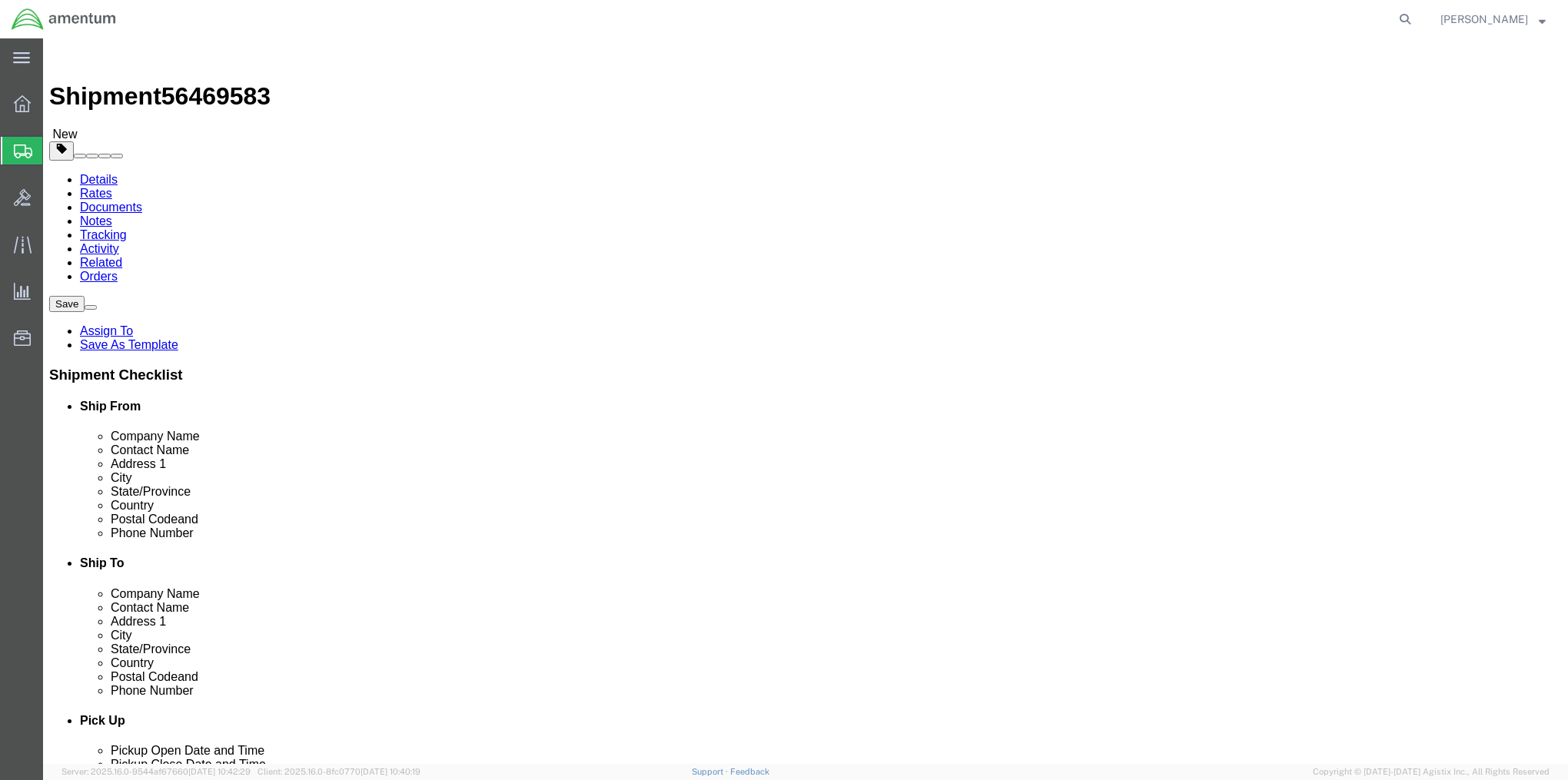
click input "text"
type input "9"
type input "6"
type input "2"
type input "1"
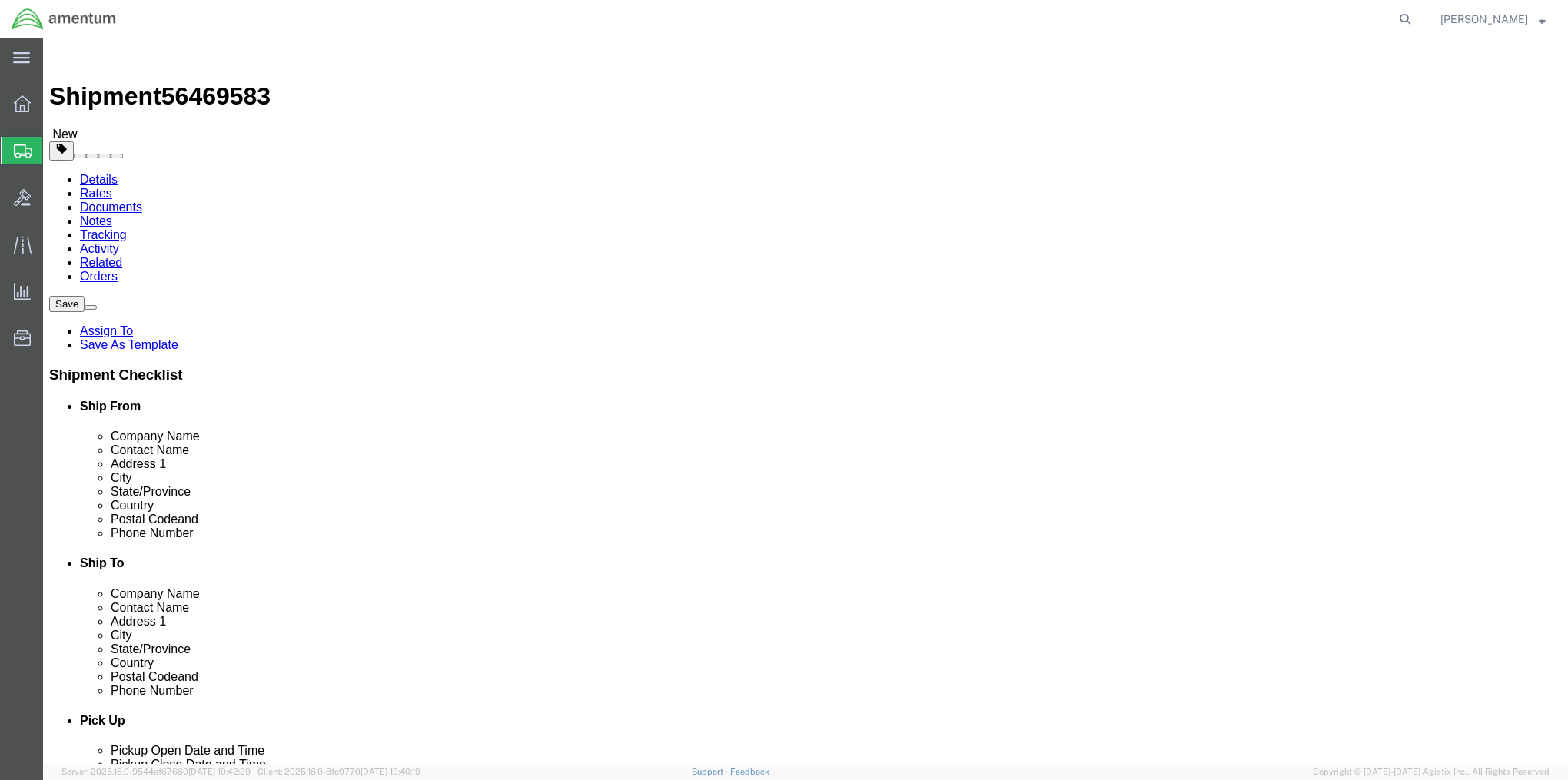
click link "Add Content"
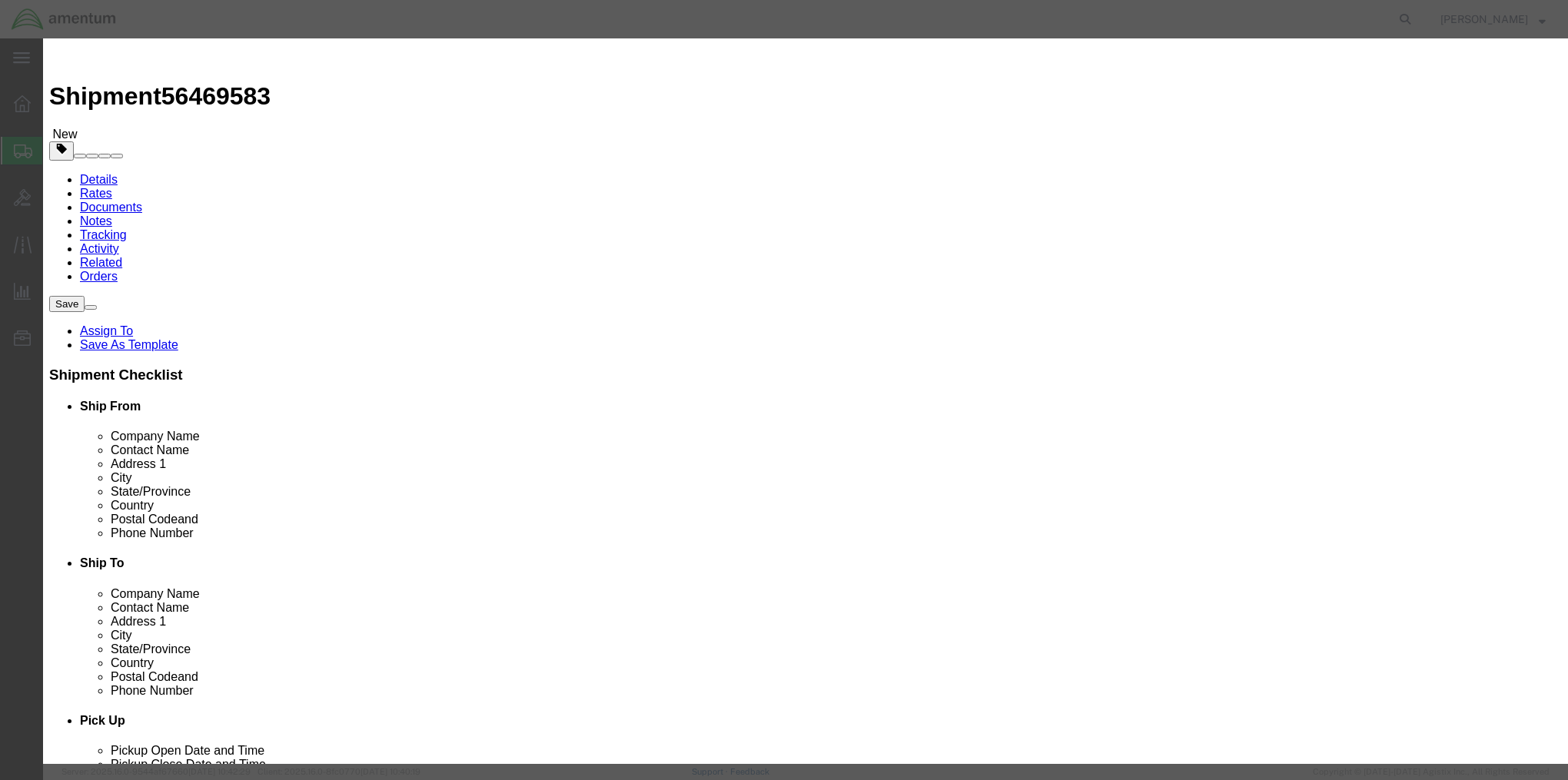
click input "text"
type input "809-203D"
type input "10"
type input "311.40"
click button "Save & Close"
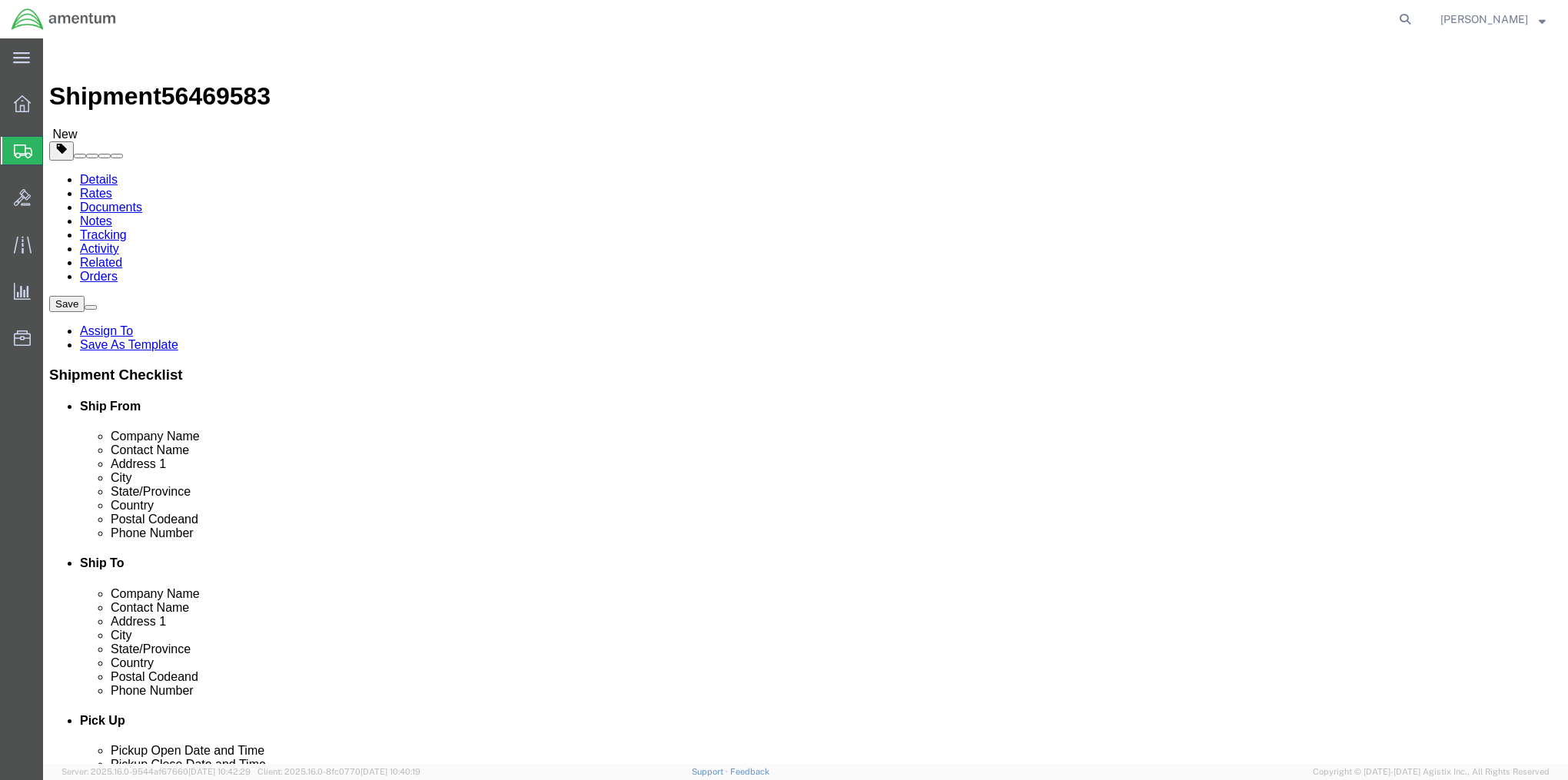
click button "Rate Shipment"
